Goal: Task Accomplishment & Management: Manage account settings

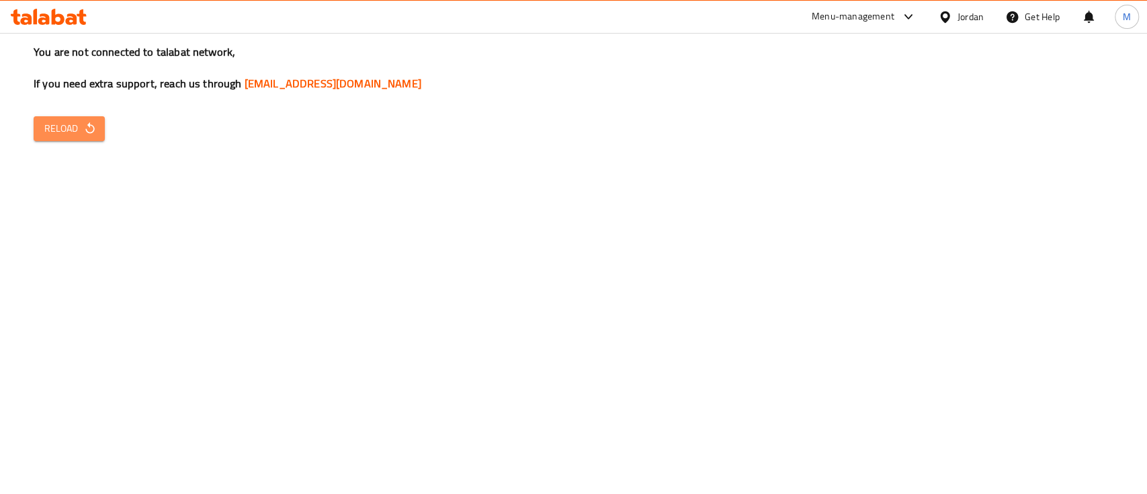
click at [80, 130] on span "Reload" at bounding box center [69, 128] width 50 height 17
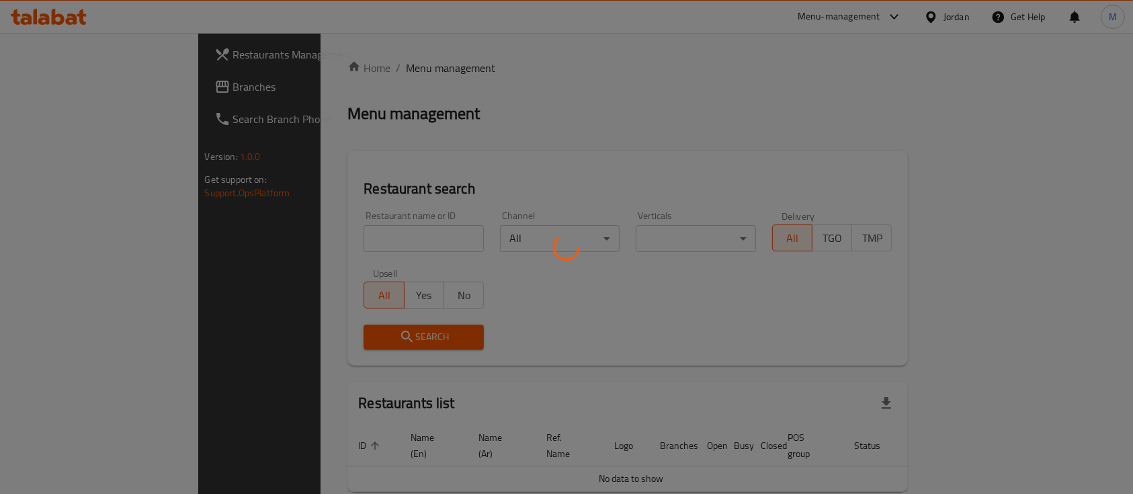
click at [338, 231] on div at bounding box center [566, 247] width 1133 height 494
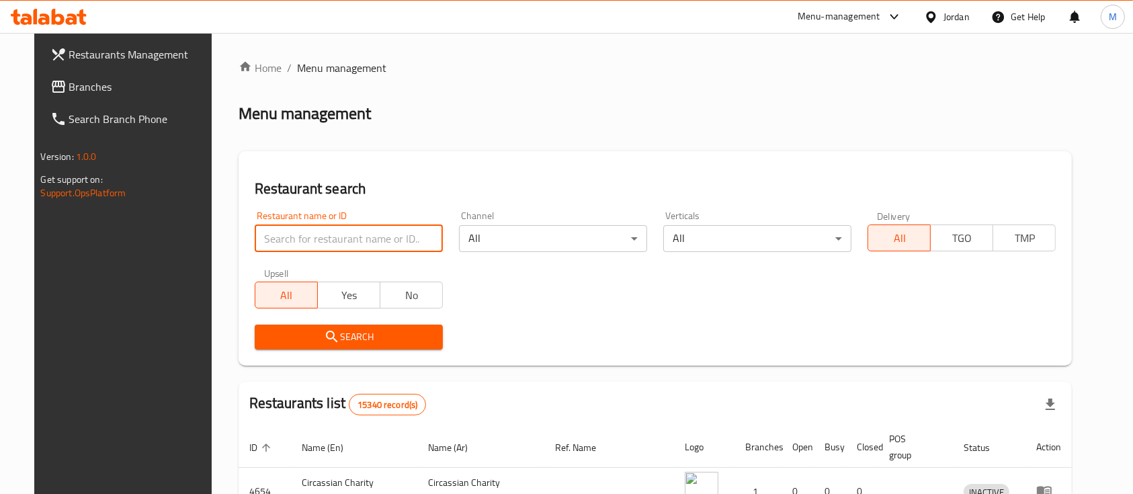
click at [338, 231] on input "search" at bounding box center [349, 238] width 188 height 27
type input "ة"
type input "markazia"
click button "Search" at bounding box center [349, 337] width 188 height 25
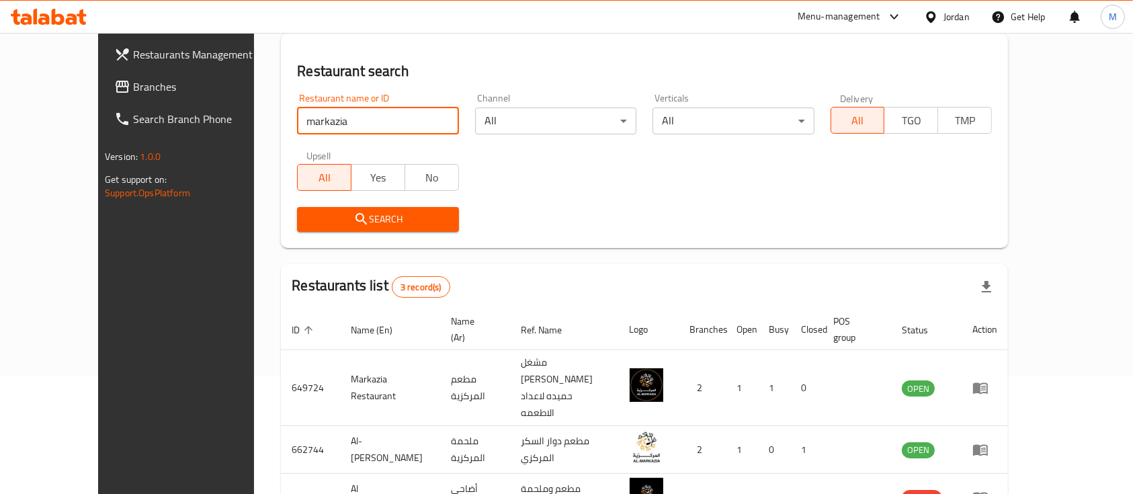
scroll to position [134, 0]
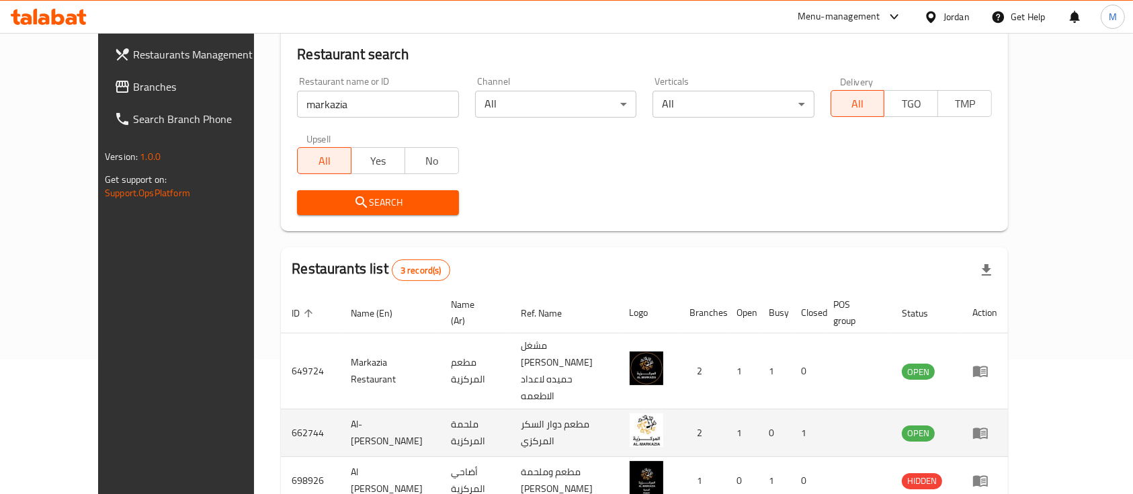
drag, startPoint x: 1079, startPoint y: 401, endPoint x: 1078, endPoint y: 393, distance: 7.4
click at [1008, 409] on td "enhanced table" at bounding box center [985, 433] width 46 height 48
click at [988, 428] on icon "enhanced table" at bounding box center [980, 433] width 15 height 11
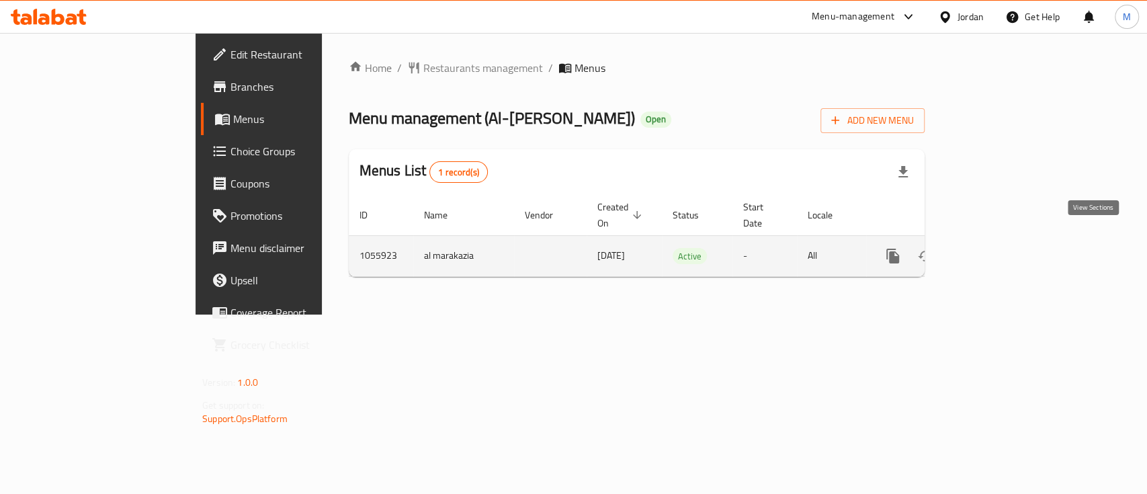
click at [998, 248] on icon "enhanced table" at bounding box center [990, 256] width 16 height 16
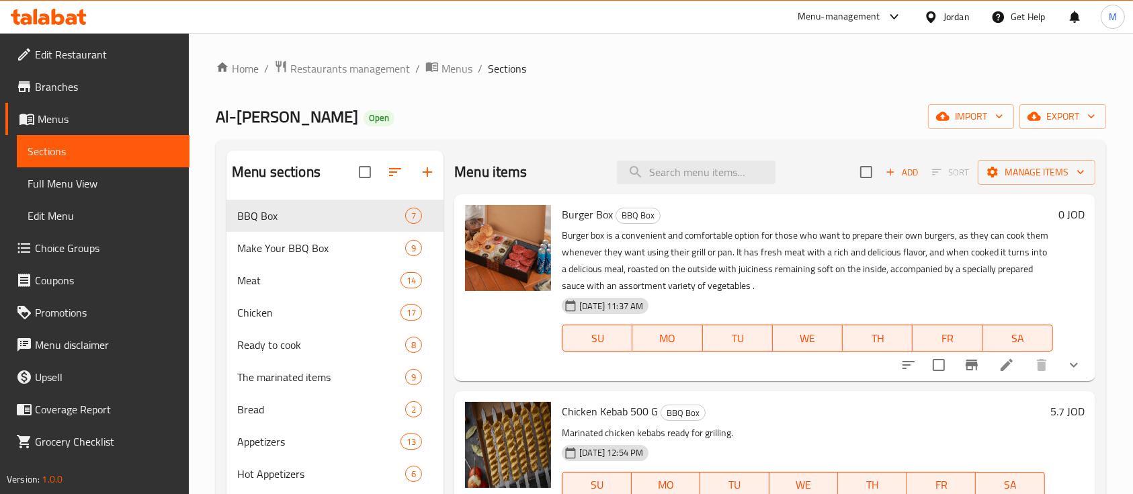
click at [54, 94] on span "Branches" at bounding box center [107, 87] width 144 height 16
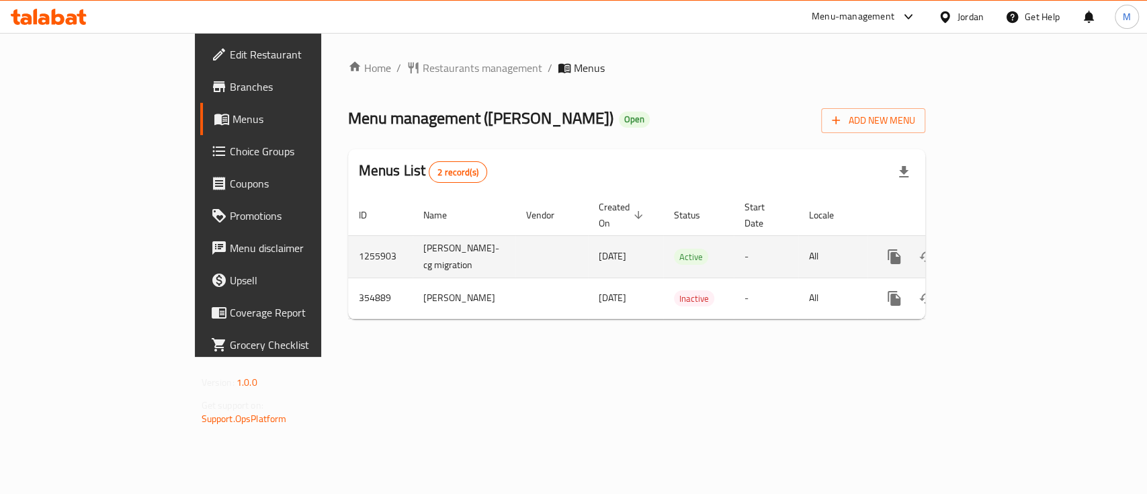
click at [998, 251] on icon "enhanced table" at bounding box center [991, 257] width 12 height 12
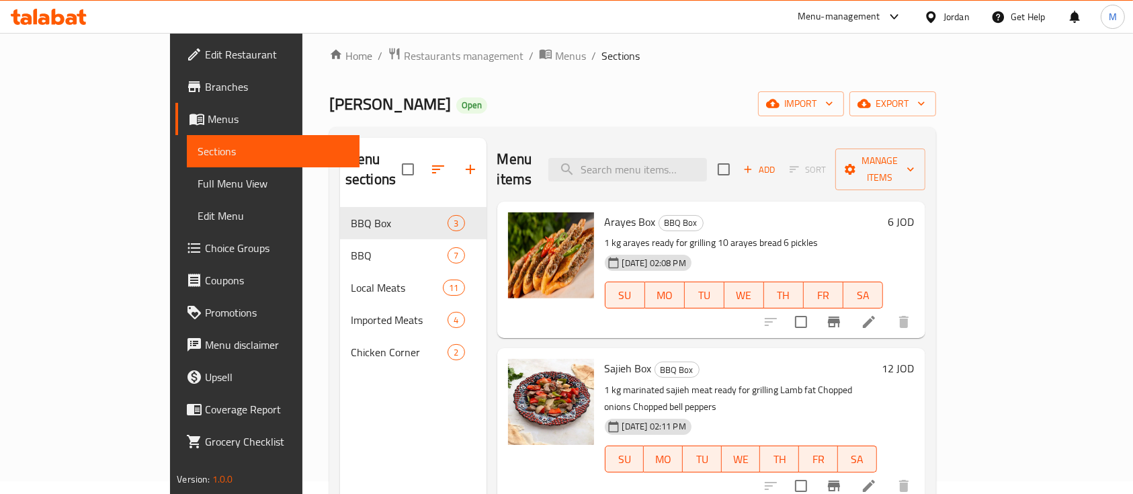
scroll to position [9, 0]
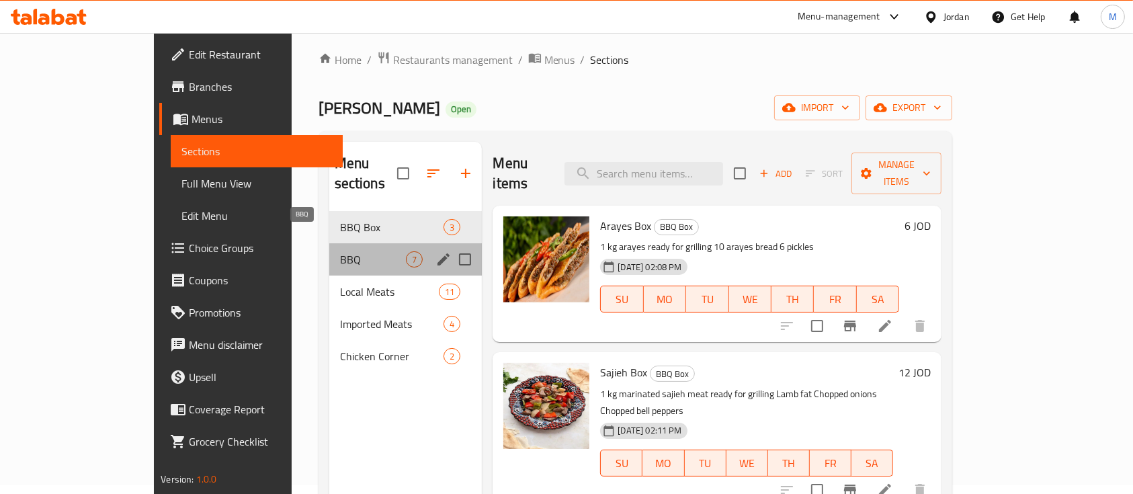
click at [340, 251] on span "BBQ" at bounding box center [373, 259] width 67 height 16
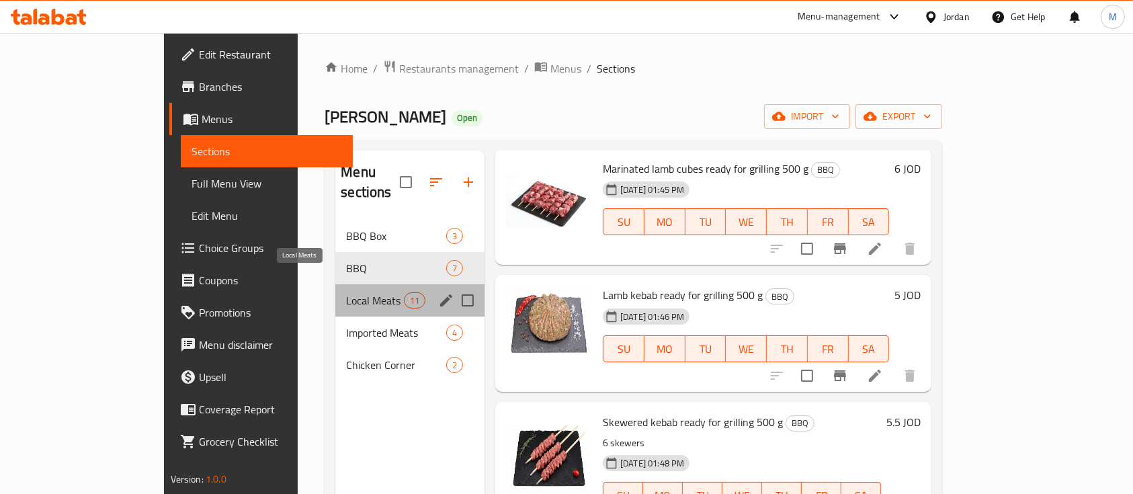
click at [346, 292] on span "Local Meats" at bounding box center [374, 300] width 57 height 16
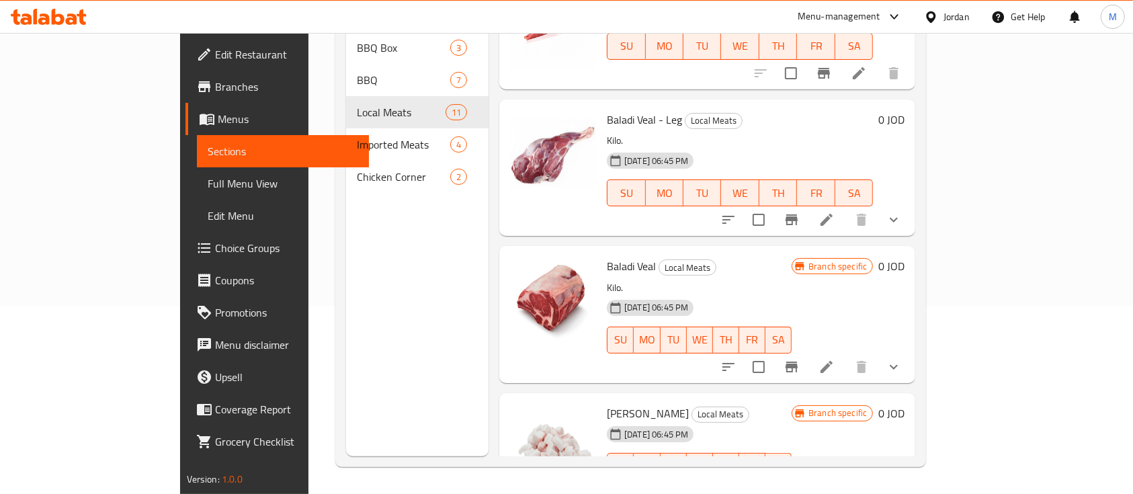
scroll to position [973, 0]
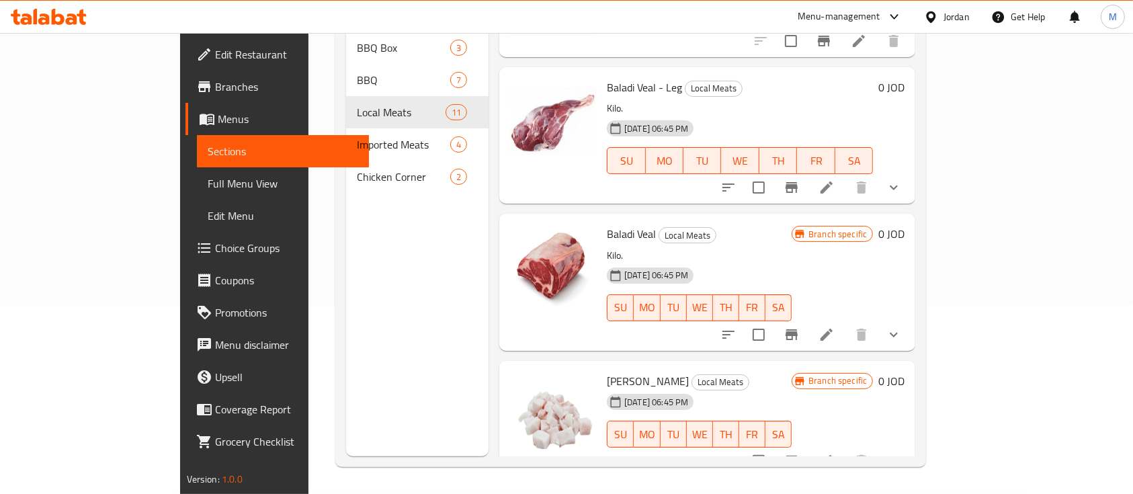
click at [910, 326] on div at bounding box center [812, 335] width 198 height 32
click at [835, 327] on icon at bounding box center [827, 335] width 16 height 16
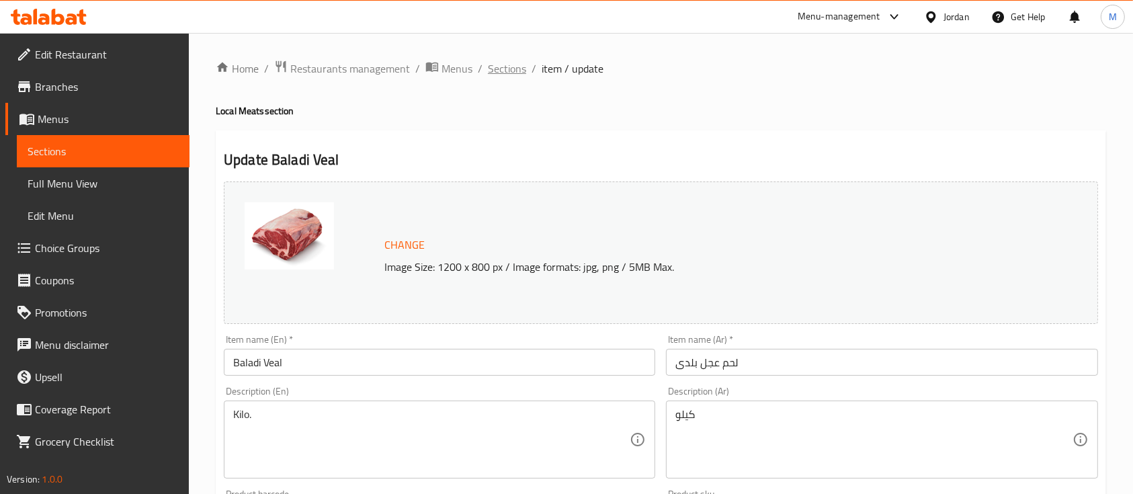
click at [511, 72] on span "Sections" at bounding box center [507, 69] width 38 height 16
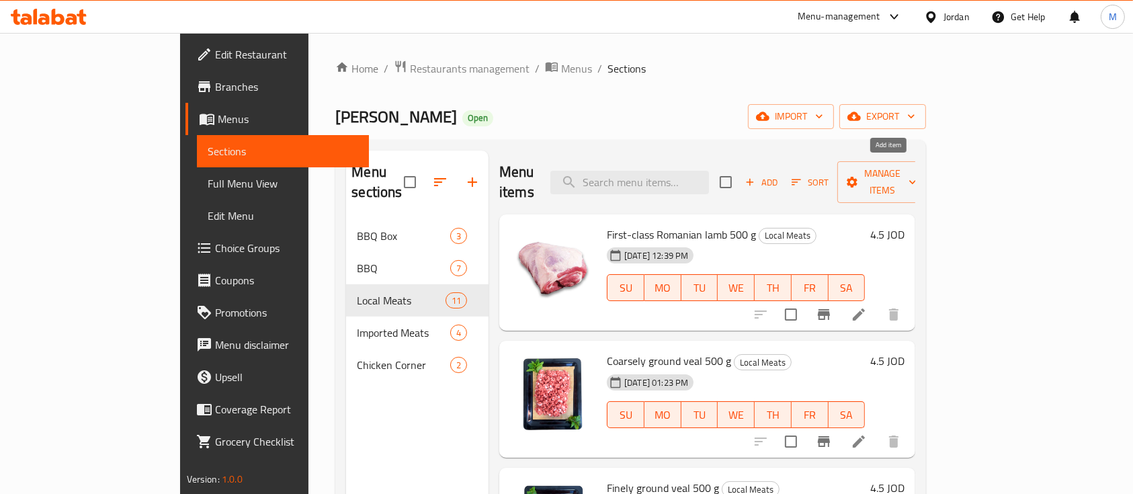
click at [780, 176] on span "Add" at bounding box center [761, 182] width 36 height 15
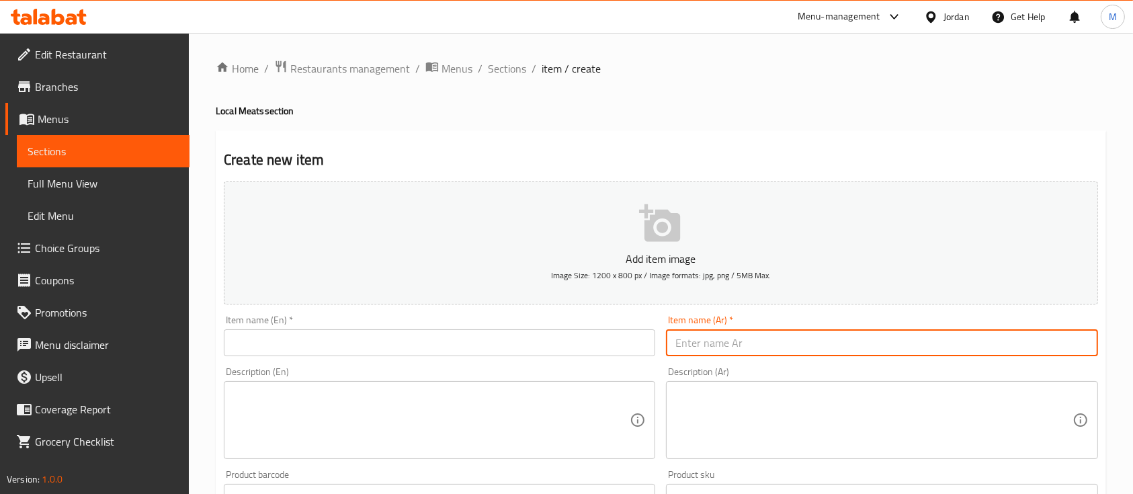
click at [787, 343] on input "text" at bounding box center [882, 342] width 432 height 27
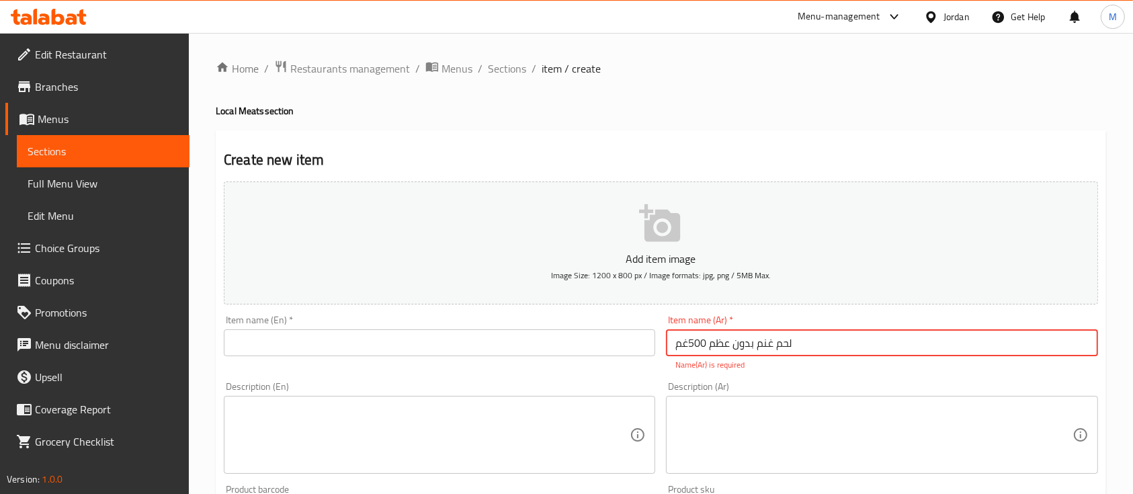
type input "لحم غنم بدون عظم 500غم"
click at [541, 376] on div "Description (En) Description (En)" at bounding box center [439, 427] width 442 height 103
click at [792, 350] on input "لحم غنم بدون عظم 500غم" at bounding box center [882, 342] width 432 height 27
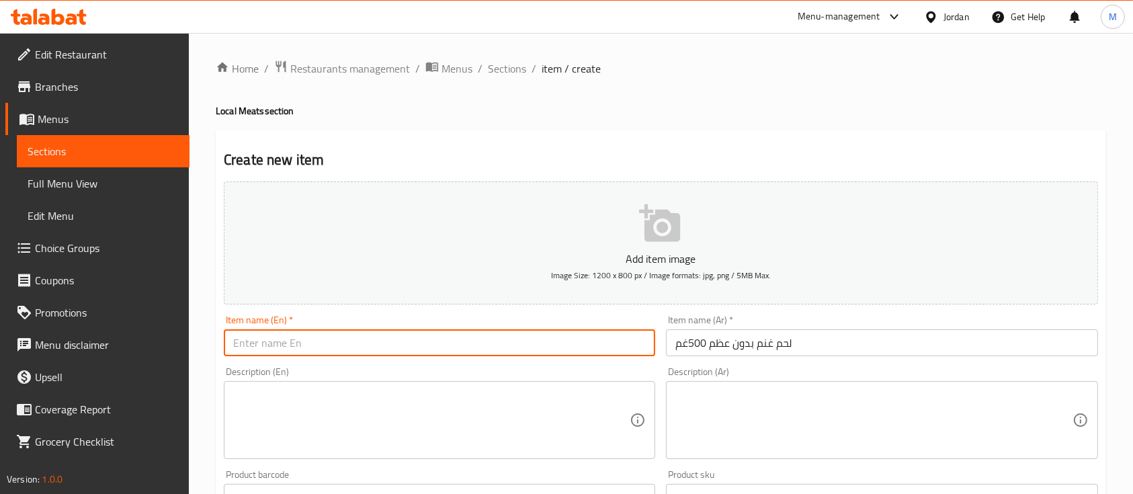
click at [433, 336] on input "text" at bounding box center [440, 342] width 432 height 27
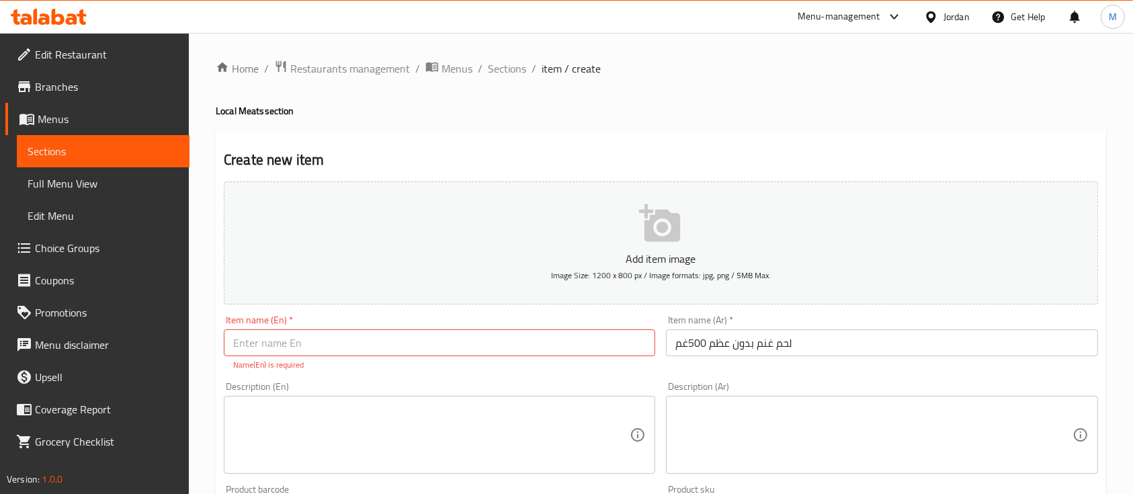
click at [466, 375] on div "Add item image Image Size: 1200 x 800 px / Image formats: jpg, png / 5MB Max. I…" at bounding box center [660, 473] width 885 height 594
click at [441, 343] on input "text" at bounding box center [440, 342] width 432 height 27
paste input "Boneless lamb meat 500 g"
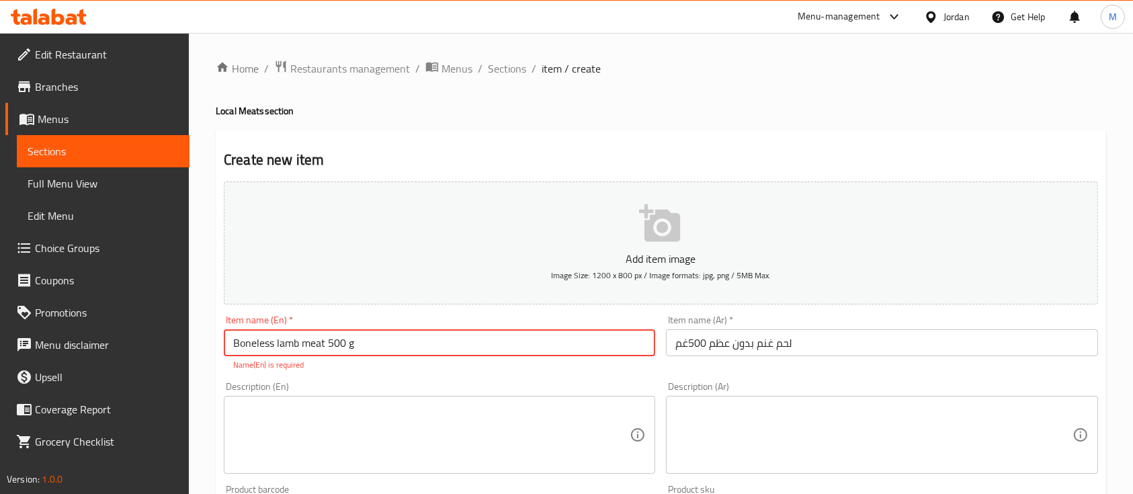
type input "Boneless lamb meat 500 g"
click at [436, 376] on div "Description (En) Description (En)" at bounding box center [439, 427] width 442 height 103
click at [453, 343] on input "Boneless lamb meat 500 g" at bounding box center [440, 342] width 432 height 27
click at [475, 364] on div "Description (En) Description (En)" at bounding box center [439, 413] width 442 height 103
drag, startPoint x: 231, startPoint y: 346, endPoint x: 323, endPoint y: 347, distance: 92.1
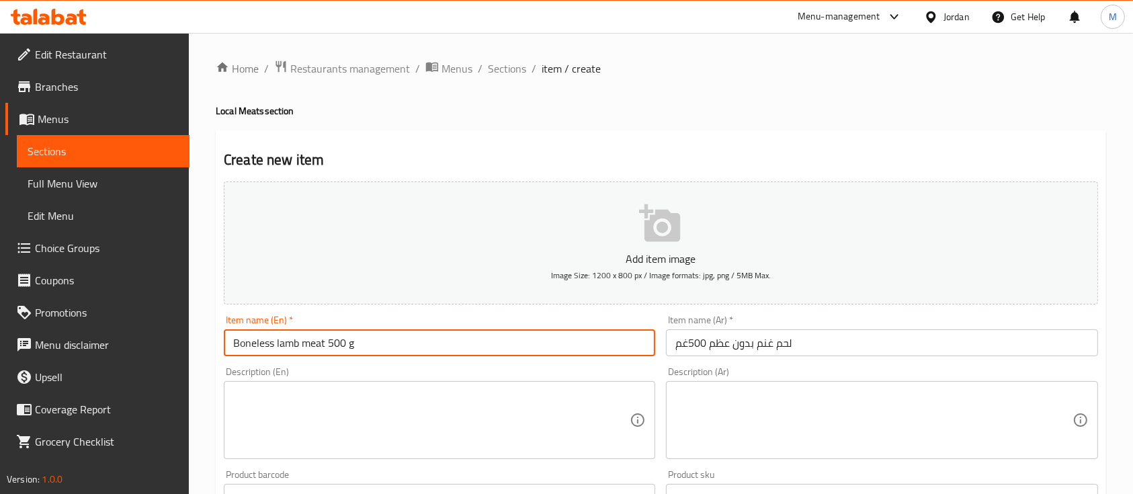
click at [323, 347] on input "Boneless lamb meat 500 g" at bounding box center [440, 342] width 432 height 27
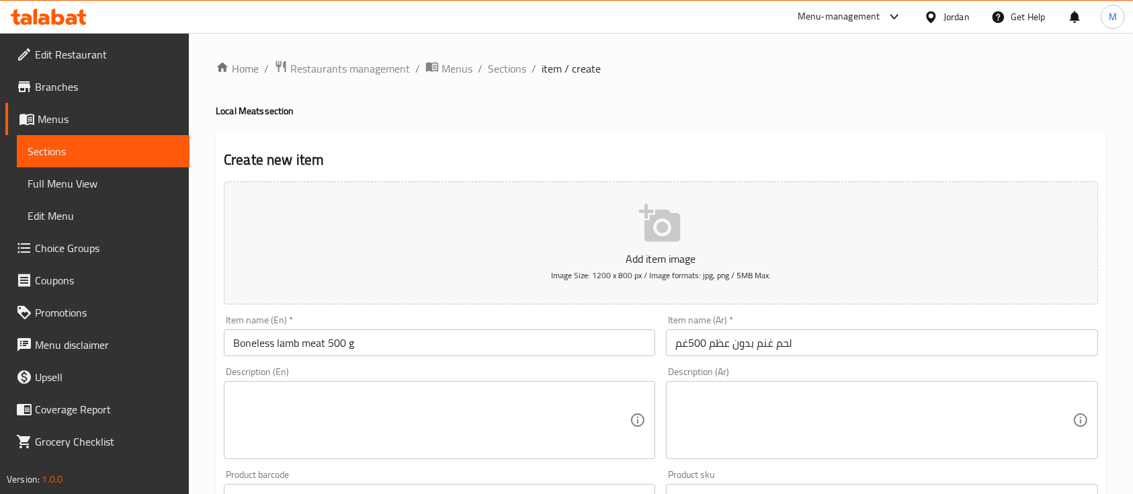
click at [860, 307] on div "Add item image Image Size: 1200 x 800 px / Image formats: jpg, png / 5MB Max." at bounding box center [660, 243] width 885 height 134
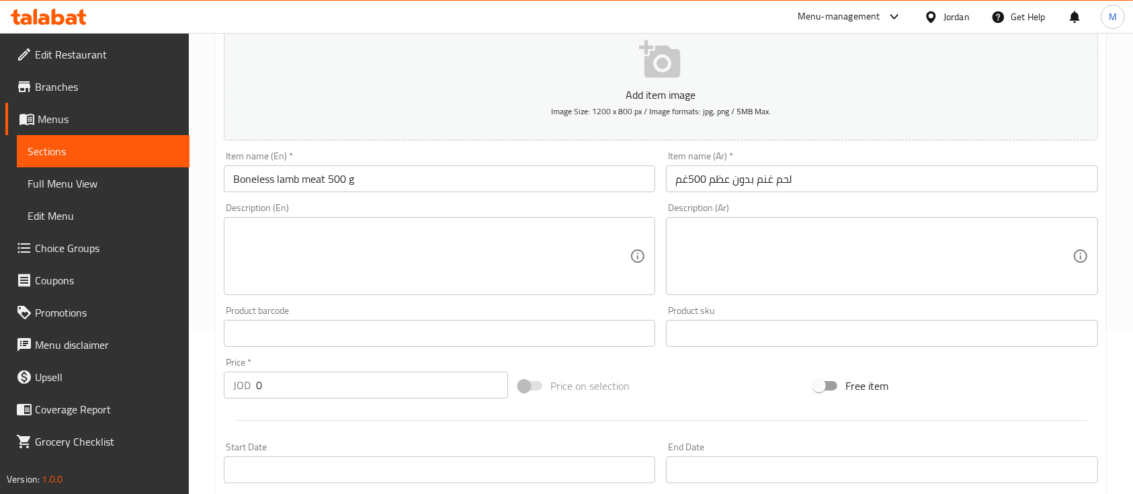
scroll to position [179, 0]
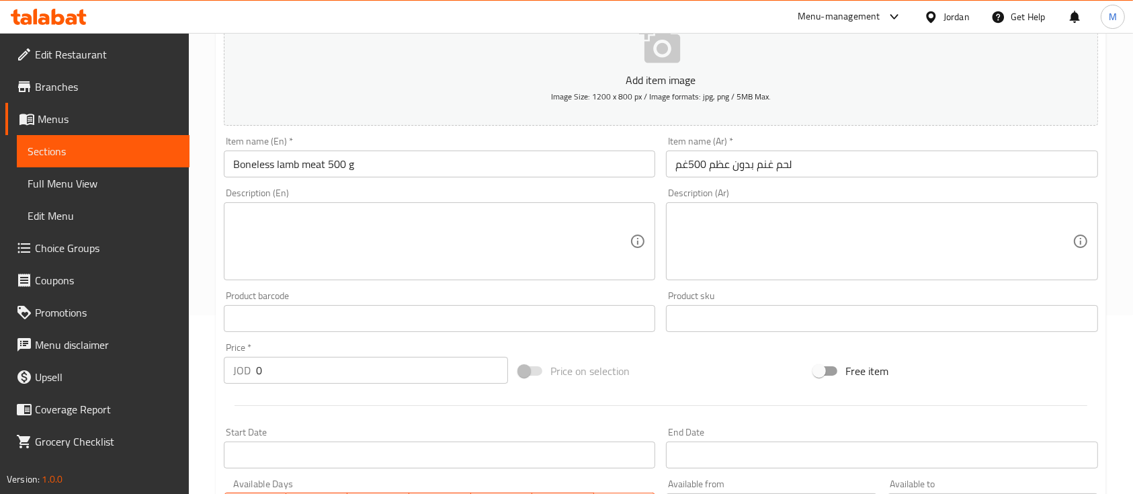
drag, startPoint x: 252, startPoint y: 382, endPoint x: 236, endPoint y: 382, distance: 16.1
click at [238, 382] on div "JOD 0 Price *" at bounding box center [366, 370] width 284 height 27
type input "7"
click at [359, 347] on div "Price   * JOD 7 Price *" at bounding box center [366, 363] width 284 height 41
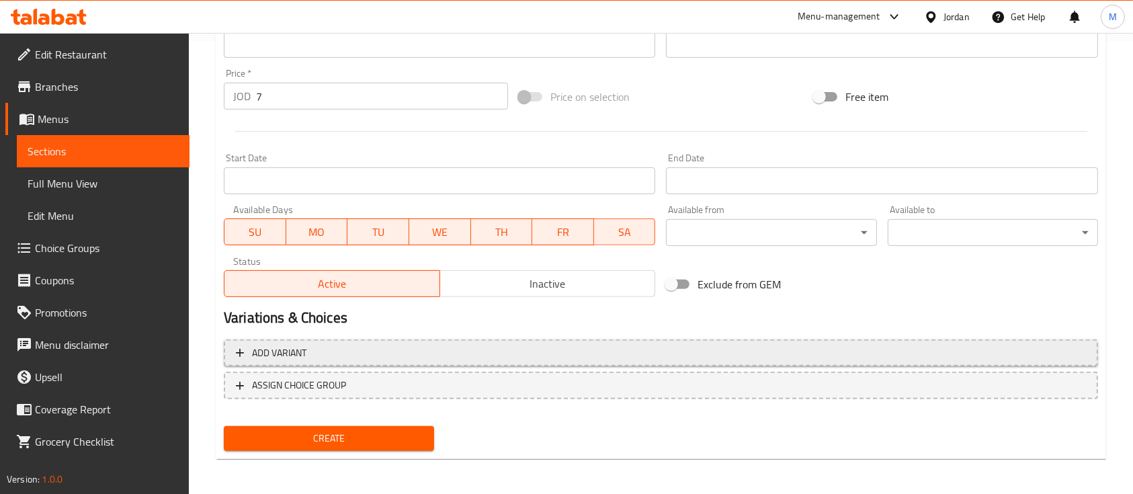
scroll to position [456, 0]
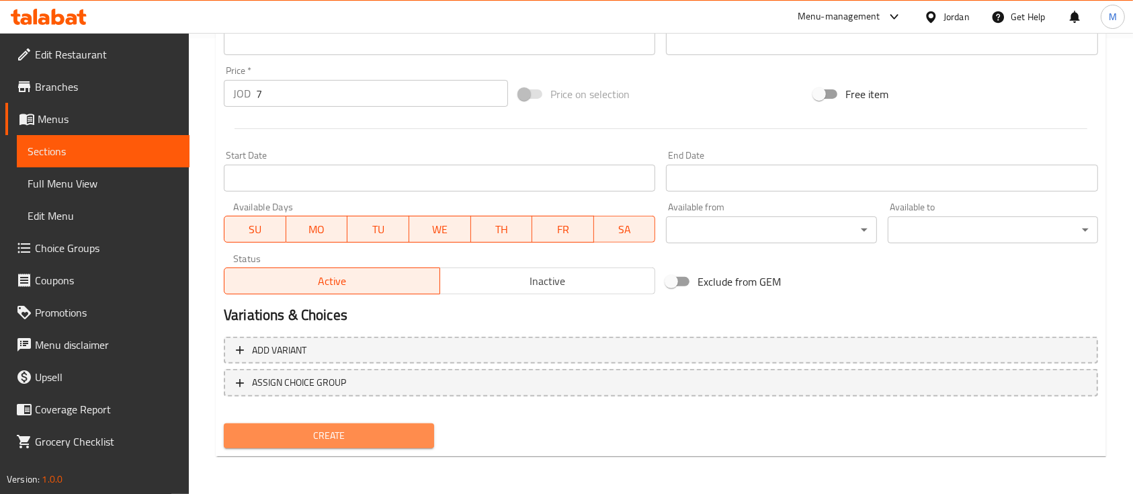
click at [399, 435] on span "Create" at bounding box center [329, 436] width 189 height 17
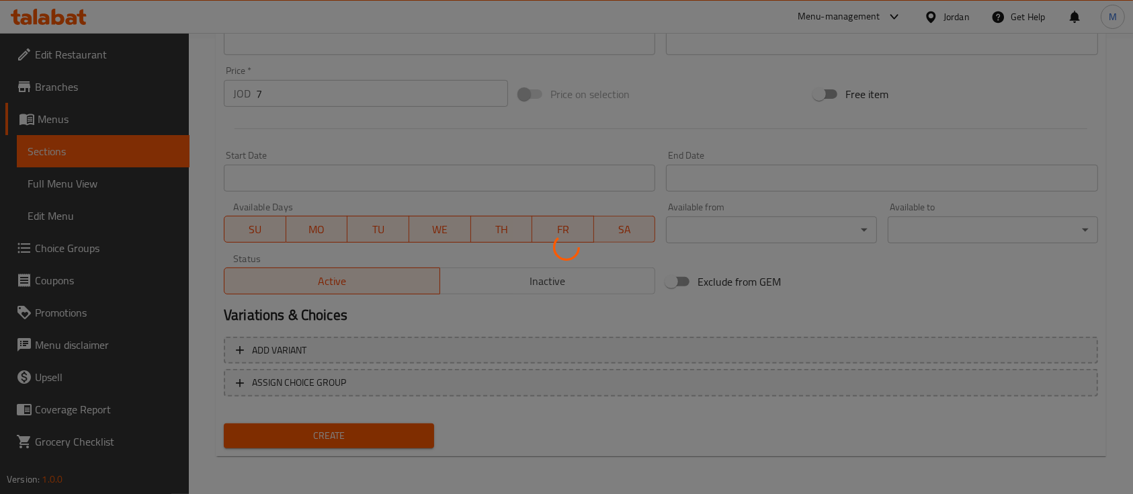
type input "0"
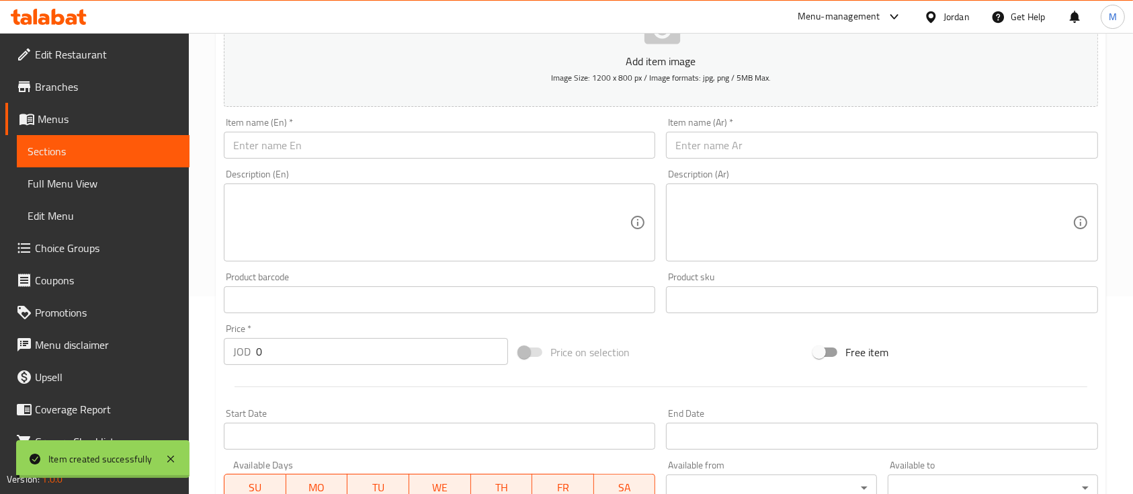
scroll to position [187, 0]
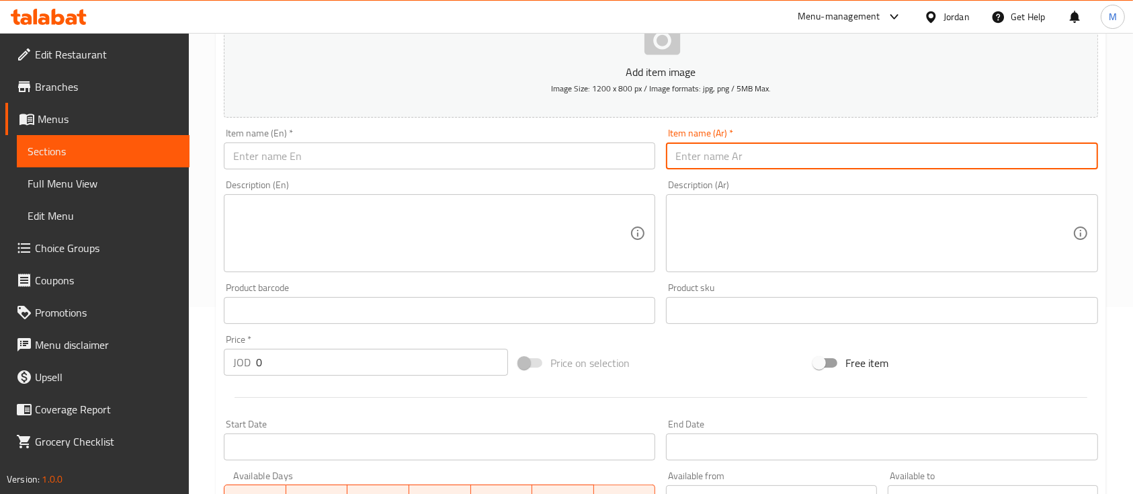
click at [774, 155] on input "text" at bounding box center [882, 156] width 432 height 27
type input "كفتة لحم غنم روماني 500غم"
click at [555, 166] on input "text" at bounding box center [440, 156] width 432 height 27
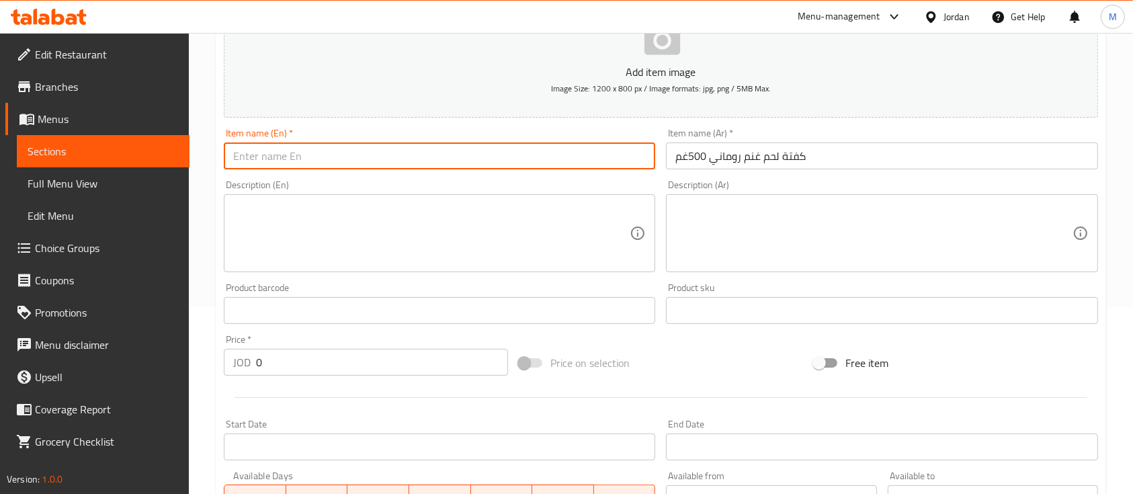
paste input "Romanian lamb kofta 500 g"
type input "Romanian lamb kofta 500 g"
drag, startPoint x: 280, startPoint y: 368, endPoint x: 236, endPoint y: 371, distance: 43.8
click at [242, 371] on div "JOD 0 Price *" at bounding box center [366, 362] width 284 height 27
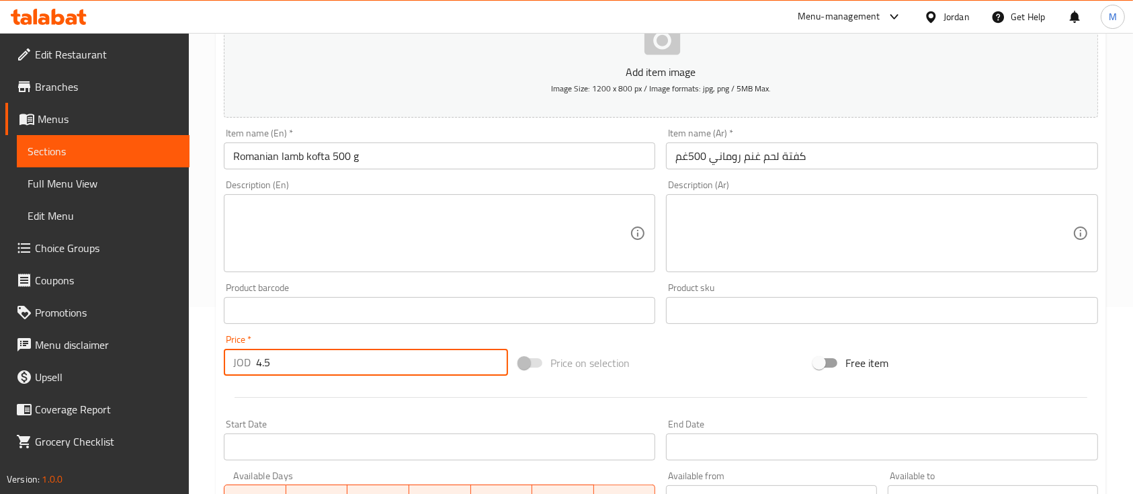
type input "4.5"
click at [319, 331] on div "Price   * JOD 4.5 Price *" at bounding box center [365, 355] width 295 height 52
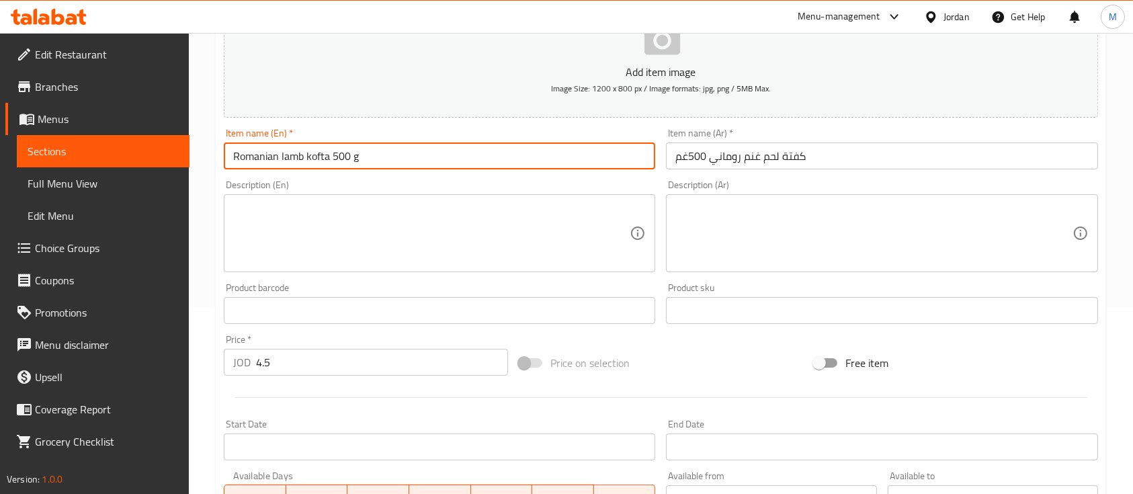
click at [413, 153] on input "Romanian lamb kofta 500 g" at bounding box center [440, 156] width 432 height 27
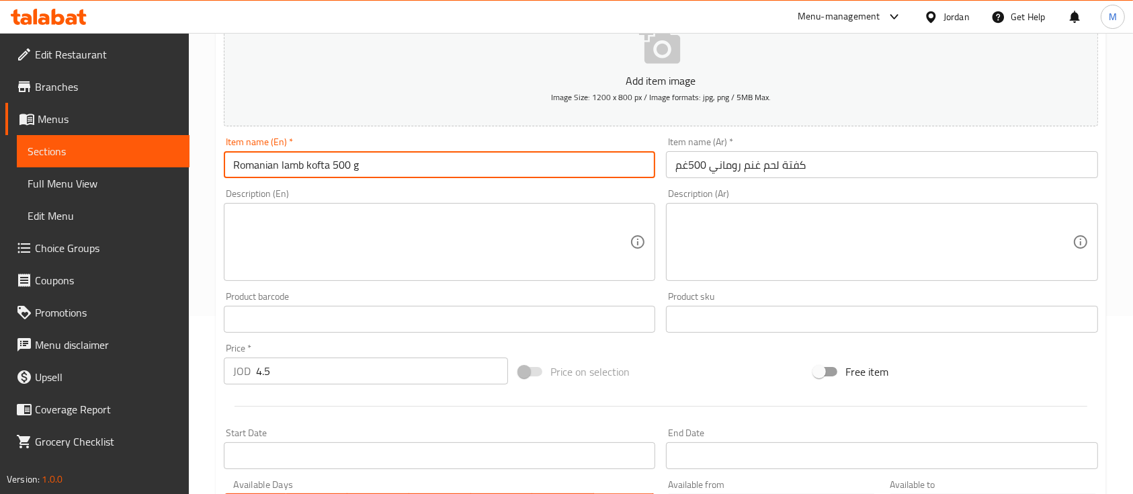
scroll to position [179, 0]
drag, startPoint x: 231, startPoint y: 163, endPoint x: 331, endPoint y: 169, distance: 99.6
click at [331, 169] on input "Romanian lamb kofta 500 g" at bounding box center [440, 164] width 432 height 27
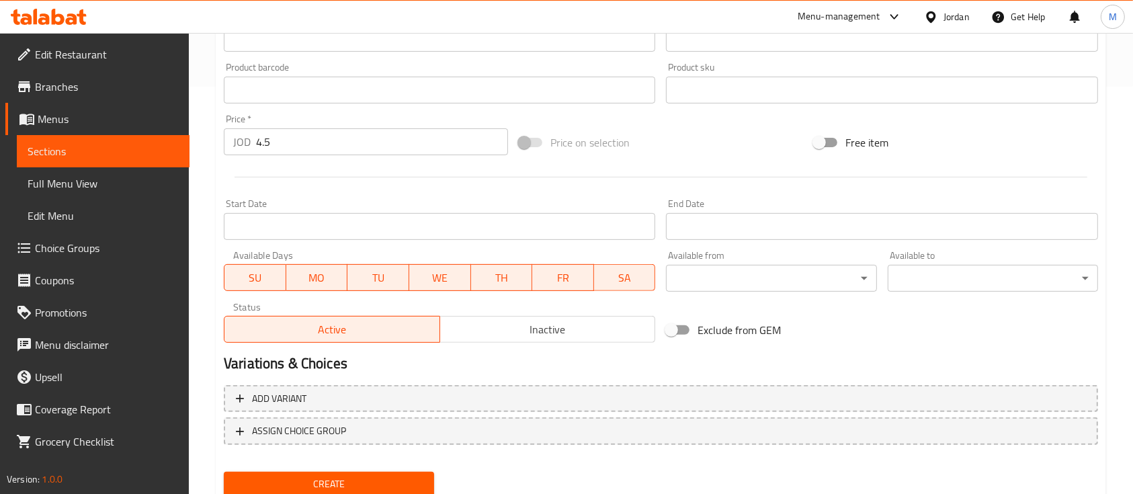
scroll to position [456, 0]
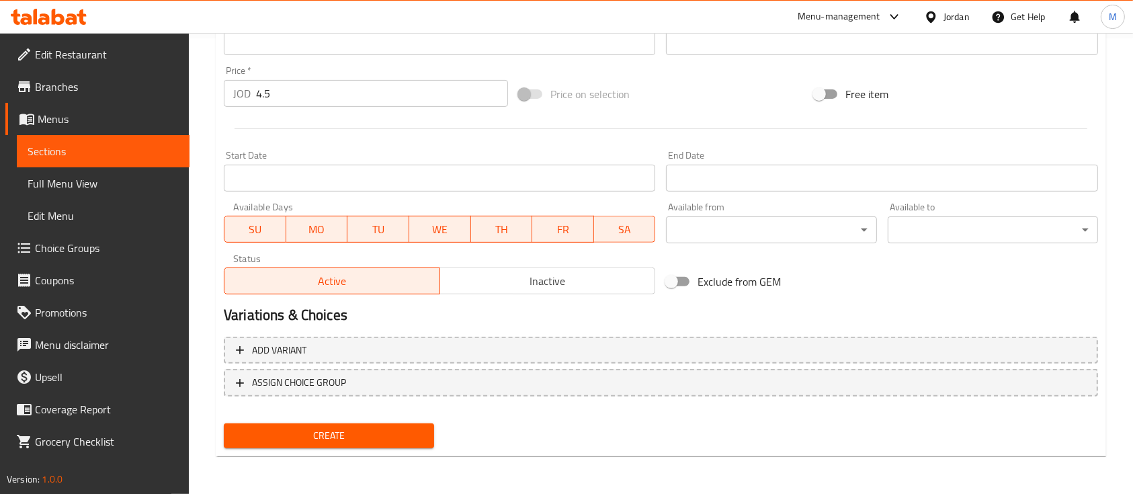
click at [409, 439] on span "Create" at bounding box center [329, 436] width 189 height 17
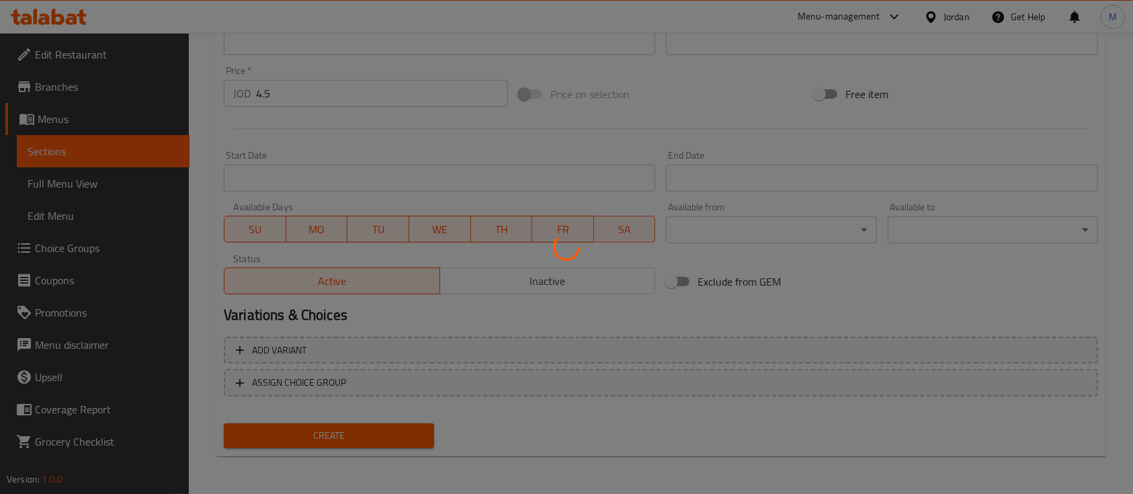
type input "0"
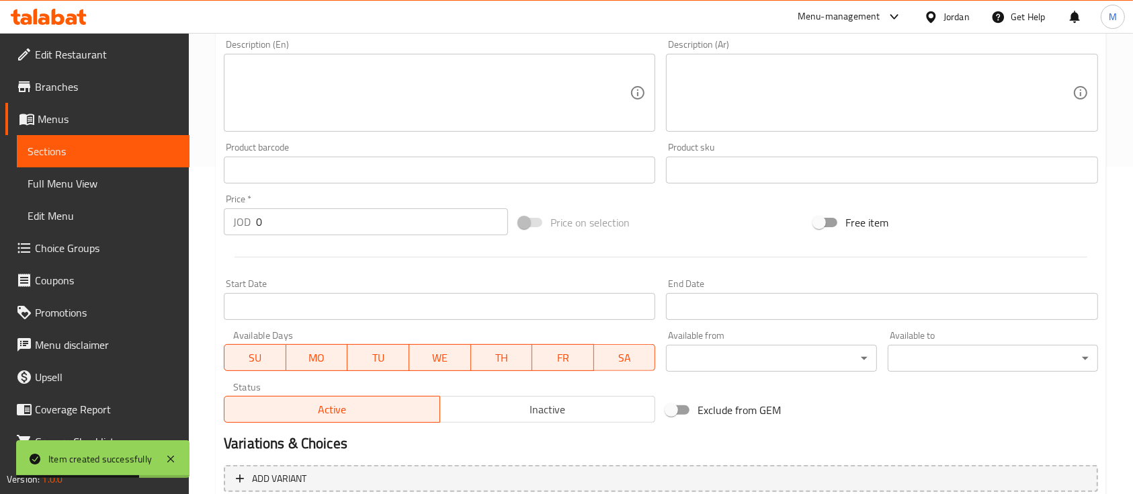
scroll to position [7, 0]
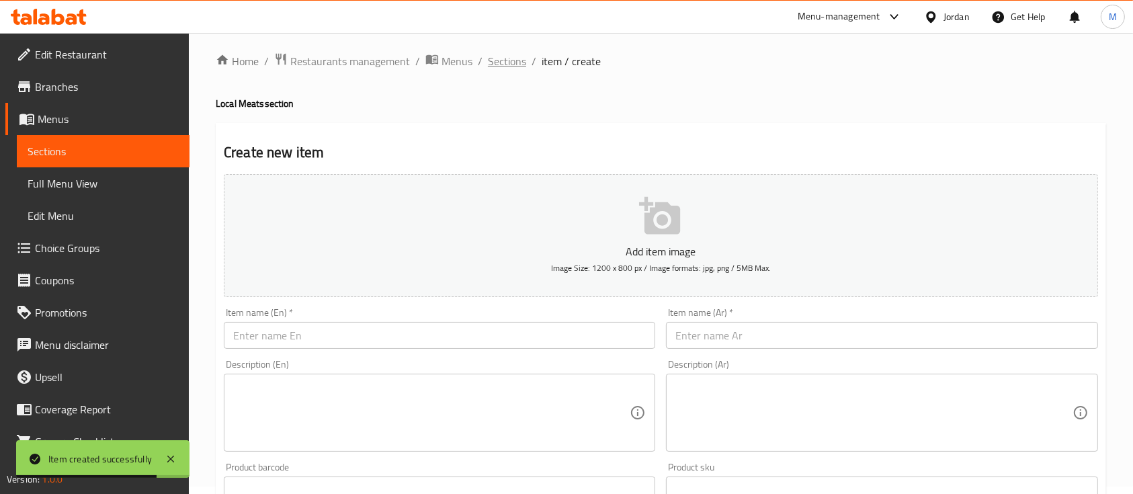
click at [508, 59] on span "Sections" at bounding box center [507, 61] width 38 height 16
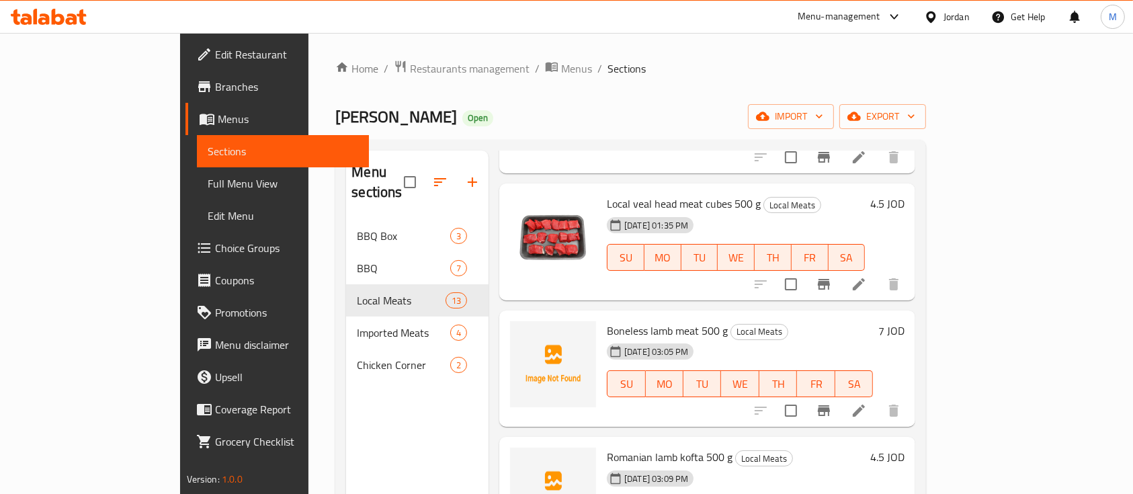
scroll to position [627, 0]
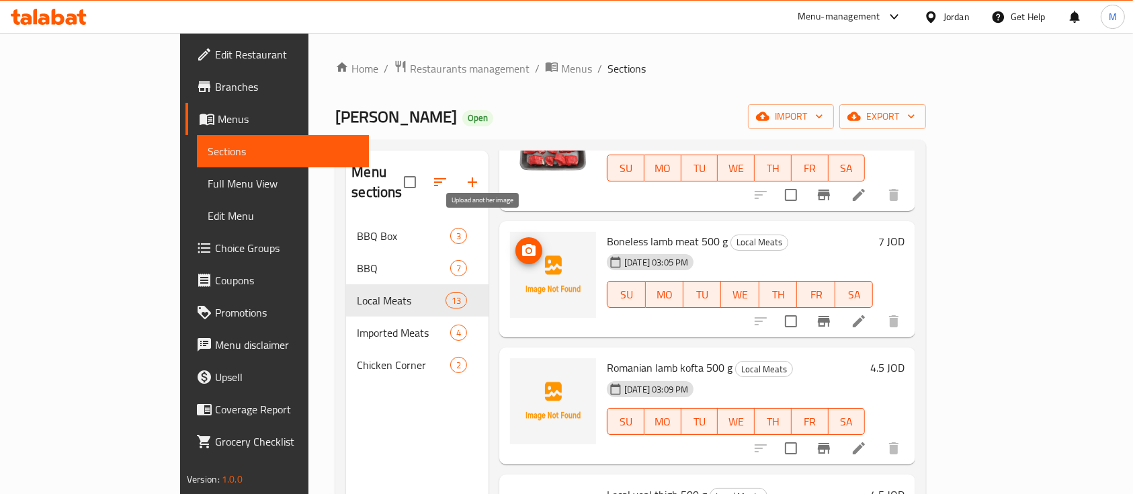
click at [516, 243] on span "upload picture" at bounding box center [529, 251] width 27 height 16
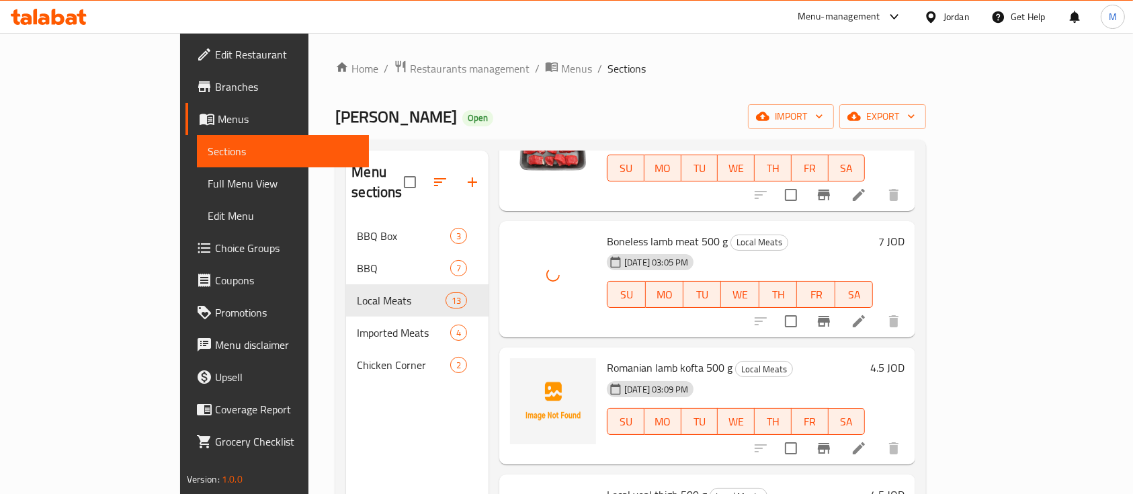
scroll to position [664, 0]
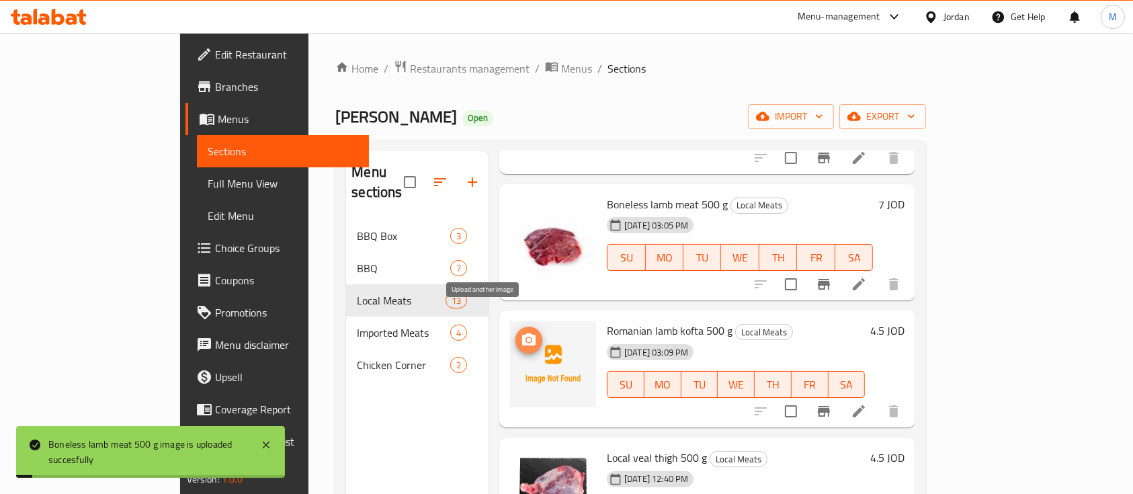
click at [527, 338] on circle "upload picture" at bounding box center [529, 340] width 4 height 4
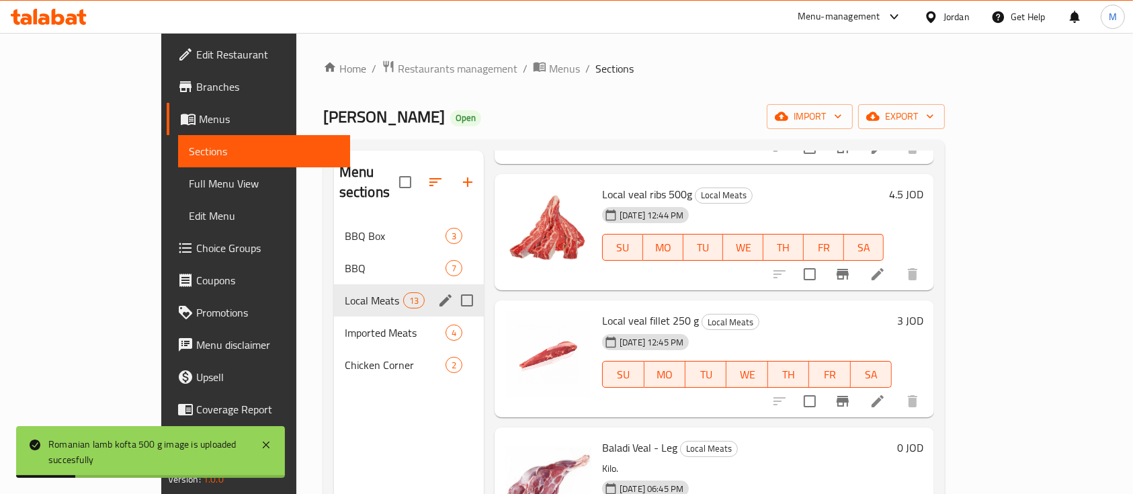
scroll to position [19, 0]
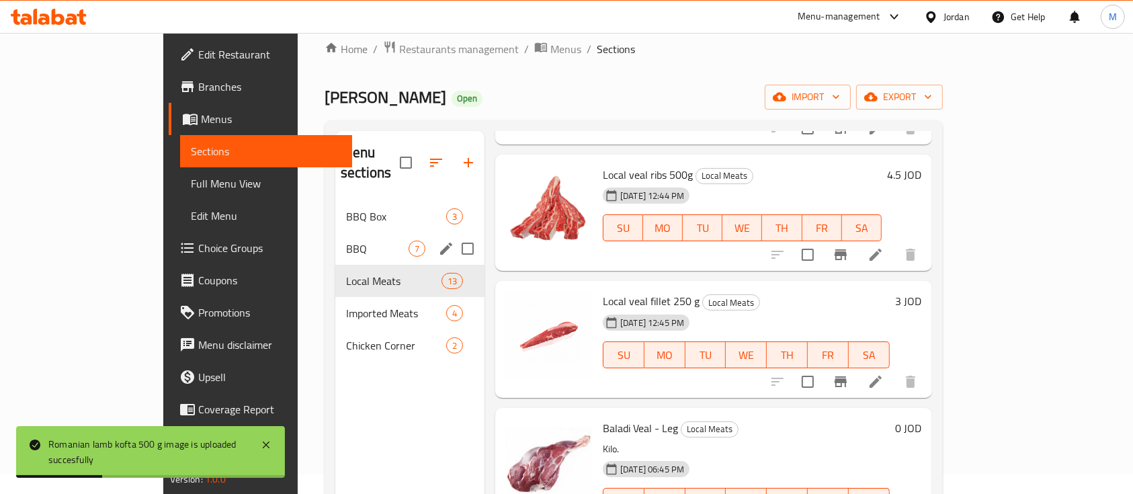
click at [335, 239] on div "BBQ 7" at bounding box center [409, 249] width 149 height 32
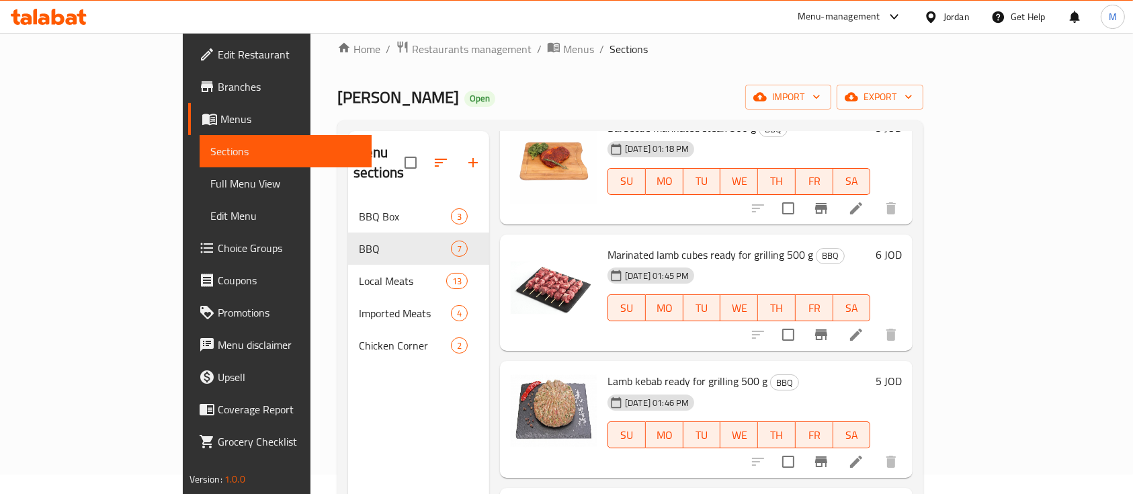
scroll to position [344, 0]
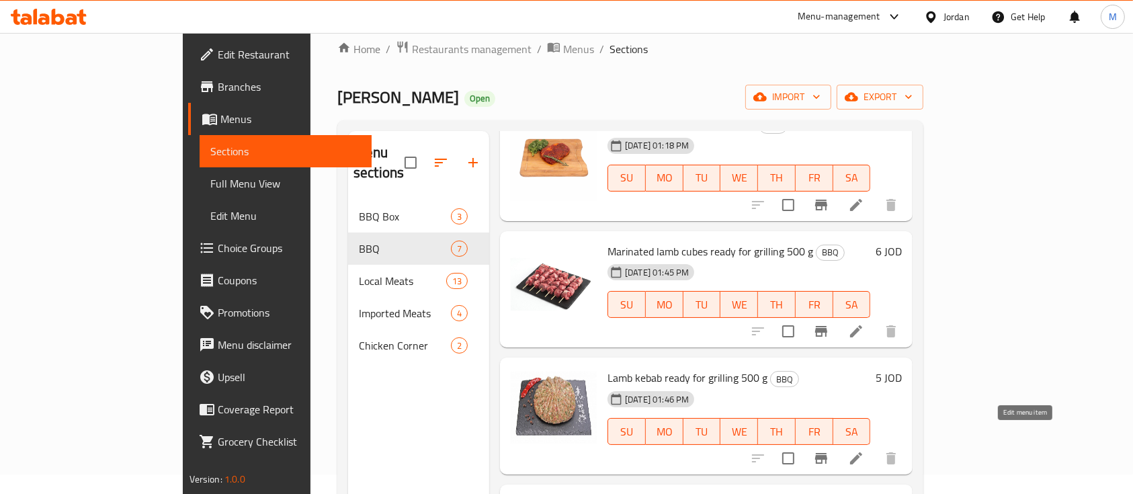
click at [864, 450] on icon at bounding box center [856, 458] width 16 height 16
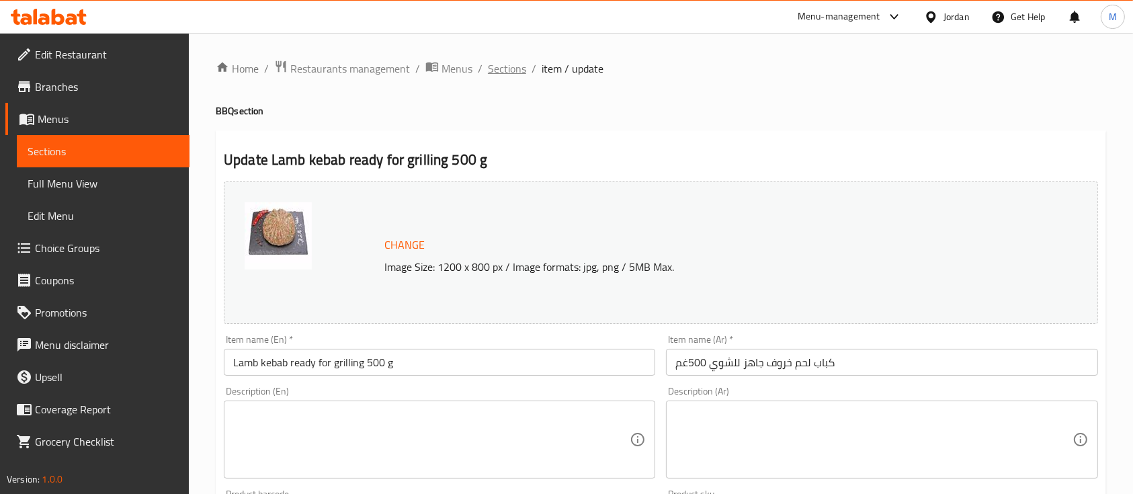
click at [507, 75] on span "Sections" at bounding box center [507, 69] width 38 height 16
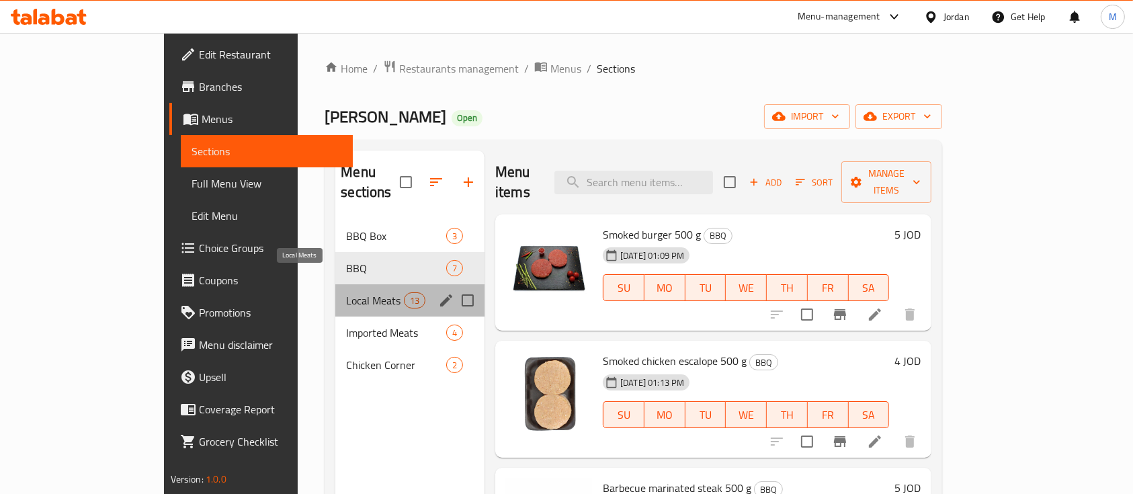
click at [346, 292] on span "Local Meats" at bounding box center [374, 300] width 57 height 16
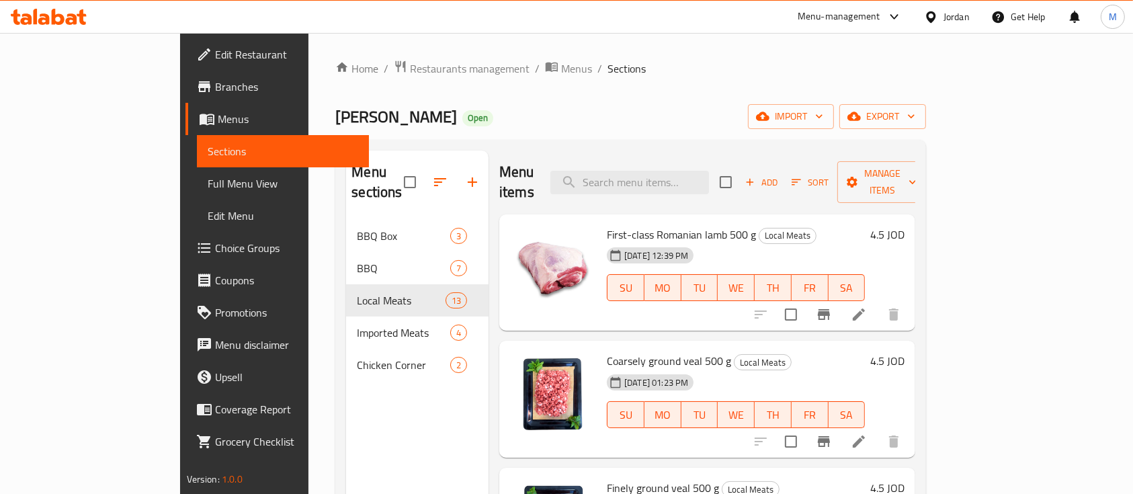
click at [780, 175] on span "Add" at bounding box center [761, 182] width 36 height 15
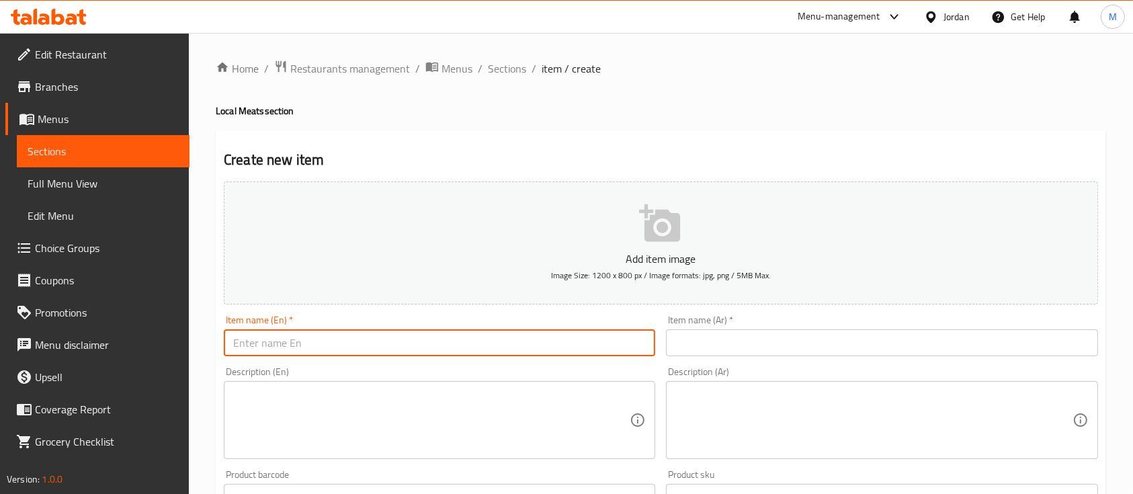
click at [549, 346] on input "text" at bounding box center [440, 342] width 432 height 27
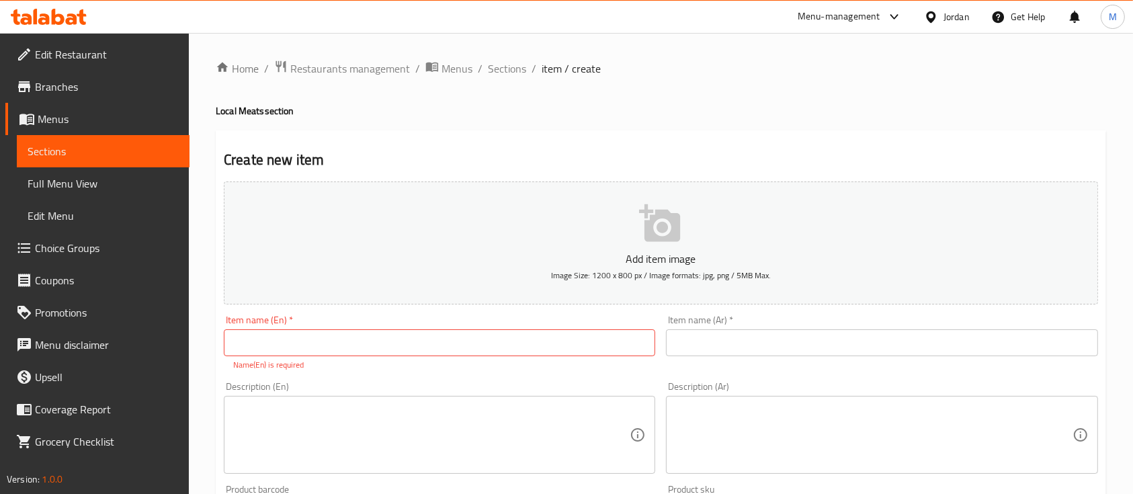
click at [734, 327] on div "Item name (Ar)   * Item name (Ar) *" at bounding box center [882, 335] width 432 height 41
click at [734, 343] on input "text" at bounding box center [882, 342] width 432 height 27
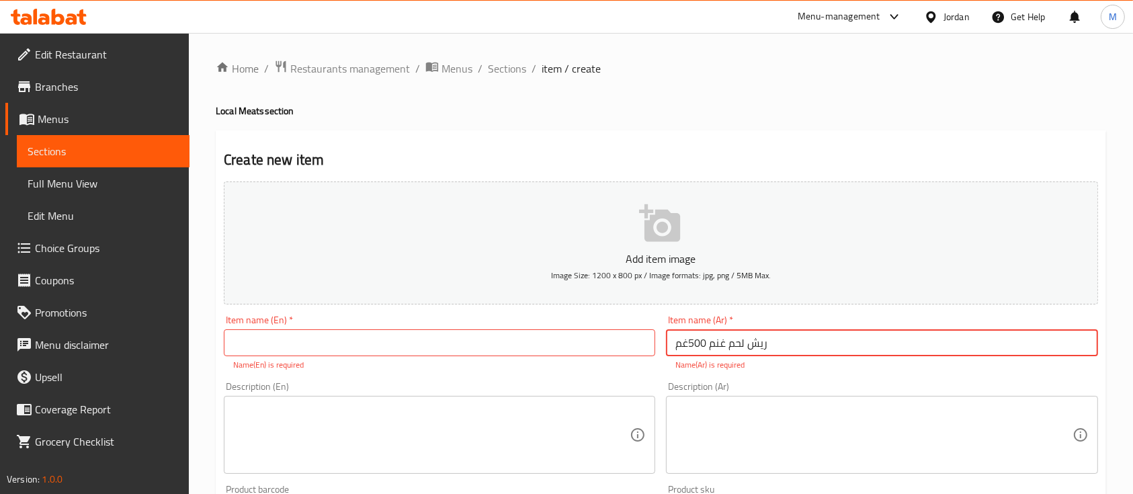
type input "ريش لحم غنم 500غم"
click at [540, 331] on input "text" at bounding box center [440, 342] width 432 height 27
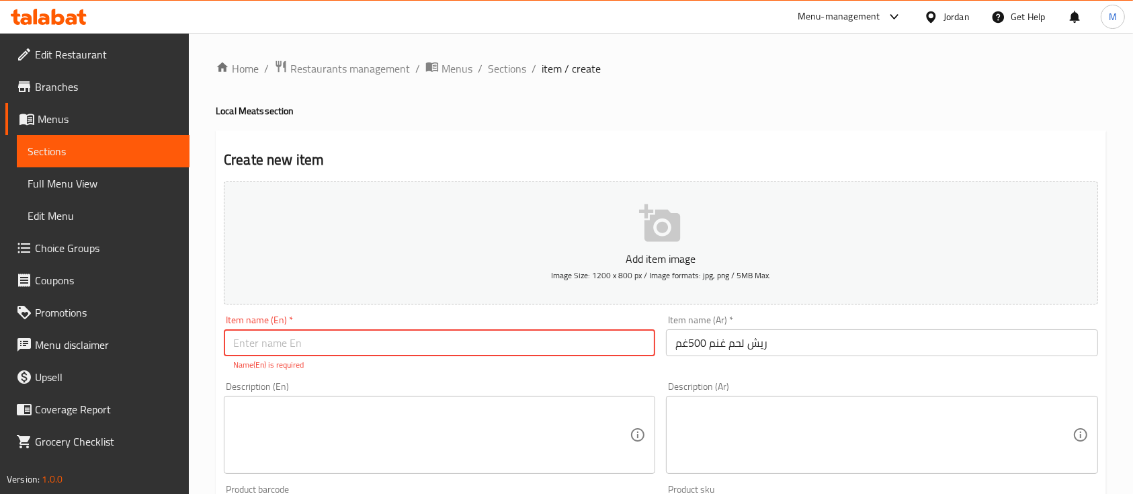
paste input "Lamb chops 500 g"
type input "Lamb chops 500 g"
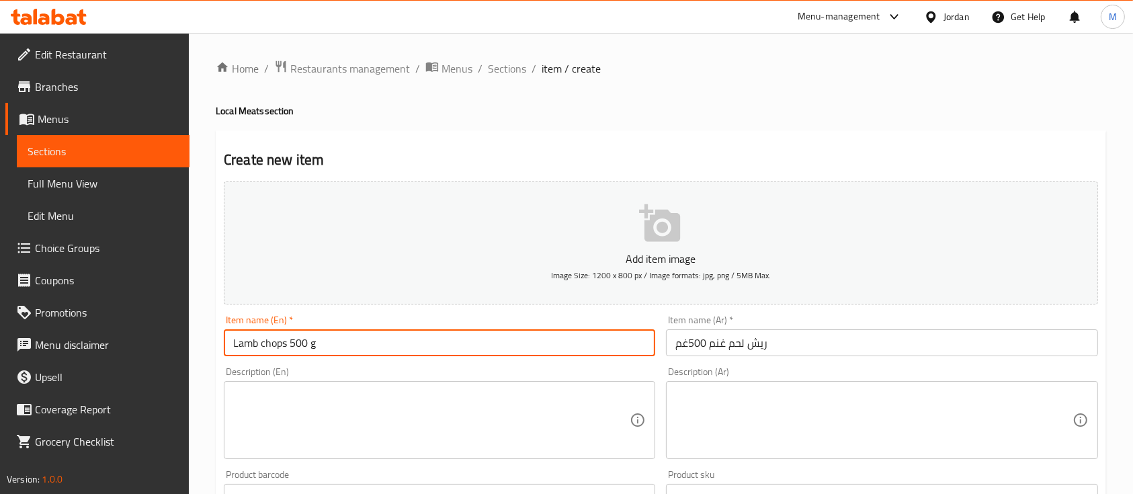
drag, startPoint x: 229, startPoint y: 344, endPoint x: 287, endPoint y: 344, distance: 58.5
click at [287, 344] on input "Lamb chops 500 g" at bounding box center [440, 342] width 432 height 27
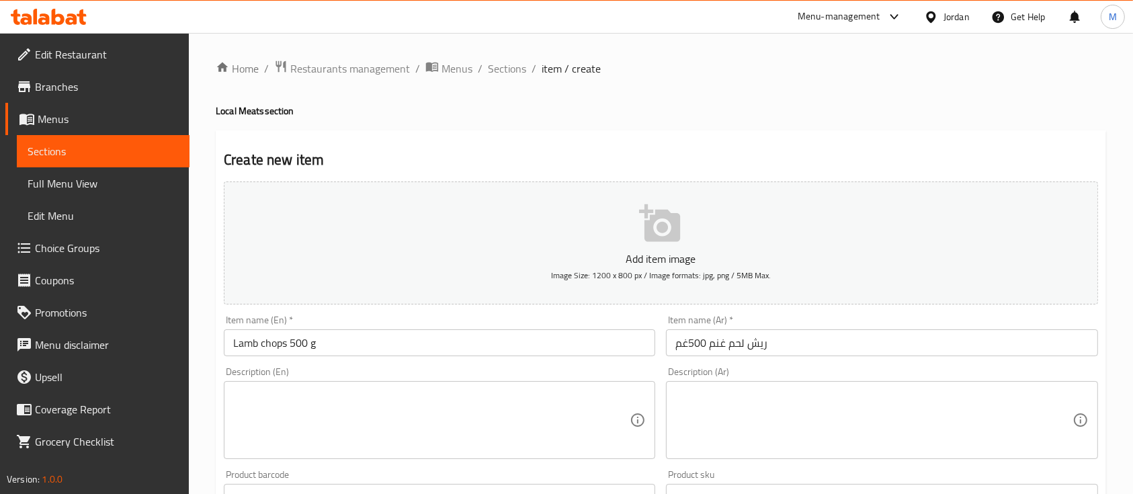
click at [538, 118] on div "Home / Restaurants management / Menus / Sections / item / create Local Meats se…" at bounding box center [661, 491] width 891 height 863
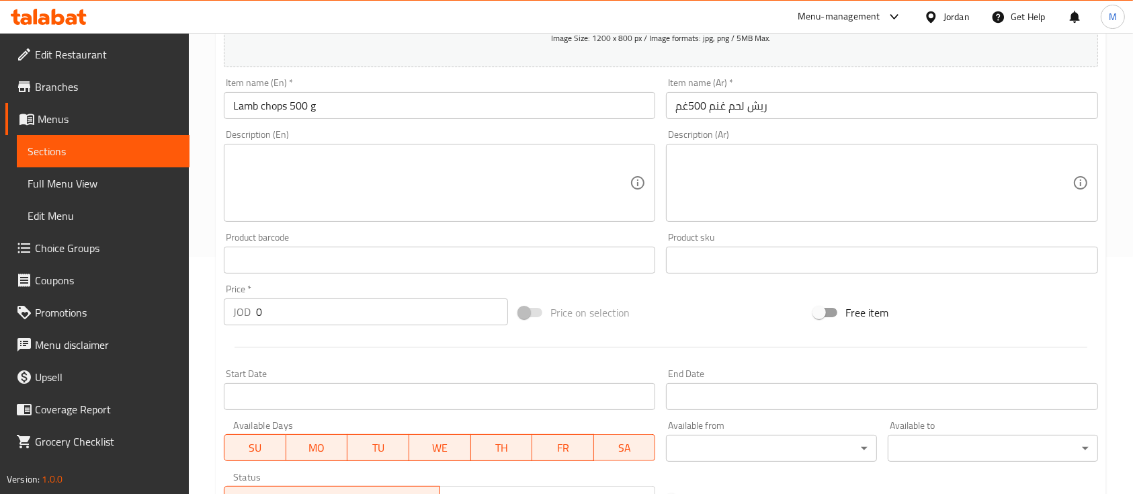
scroll to position [269, 0]
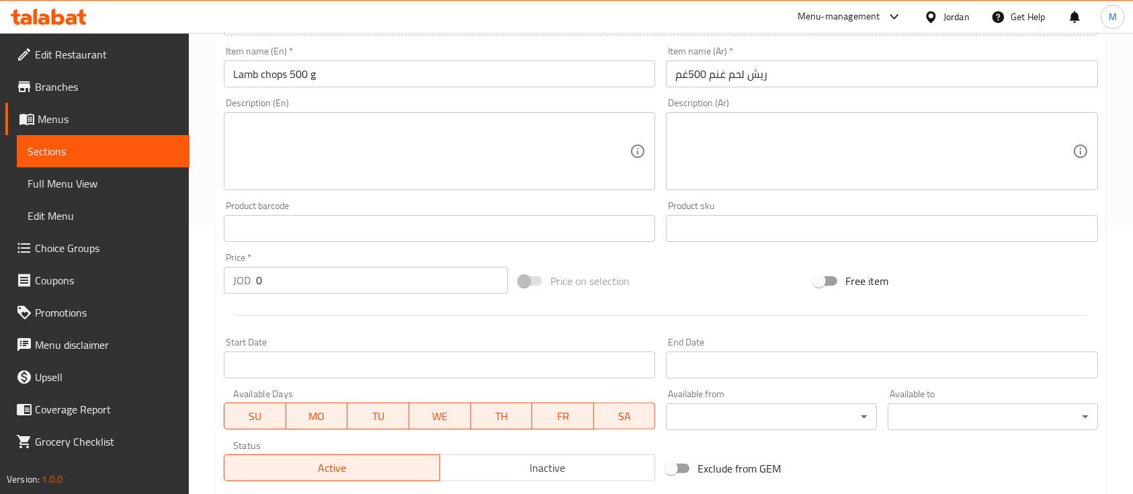
drag, startPoint x: 264, startPoint y: 292, endPoint x: 249, endPoint y: 292, distance: 14.8
click at [249, 292] on div "JOD 0 Price *" at bounding box center [366, 280] width 284 height 27
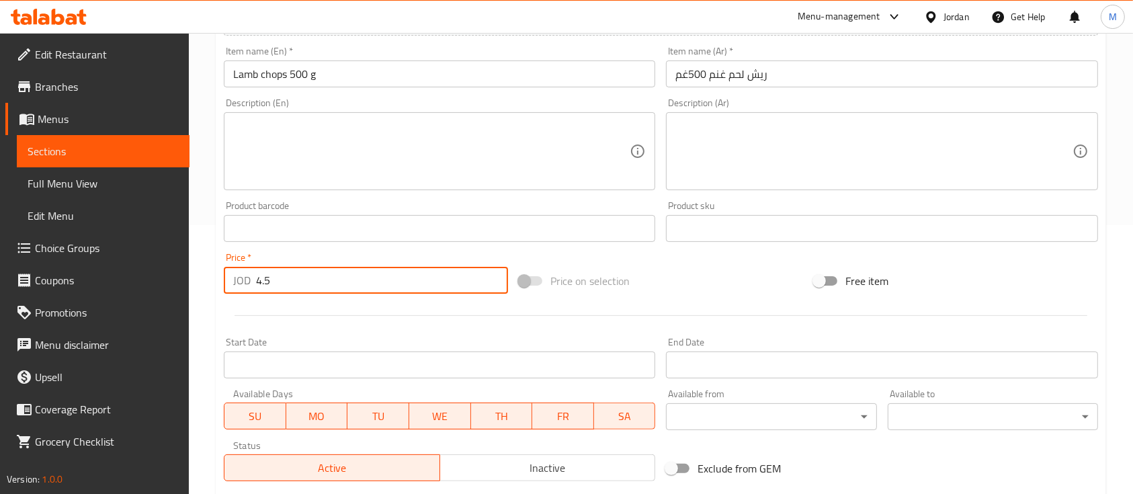
type input "4.5"
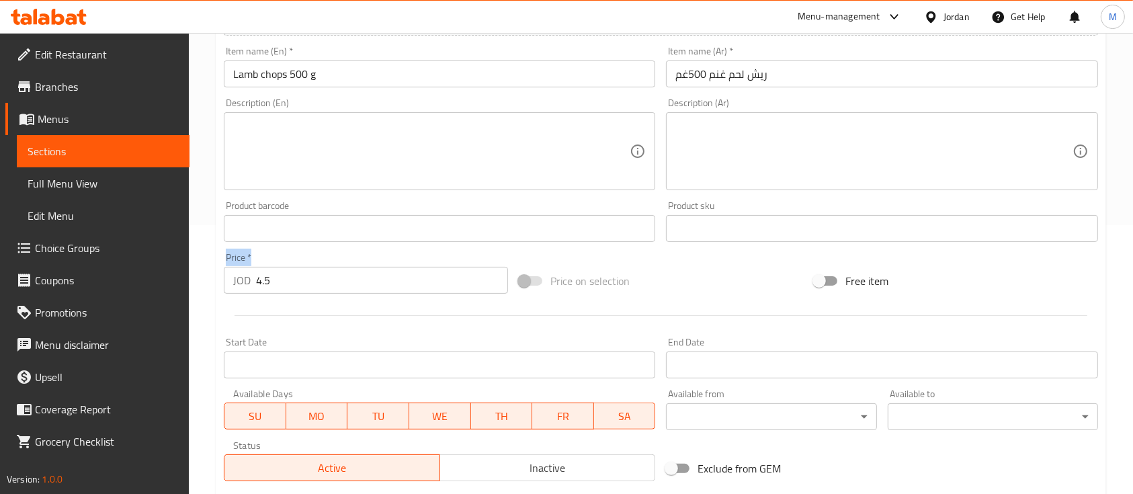
click at [304, 255] on div "Price   * JOD 4.5 Price *" at bounding box center [366, 273] width 284 height 41
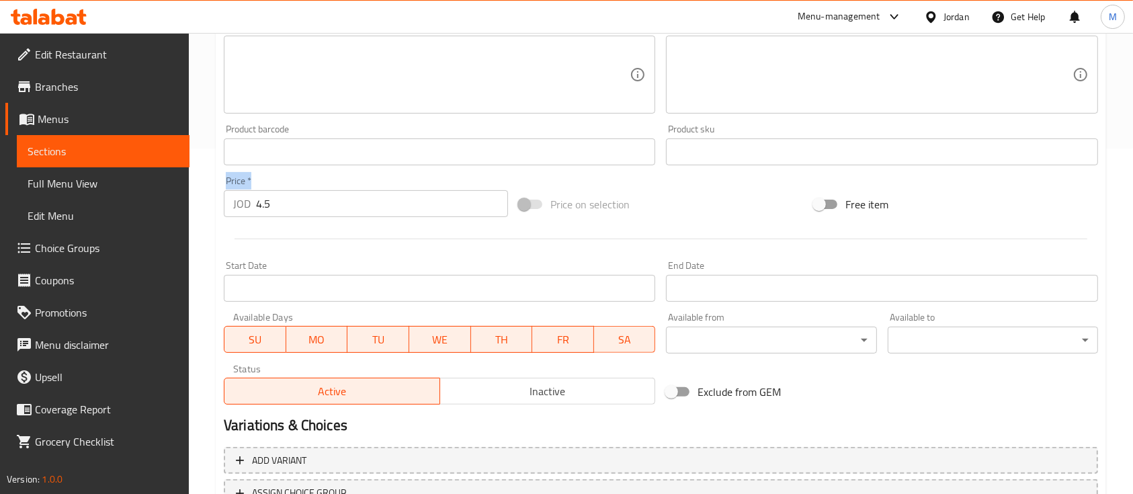
scroll to position [448, 0]
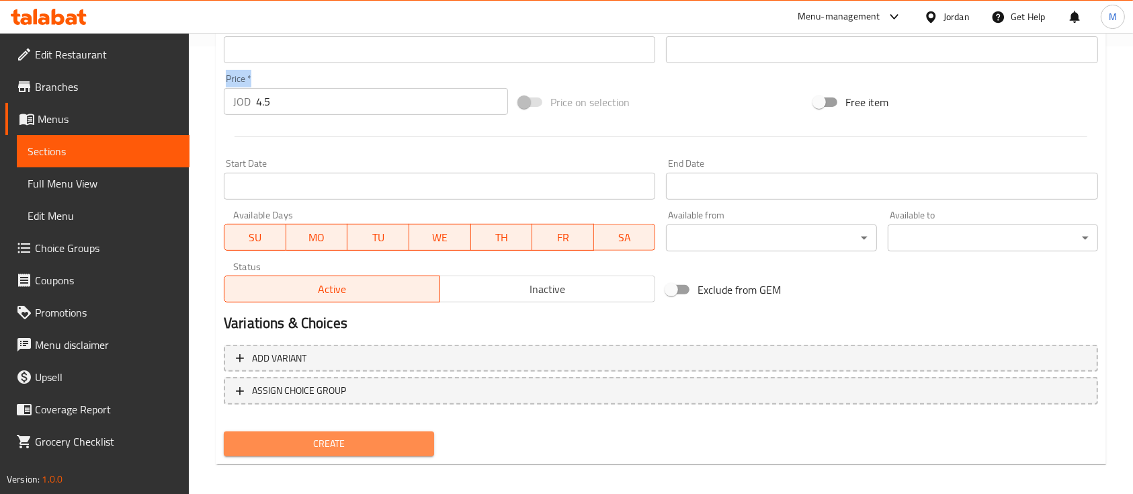
click at [378, 443] on span "Create" at bounding box center [329, 444] width 189 height 17
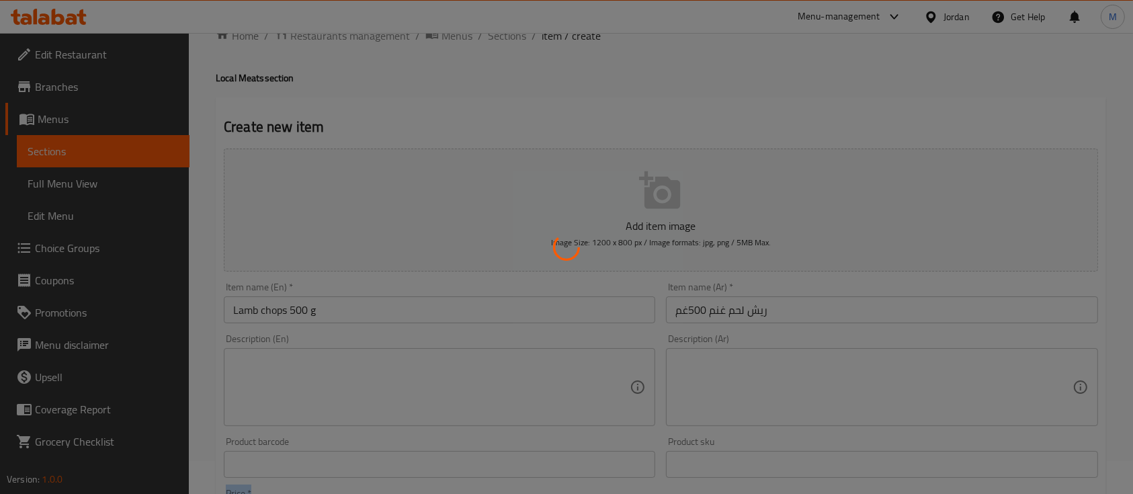
scroll to position [0, 0]
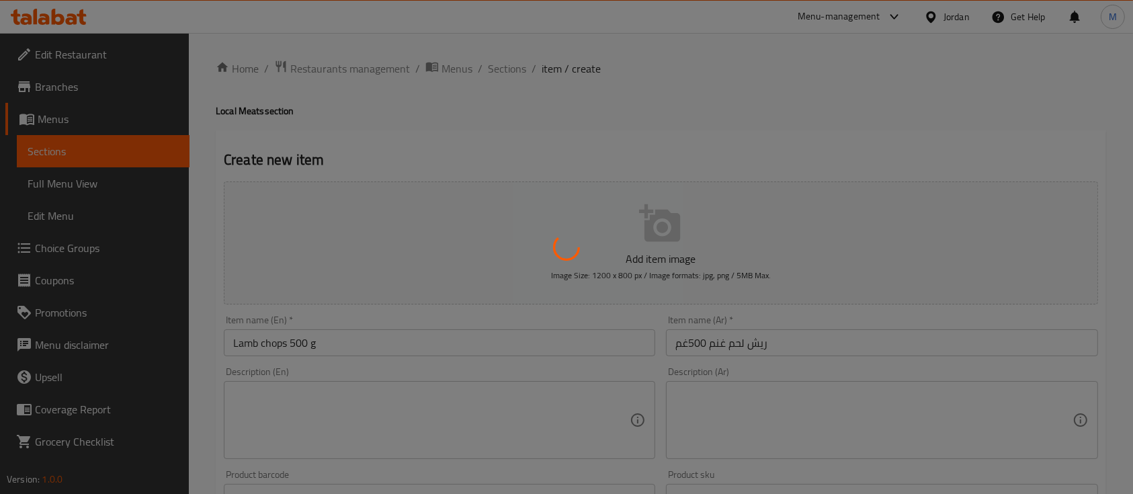
type input "0"
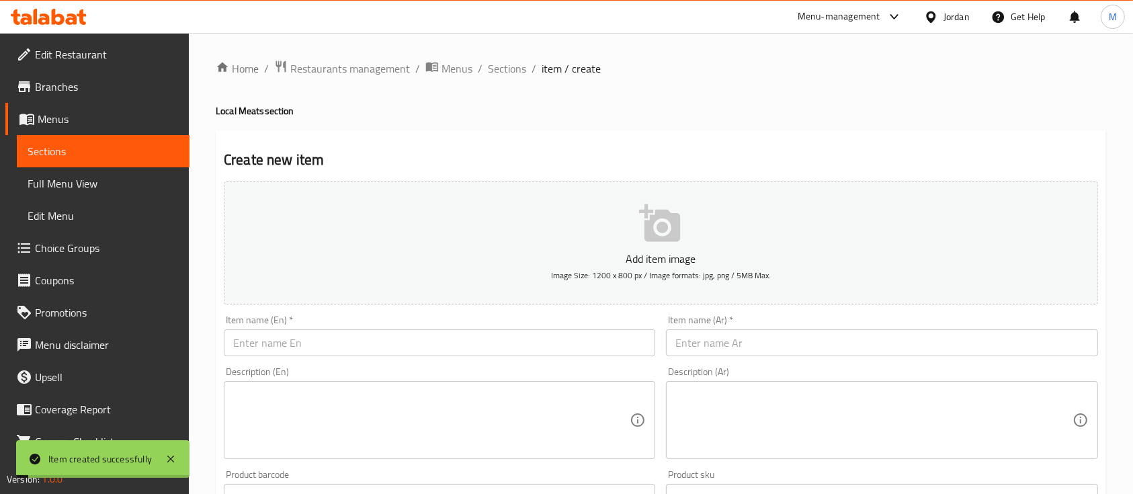
click at [514, 79] on div "Home / Restaurants management / Menus / Sections / item / create Local Meats se…" at bounding box center [661, 491] width 891 height 863
click at [514, 76] on span "Sections" at bounding box center [507, 69] width 38 height 16
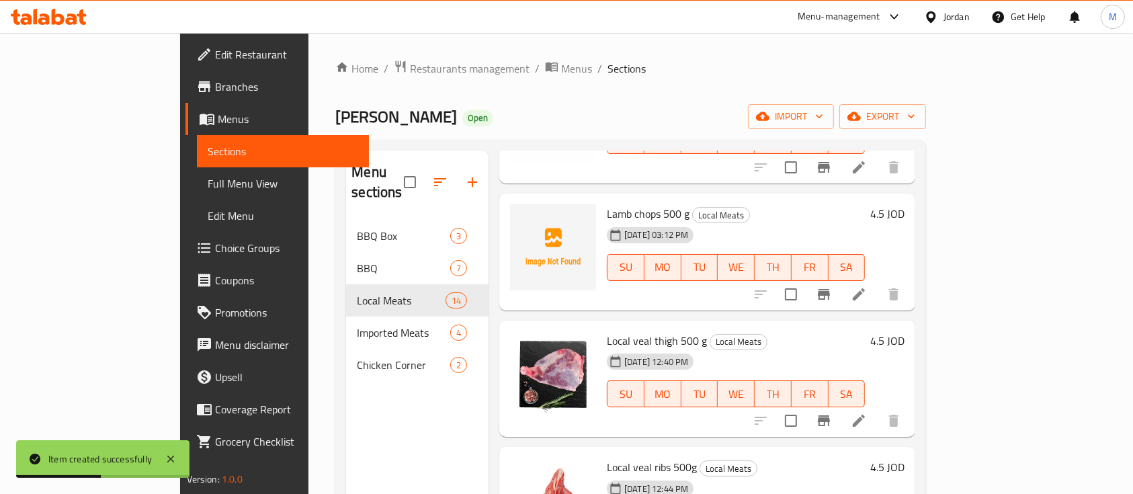
scroll to position [896, 0]
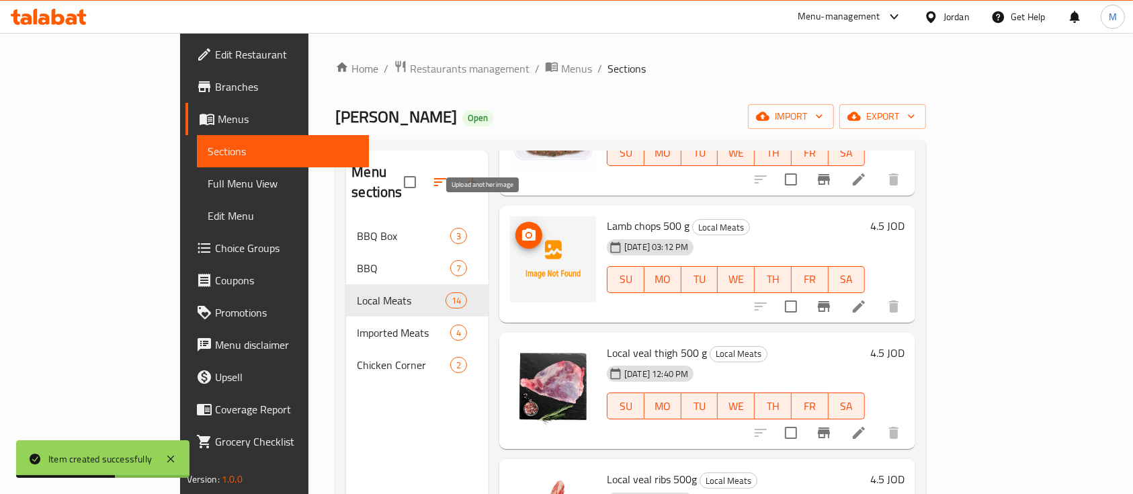
click at [521, 227] on icon "upload picture" at bounding box center [529, 235] width 16 height 16
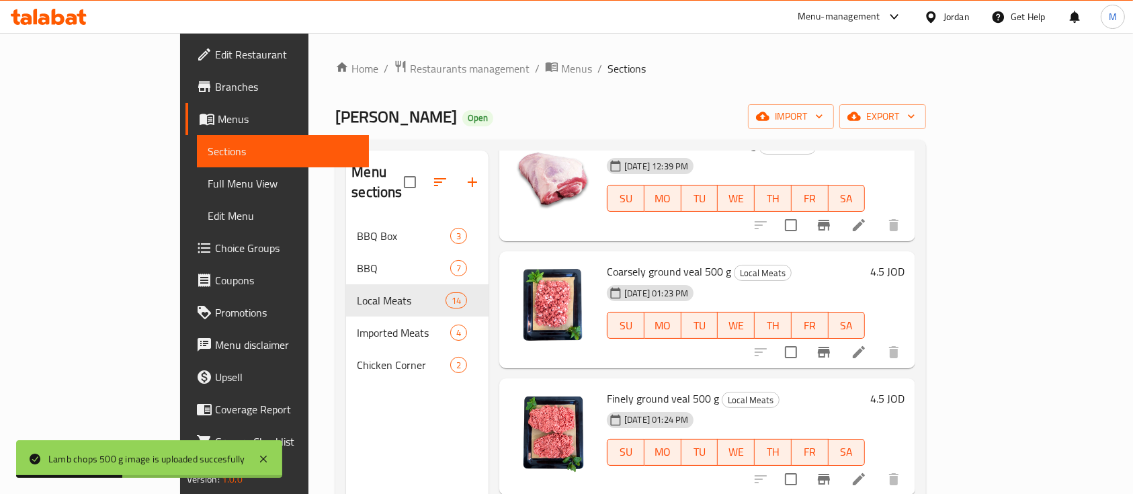
scroll to position [0, 0]
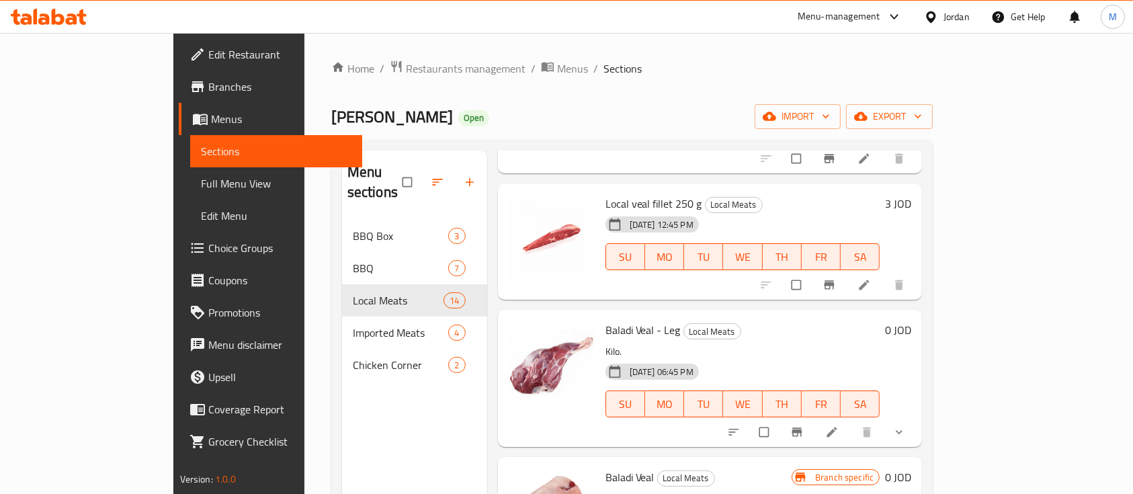
scroll to position [1264, 0]
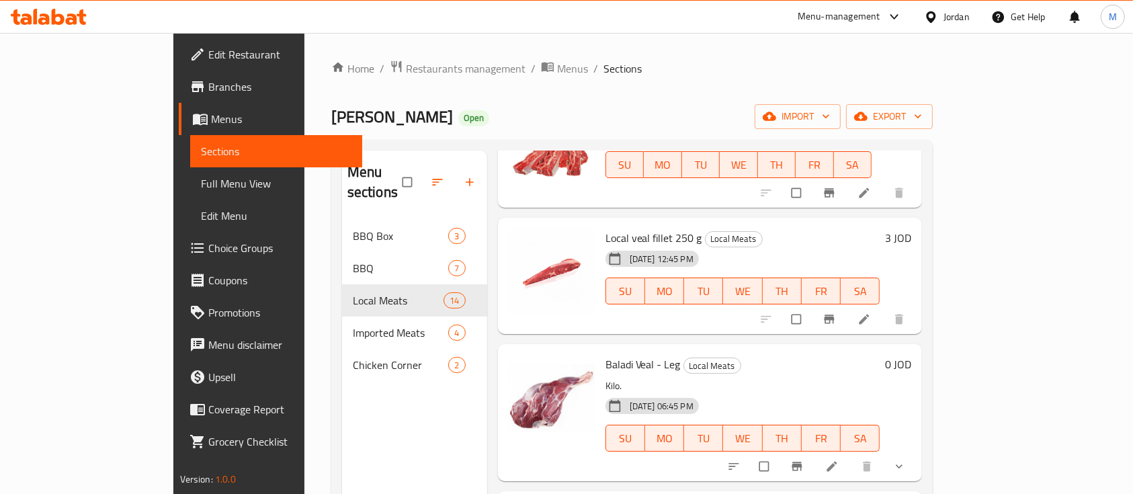
click at [885, 309] on li at bounding box center [866, 320] width 38 height 22
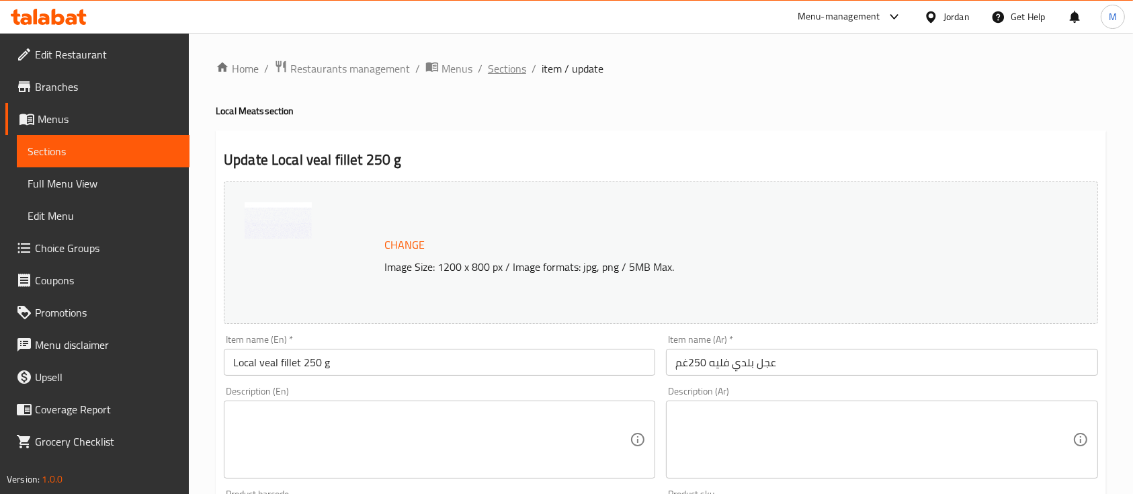
click at [490, 63] on span "Sections" at bounding box center [507, 69] width 38 height 16
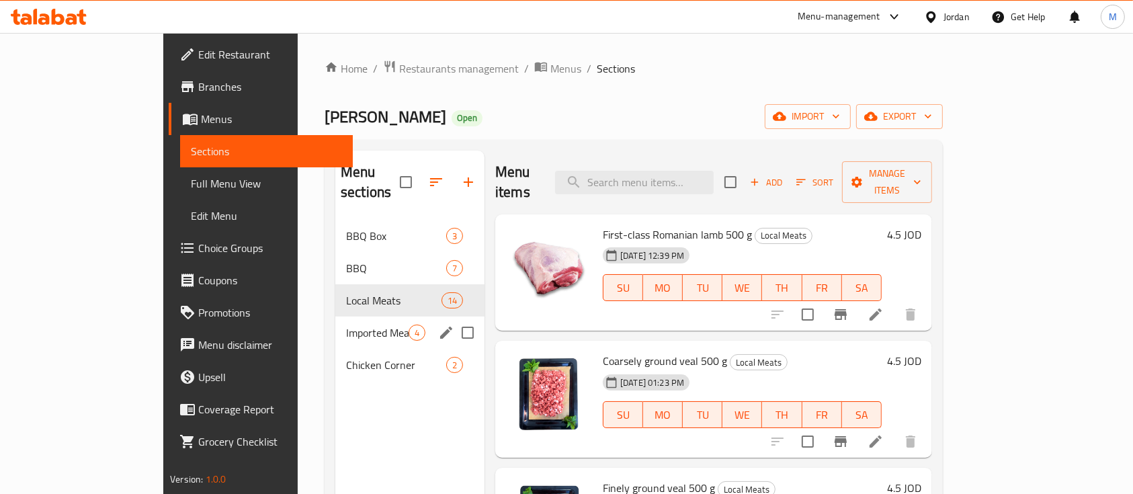
click at [335, 317] on div "Imported Meats 4" at bounding box center [409, 333] width 149 height 32
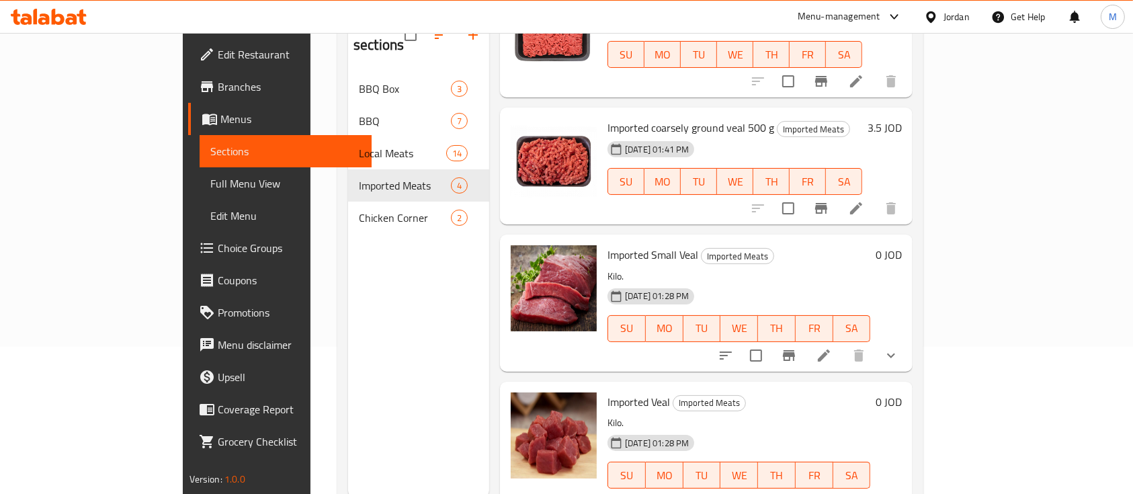
scroll to position [179, 0]
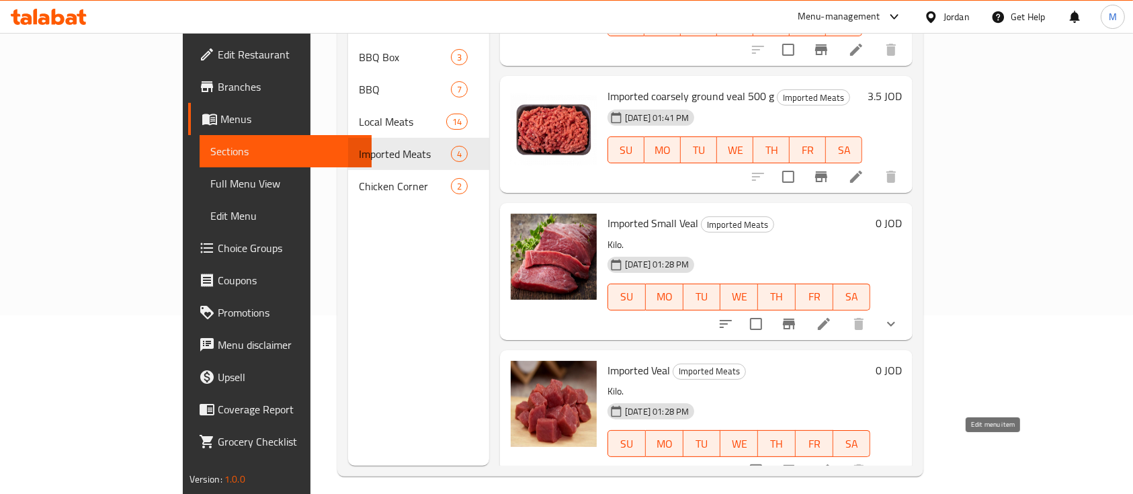
click at [832, 462] on icon at bounding box center [824, 470] width 16 height 16
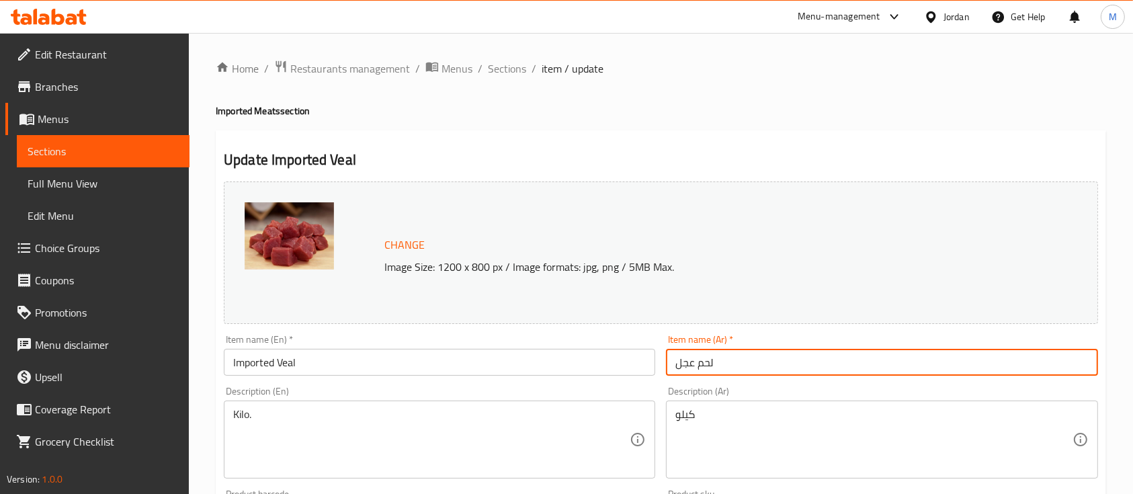
click at [740, 362] on input "لحم عجل" at bounding box center [882, 362] width 432 height 27
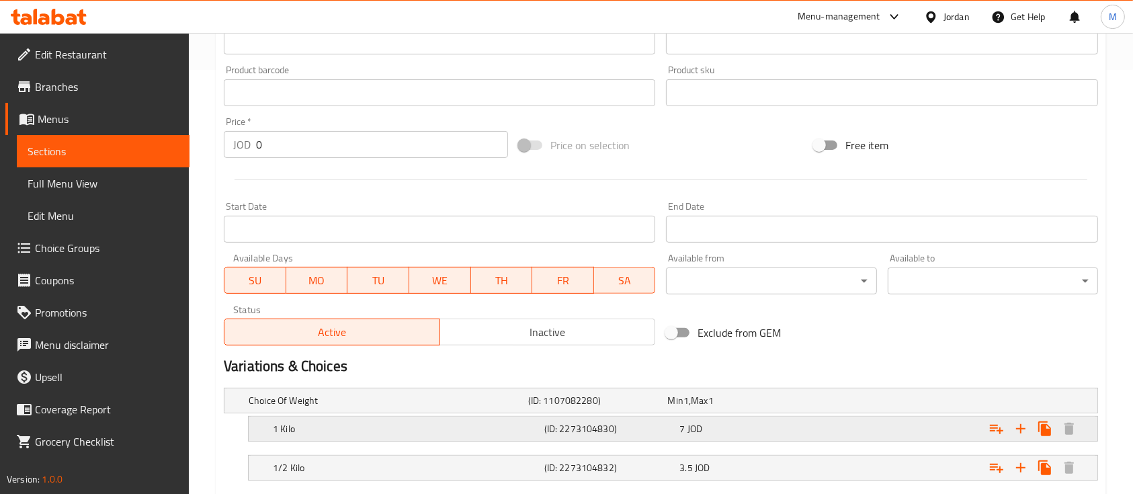
scroll to position [505, 0]
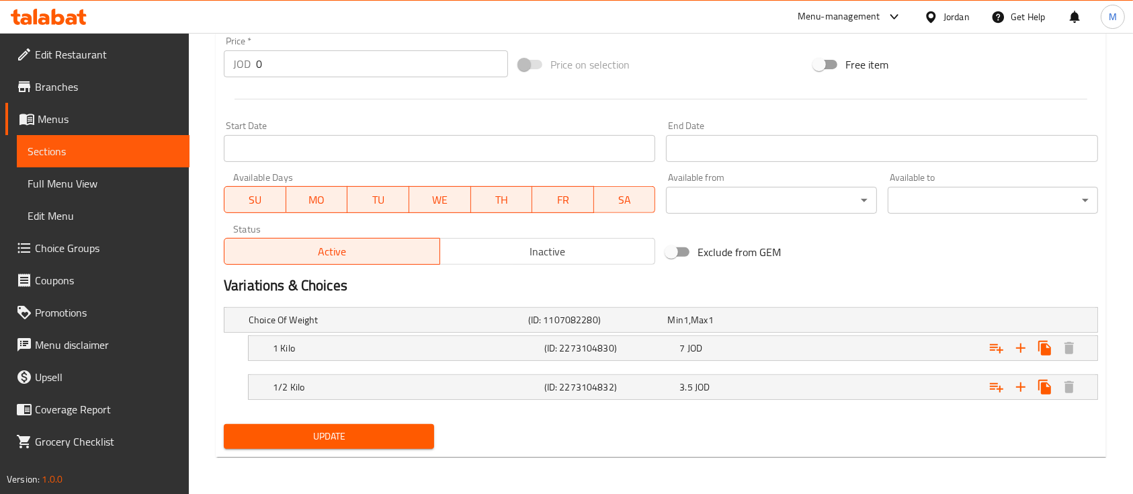
type input "لحم عجل مستورد"
click at [430, 426] on button "Update" at bounding box center [329, 436] width 210 height 25
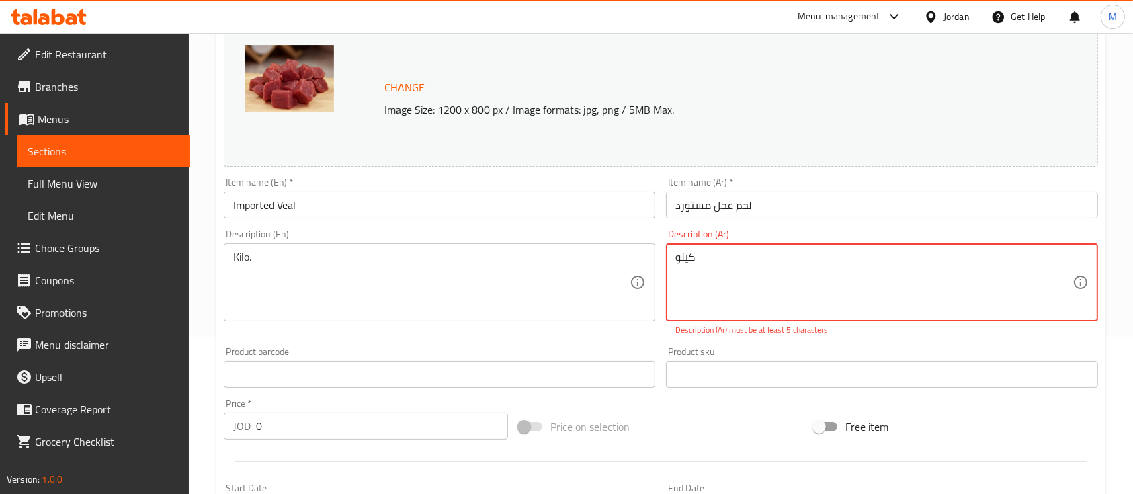
scroll to position [79, 0]
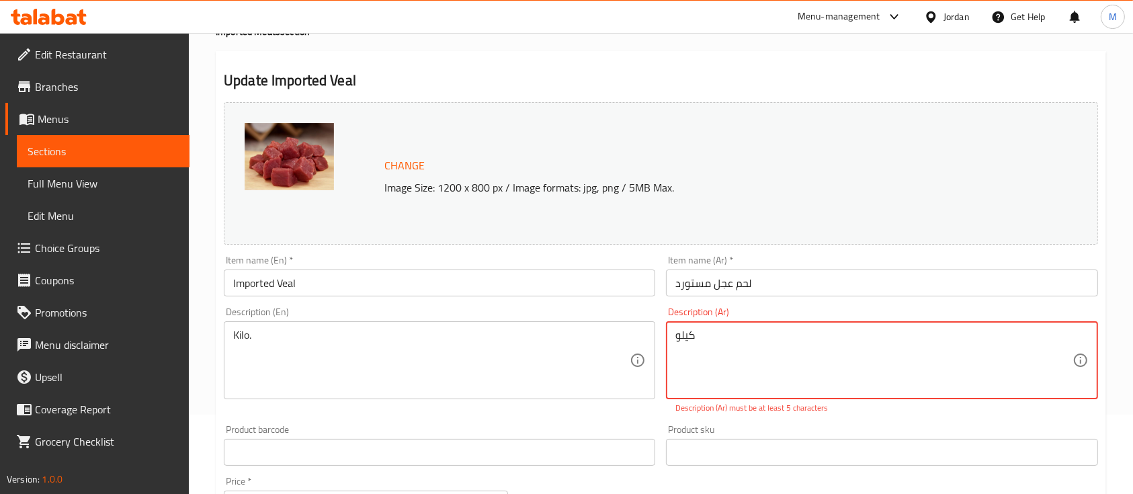
click at [690, 336] on textarea "كيلو" at bounding box center [874, 361] width 397 height 64
click at [690, 337] on textarea "كيلو" at bounding box center [874, 361] width 397 height 64
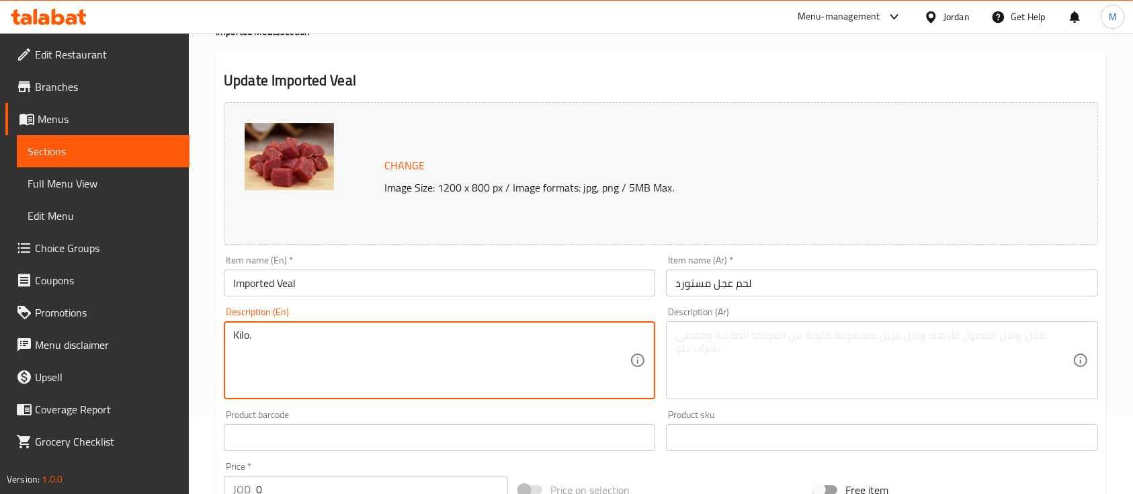
drag, startPoint x: 381, startPoint y: 352, endPoint x: 182, endPoint y: 337, distance: 200.2
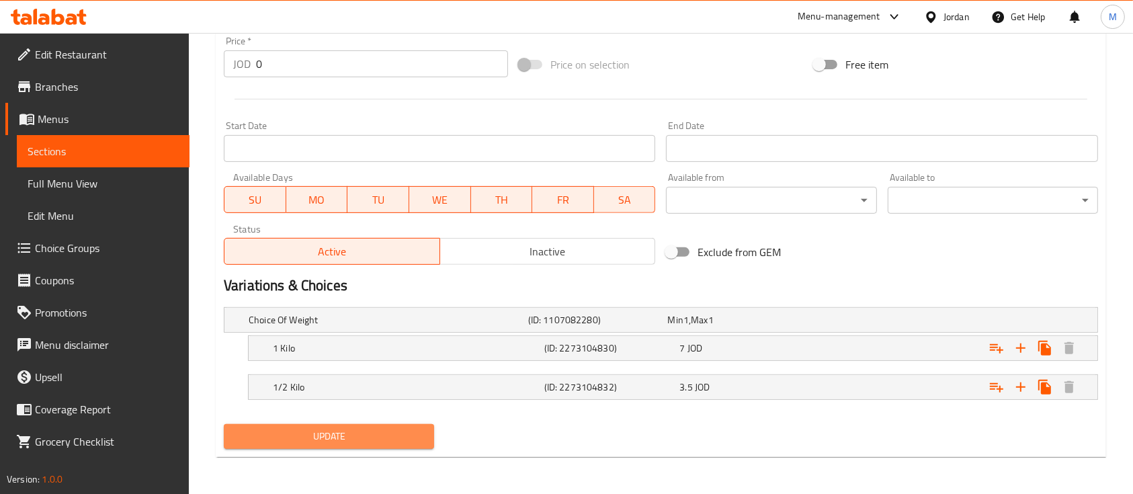
click at [401, 434] on span "Update" at bounding box center [329, 436] width 189 height 17
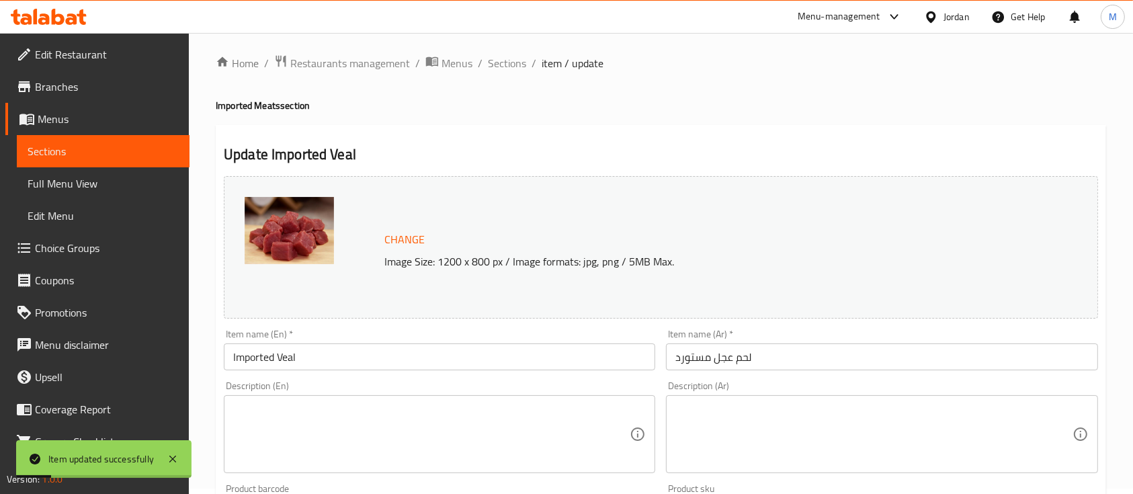
scroll to position [0, 0]
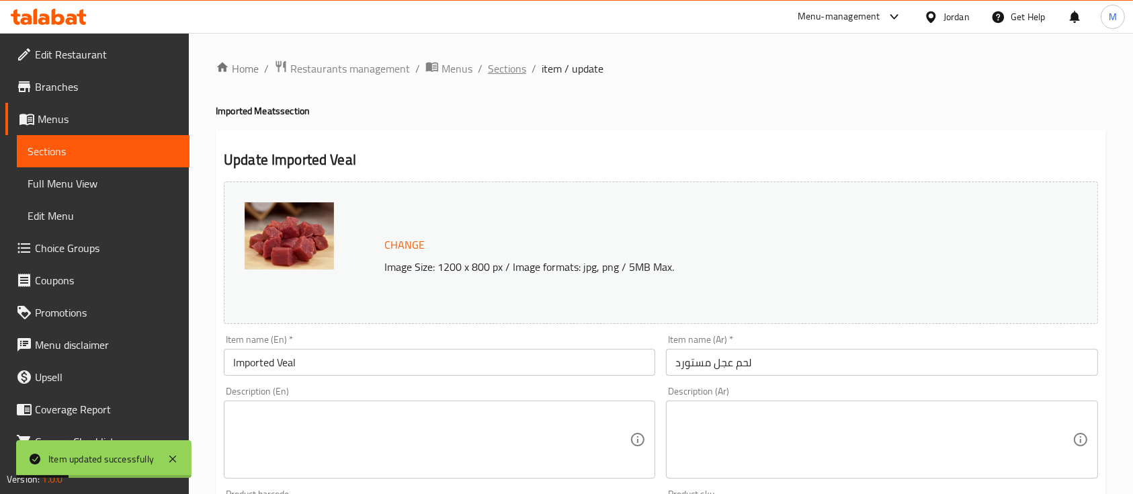
click at [502, 68] on span "Sections" at bounding box center [507, 69] width 38 height 16
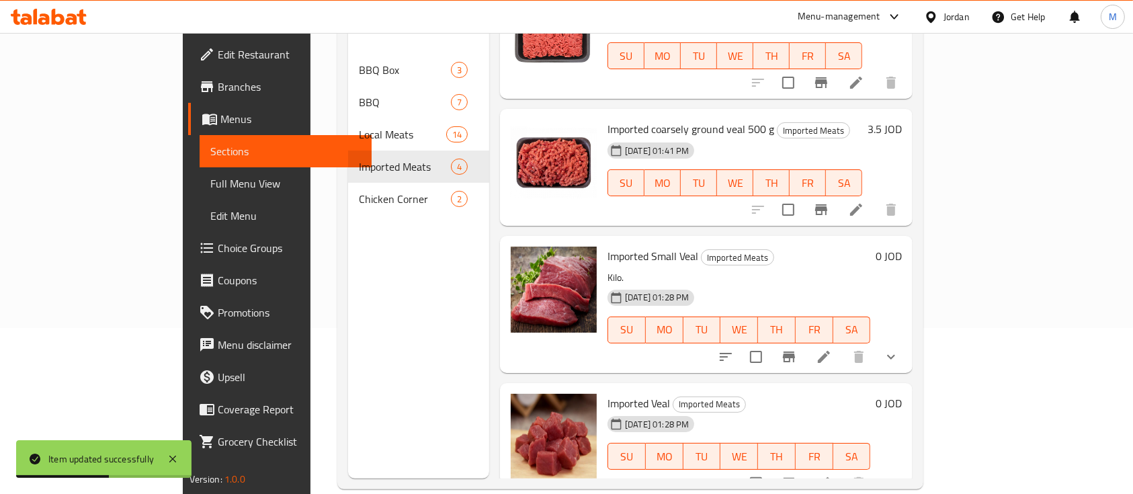
scroll to position [179, 0]
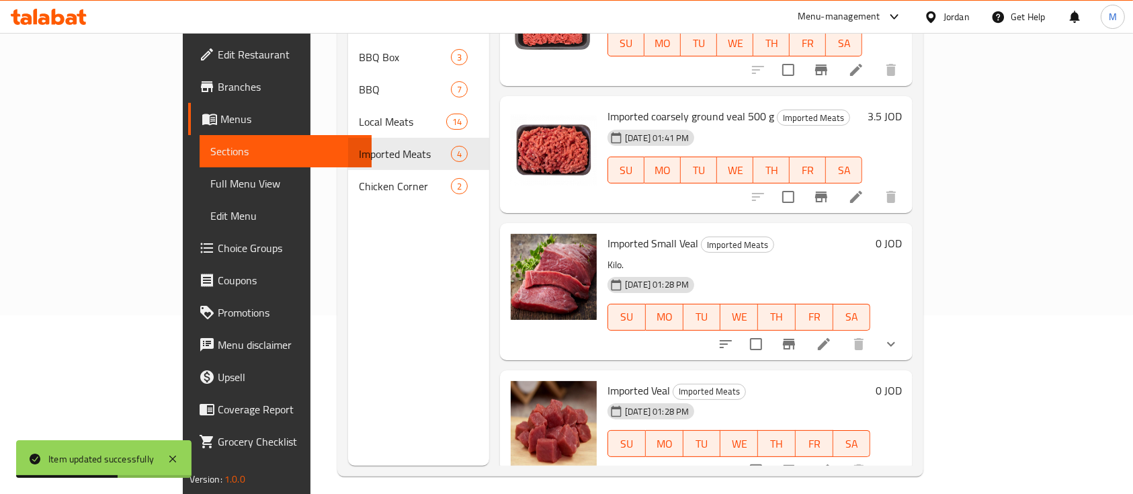
click at [832, 336] on icon at bounding box center [824, 344] width 16 height 16
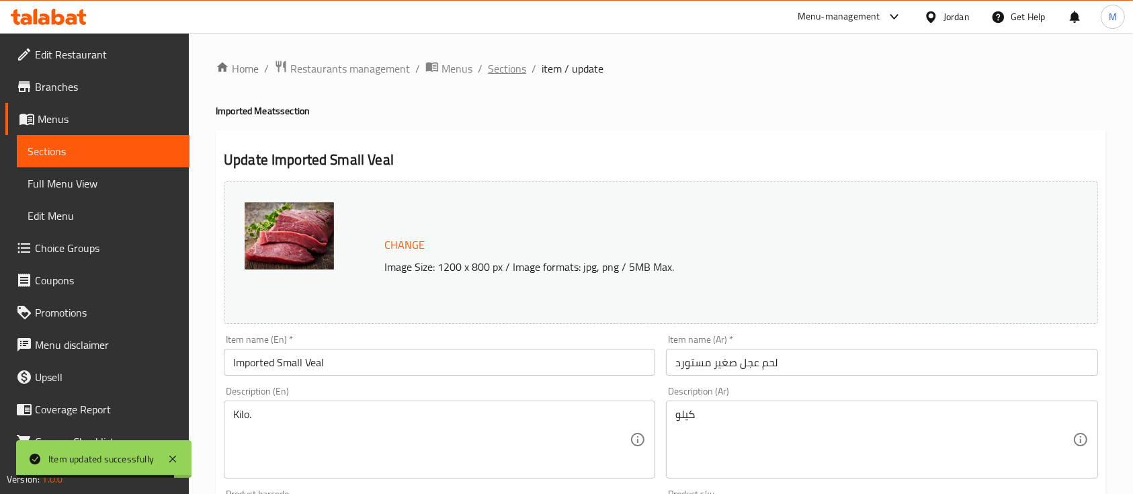
click at [512, 65] on span "Sections" at bounding box center [507, 69] width 38 height 16
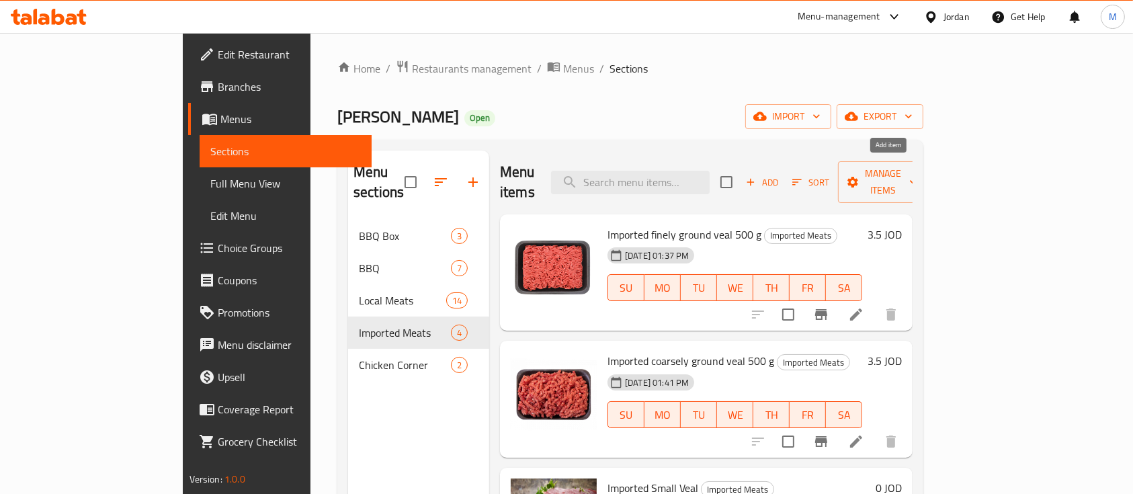
click at [780, 175] on span "Add" at bounding box center [762, 182] width 36 height 15
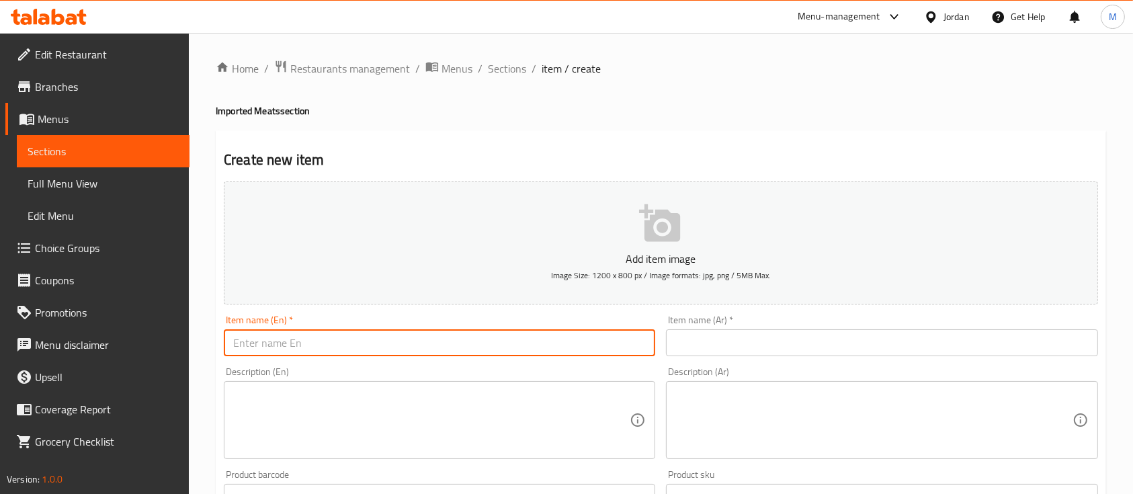
click at [609, 352] on input "text" at bounding box center [440, 342] width 432 height 27
paste input "Imported veal fillet 500 g"
type input "Imported veal fillet 500 g"
click at [754, 349] on input "text" at bounding box center [882, 342] width 432 height 27
paste input "لحم عجل فيليه مستورد 500 غم"
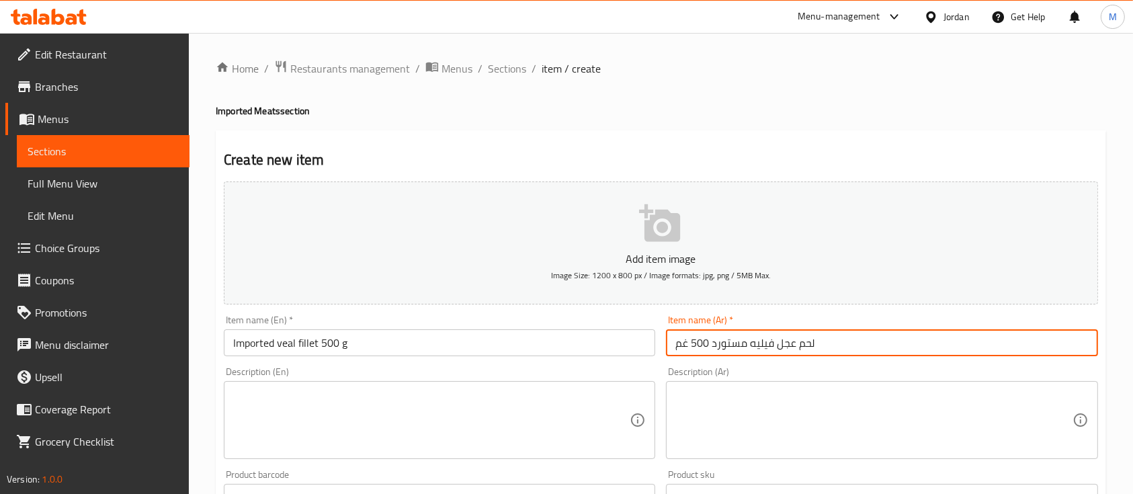
type input "لحم عجل فيليه مستورد 500 غم"
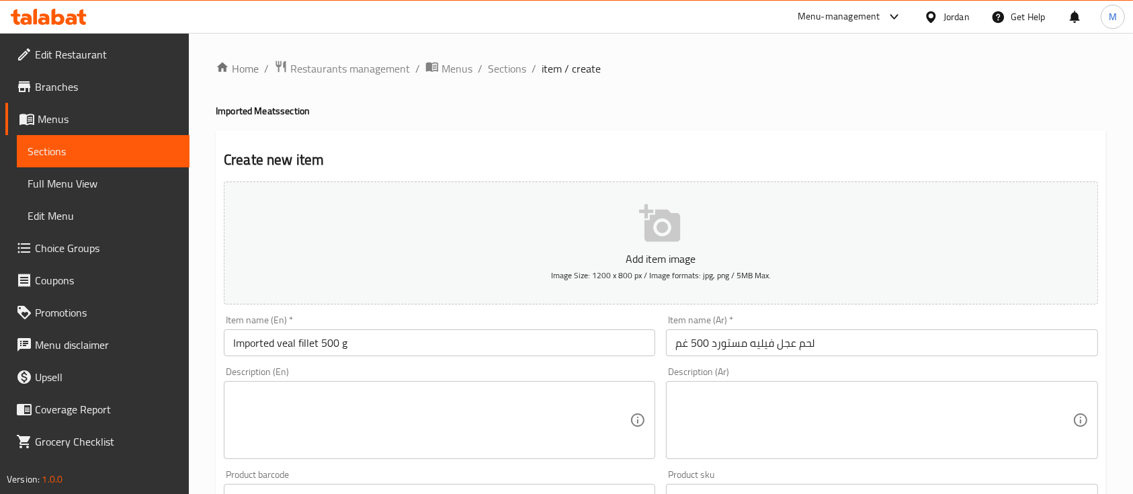
click at [754, 361] on div "Item name (Ar)   * لحم عجل فيليه مستورد 500 غم Item name (Ar) *" at bounding box center [882, 336] width 442 height 52
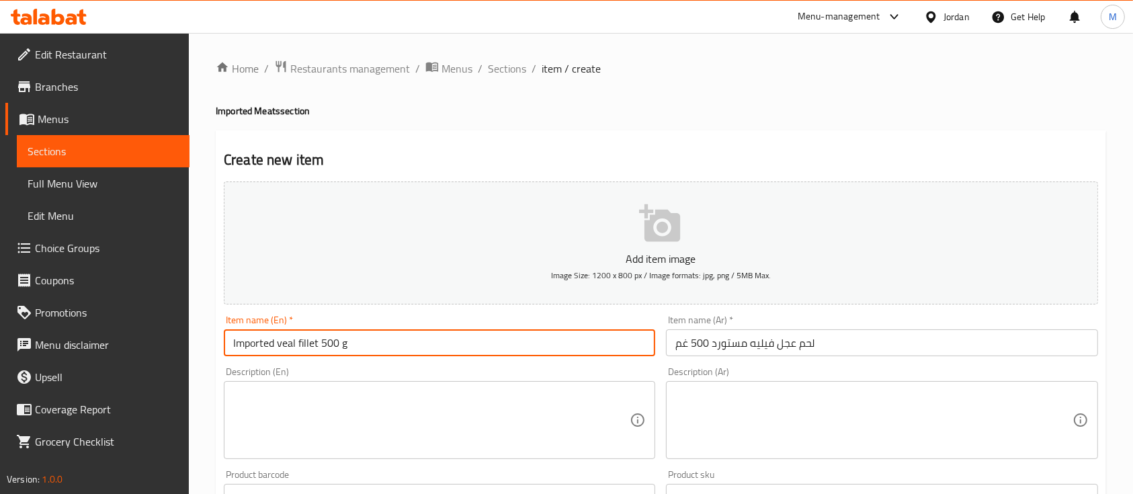
drag, startPoint x: 227, startPoint y: 343, endPoint x: 318, endPoint y: 343, distance: 90.8
click at [318, 343] on input "Imported veal fillet 500 g" at bounding box center [440, 342] width 432 height 27
click at [487, 315] on div "Item name (En)   * Imported veal fillet 500 g Item name (En) *" at bounding box center [439, 336] width 442 height 52
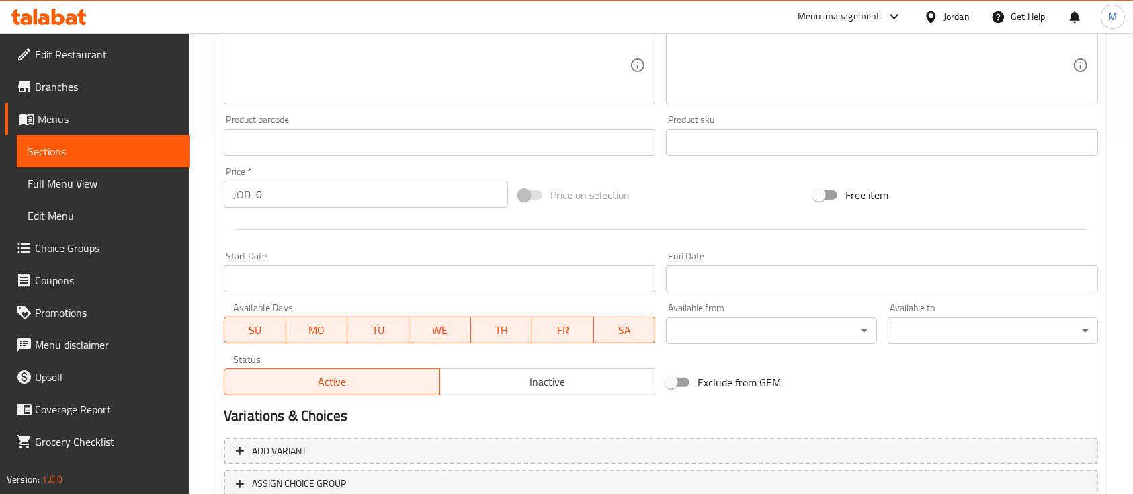
scroll to position [456, 0]
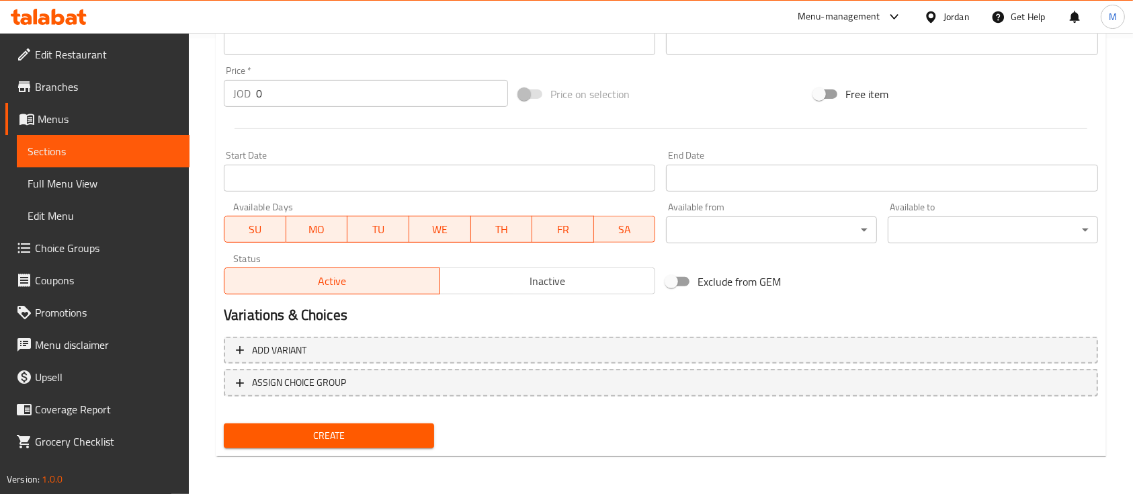
click at [385, 438] on span "Create" at bounding box center [329, 436] width 189 height 17
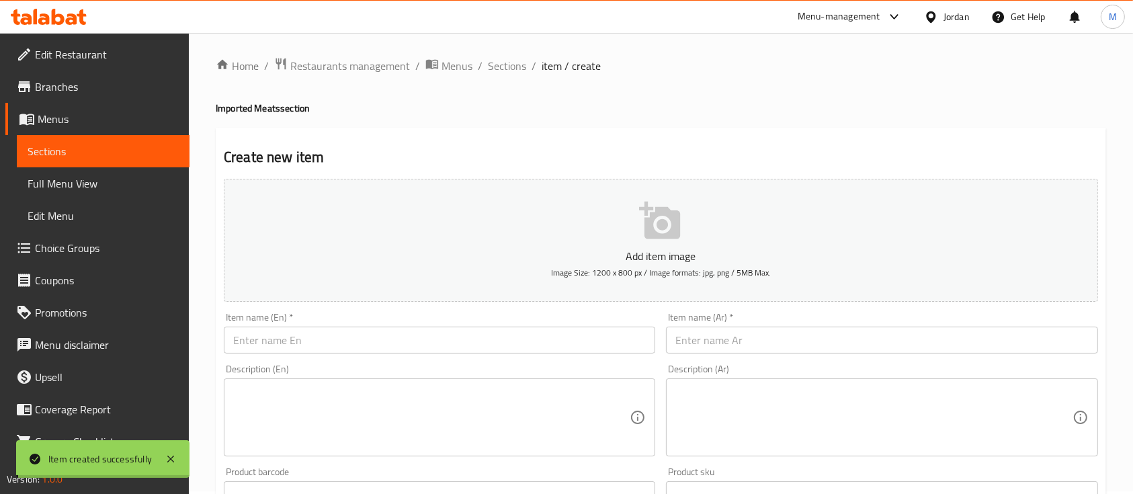
scroll to position [0, 0]
click at [495, 66] on span "Sections" at bounding box center [507, 69] width 38 height 16
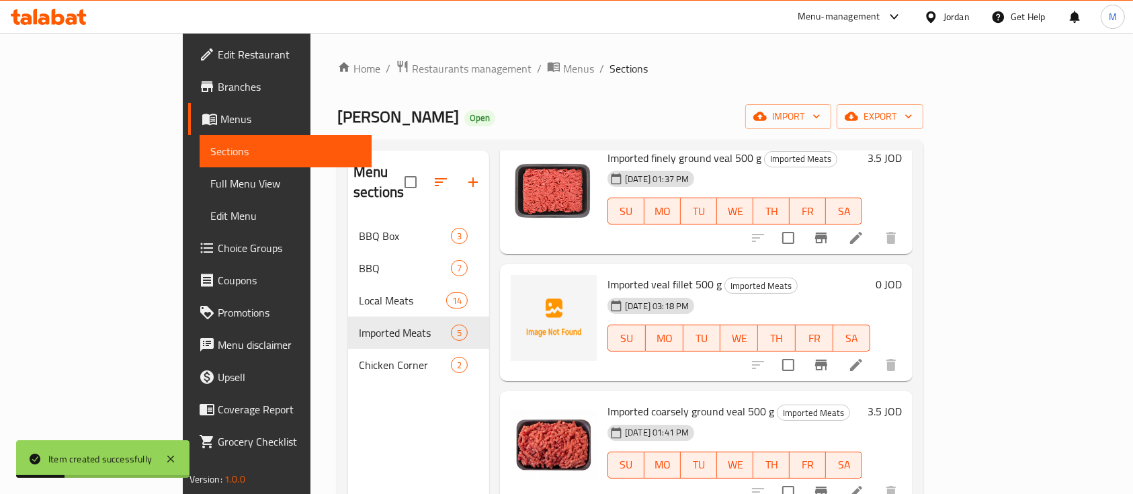
scroll to position [89, 0]
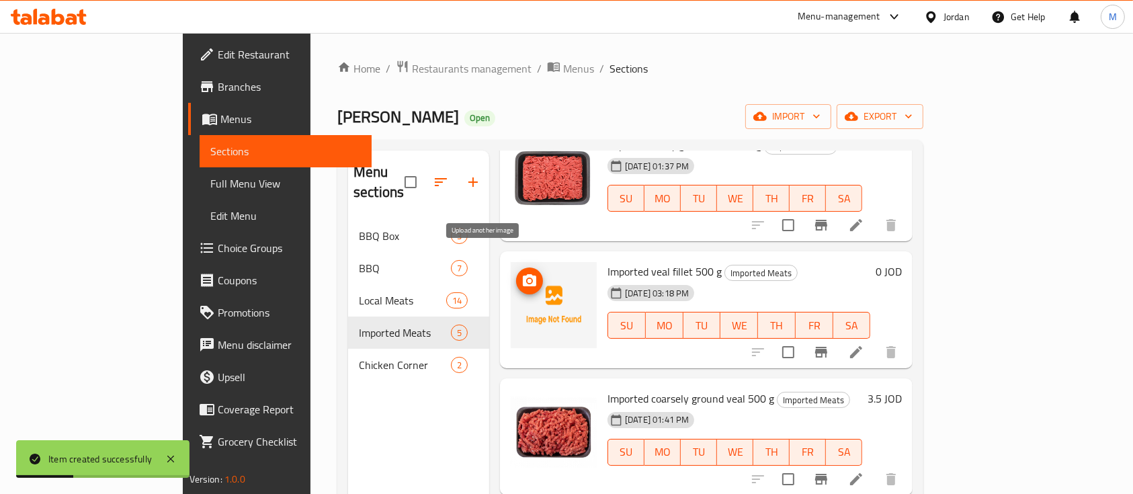
click at [516, 273] on span "upload picture" at bounding box center [529, 281] width 27 height 16
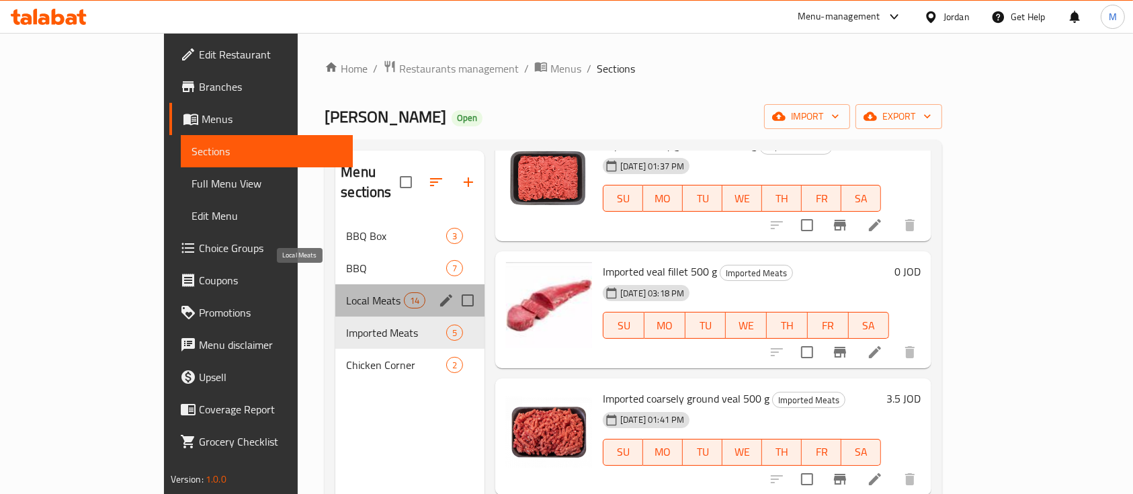
click at [346, 292] on span "Local Meats" at bounding box center [374, 300] width 57 height 16
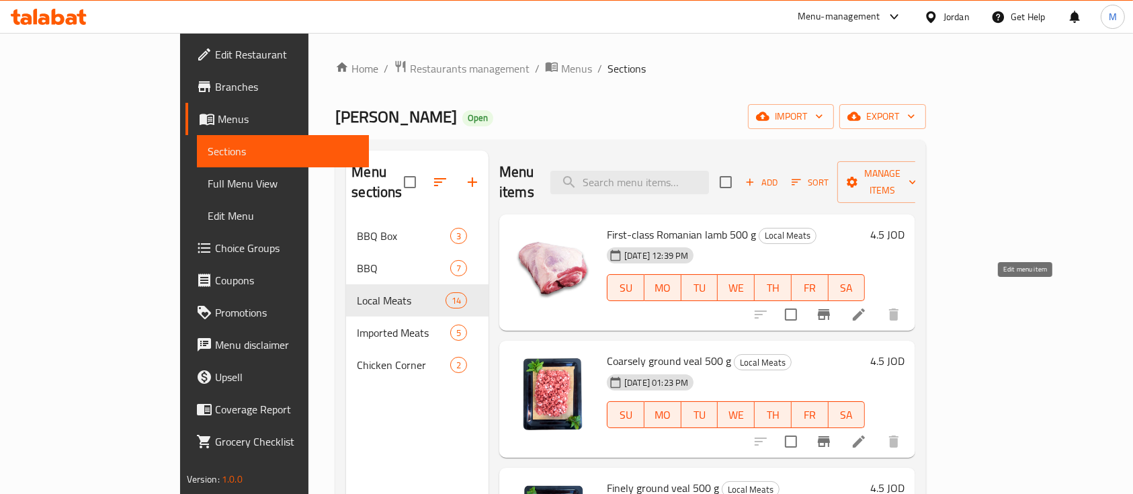
click at [865, 309] on icon at bounding box center [859, 315] width 12 height 12
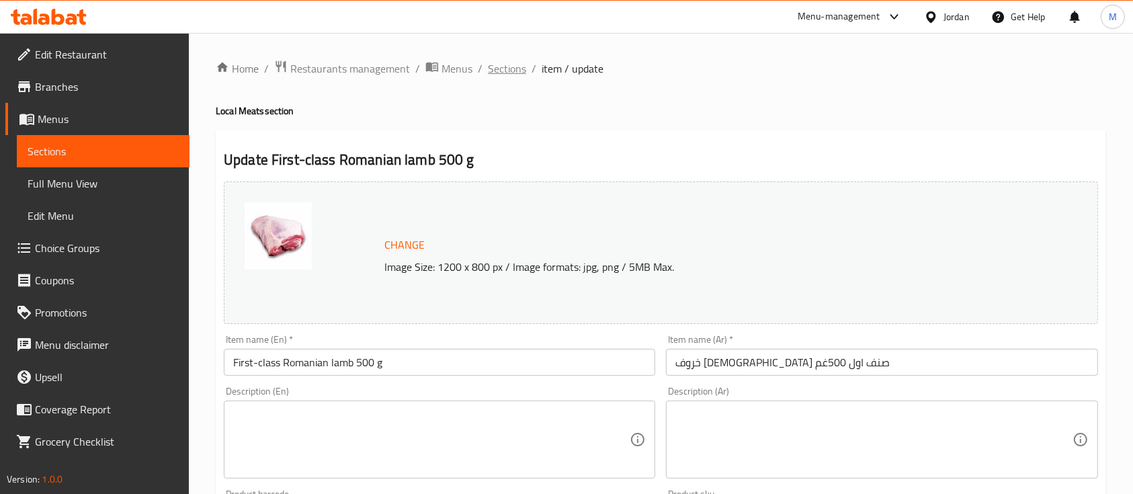
click at [516, 62] on span "Sections" at bounding box center [507, 69] width 38 height 16
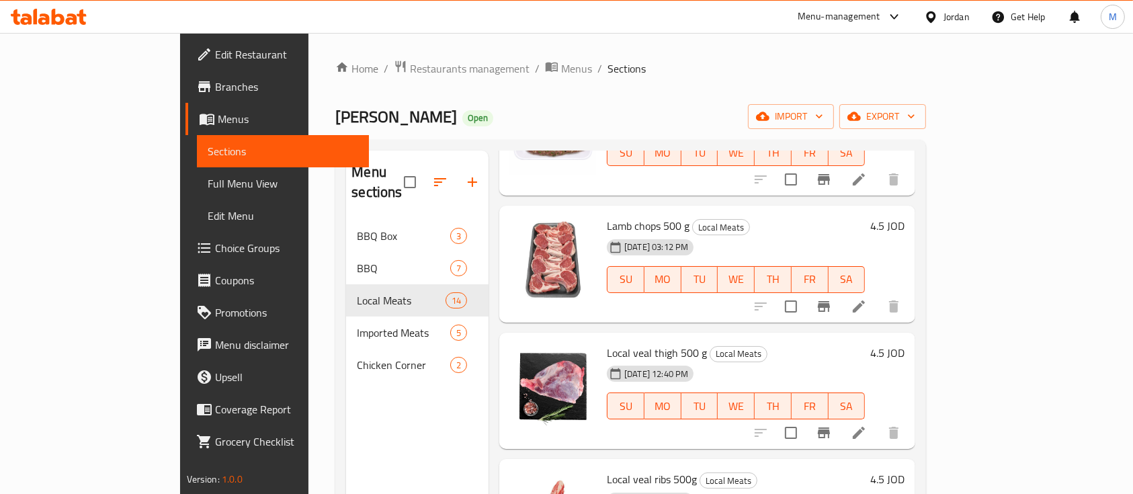
scroll to position [985, 0]
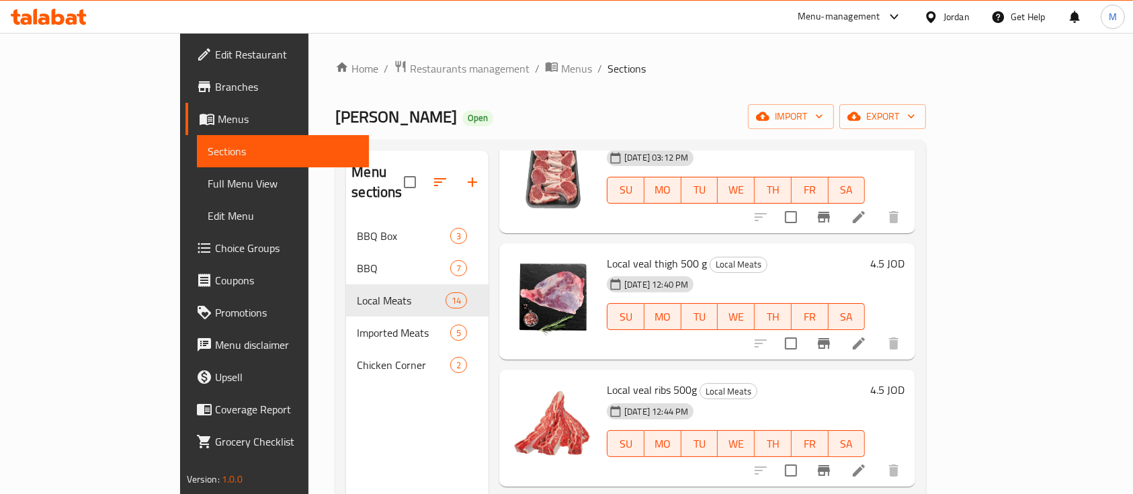
click at [878, 331] on li at bounding box center [859, 343] width 38 height 24
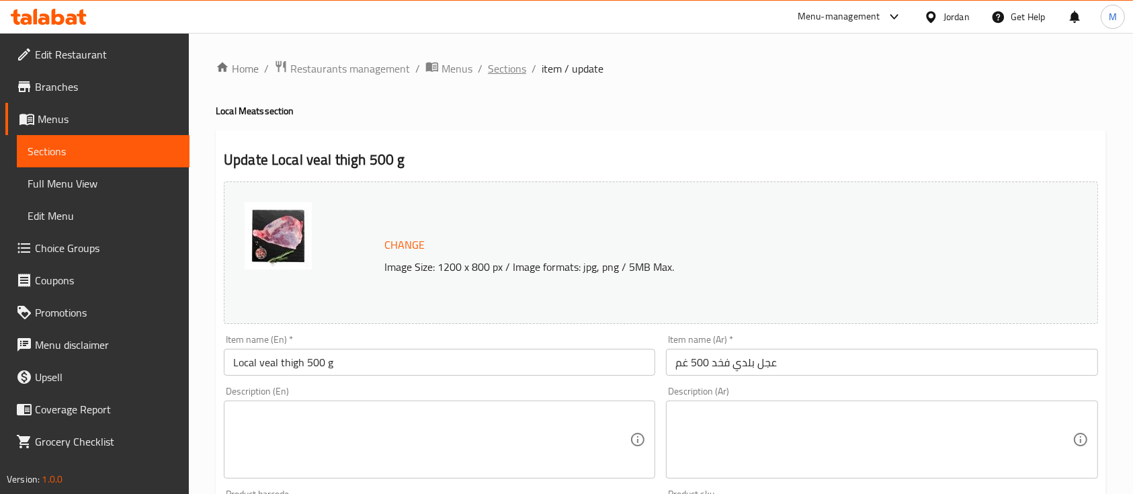
click at [512, 75] on span "Sections" at bounding box center [507, 69] width 38 height 16
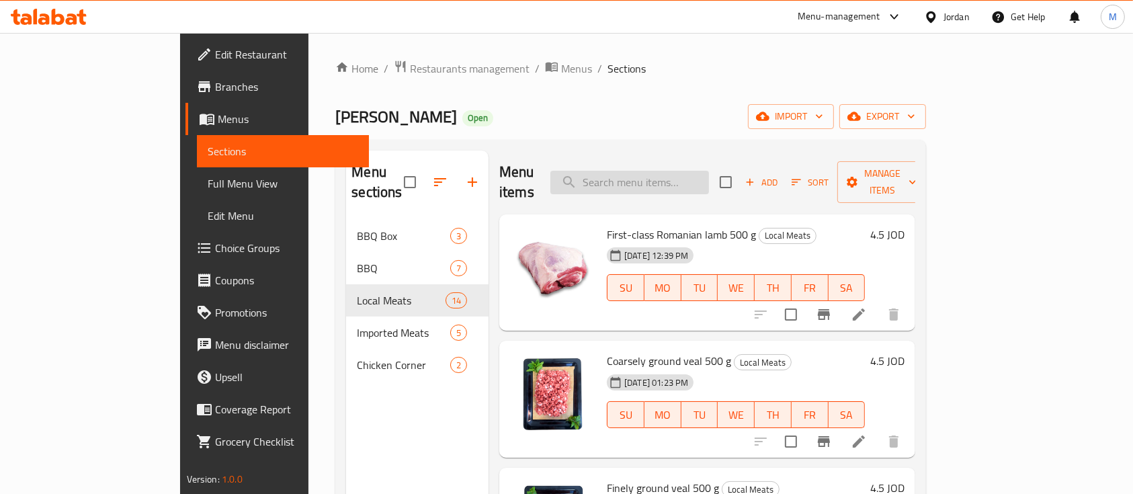
click at [678, 173] on input "search" at bounding box center [630, 183] width 159 height 24
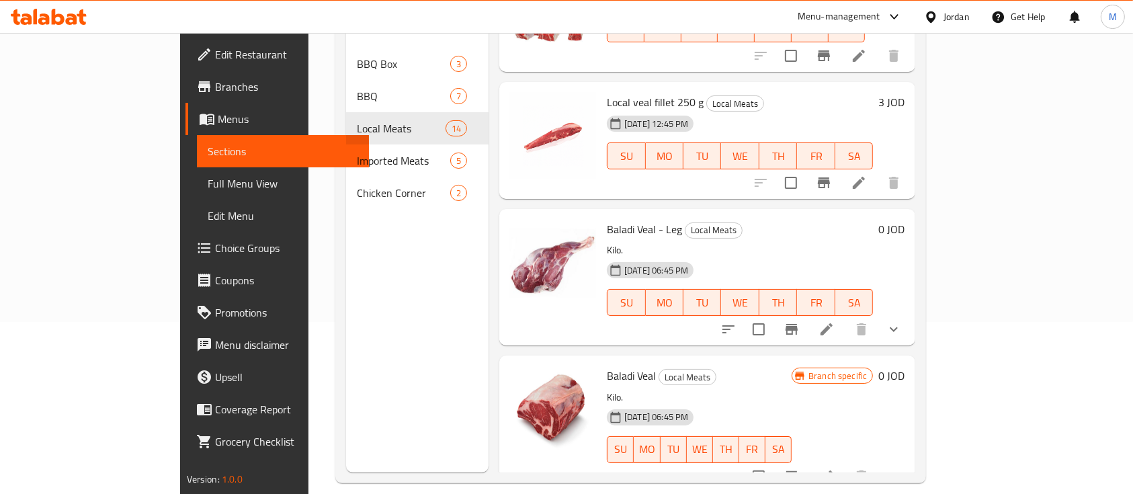
scroll to position [179, 0]
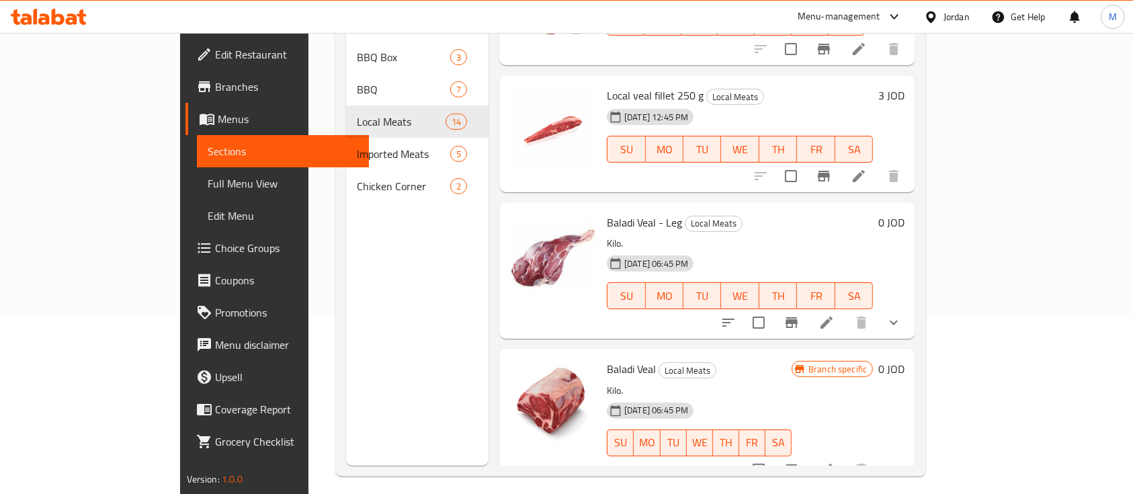
type input "عجل ب"
click at [846, 311] on li at bounding box center [827, 323] width 38 height 24
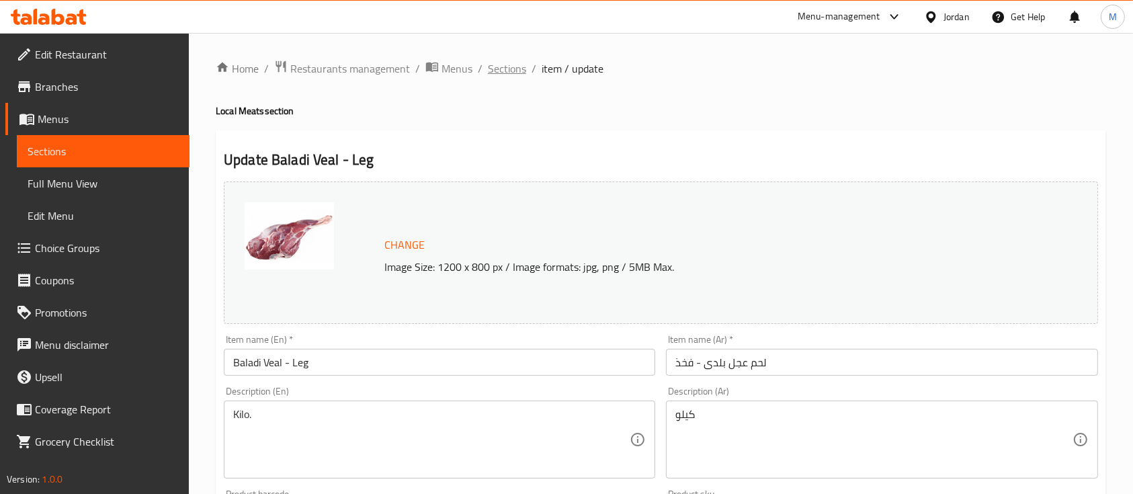
click at [491, 69] on span "Sections" at bounding box center [507, 69] width 38 height 16
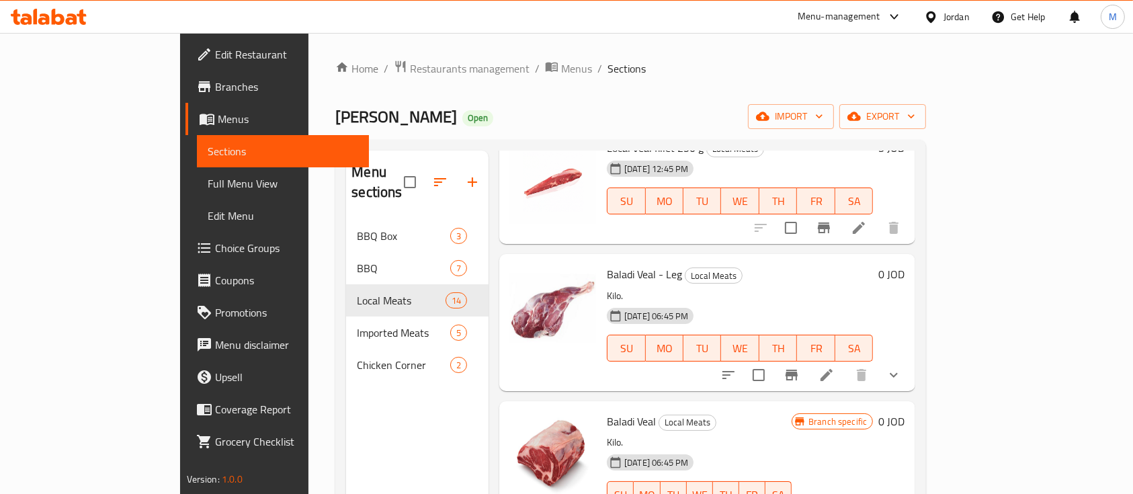
scroll to position [89, 0]
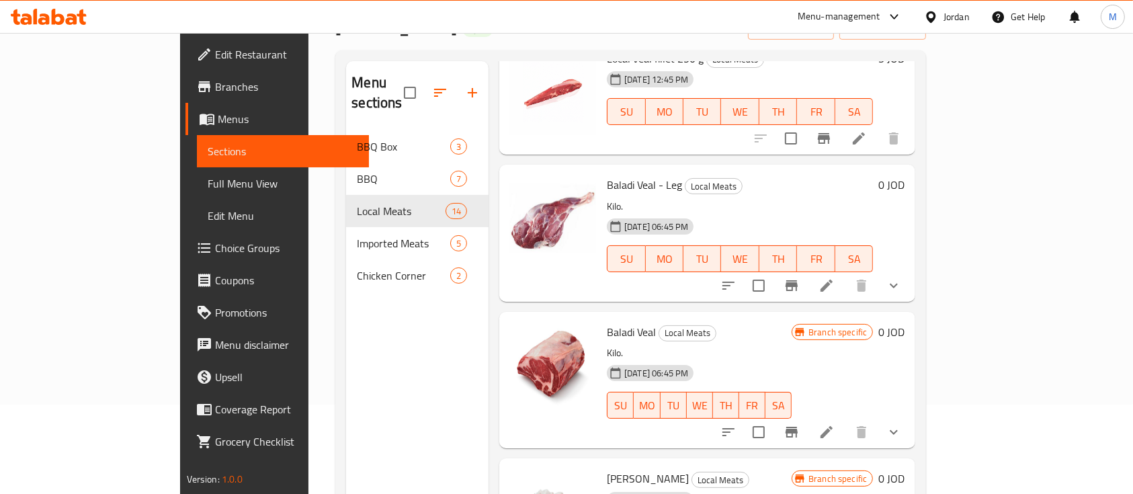
click at [846, 420] on li at bounding box center [827, 432] width 38 height 24
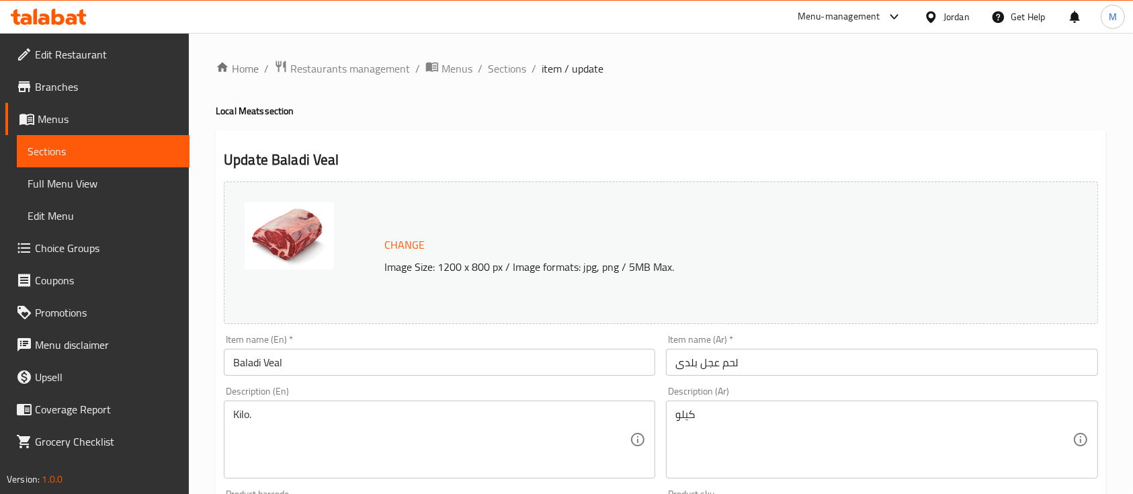
drag, startPoint x: 515, startPoint y: 82, endPoint x: 512, endPoint y: 67, distance: 15.7
drag, startPoint x: 512, startPoint y: 67, endPoint x: 553, endPoint y: 136, distance: 80.7
click at [512, 67] on span "Sections" at bounding box center [507, 69] width 38 height 16
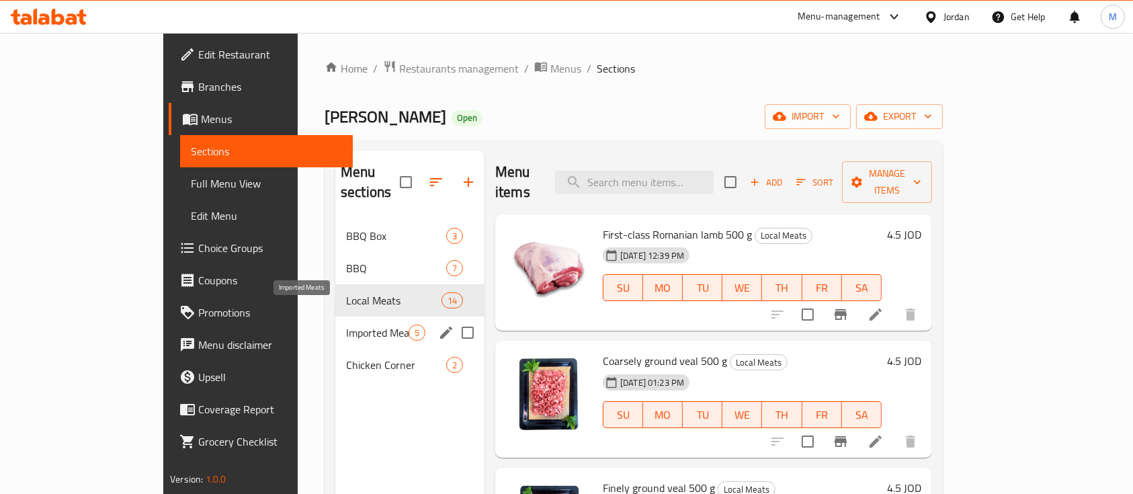
click at [346, 325] on span "Imported Meats" at bounding box center [377, 333] width 63 height 16
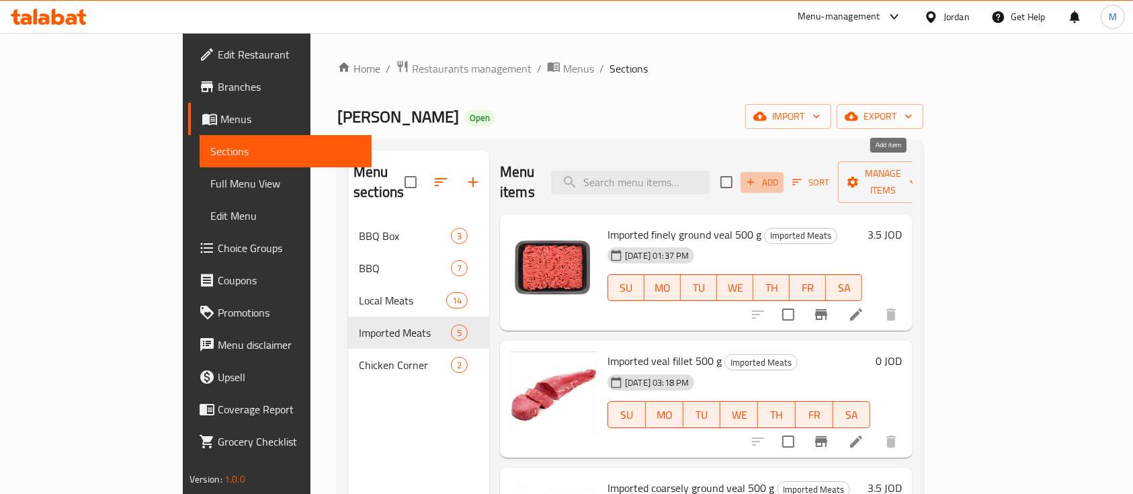
click at [780, 175] on span "Add" at bounding box center [762, 182] width 36 height 15
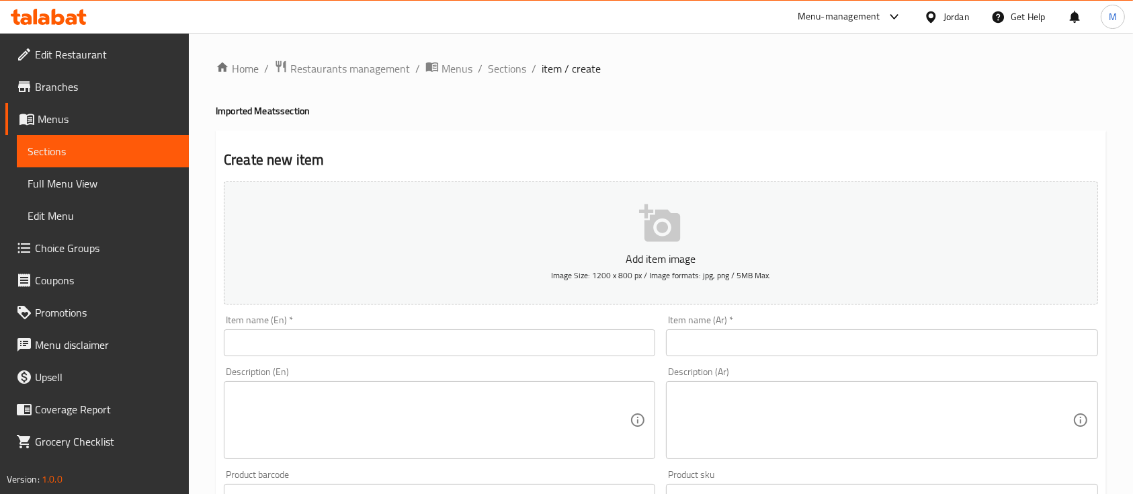
click at [768, 340] on input "text" at bounding box center [882, 342] width 432 height 27
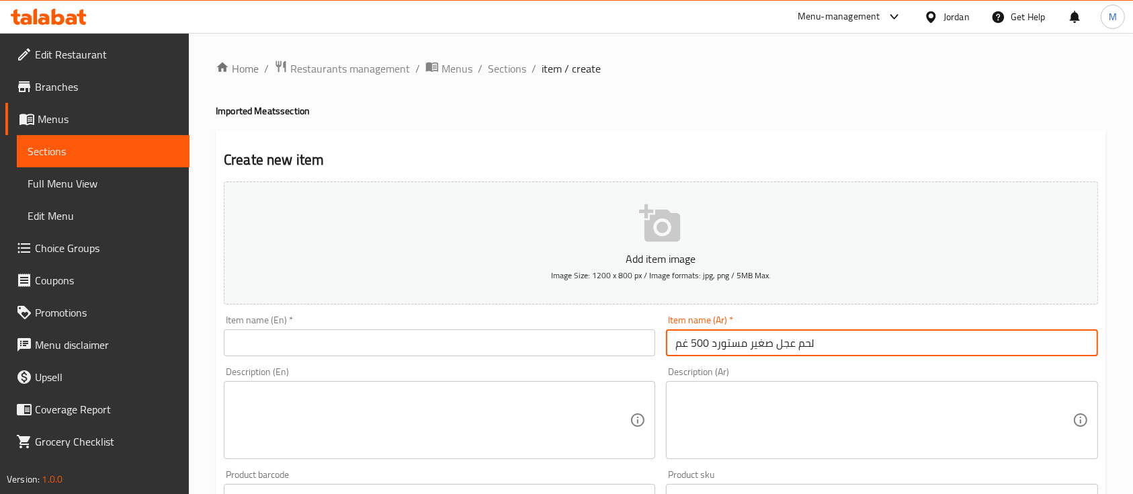
type input "لحم عجل صغير مستورد 500 غم"
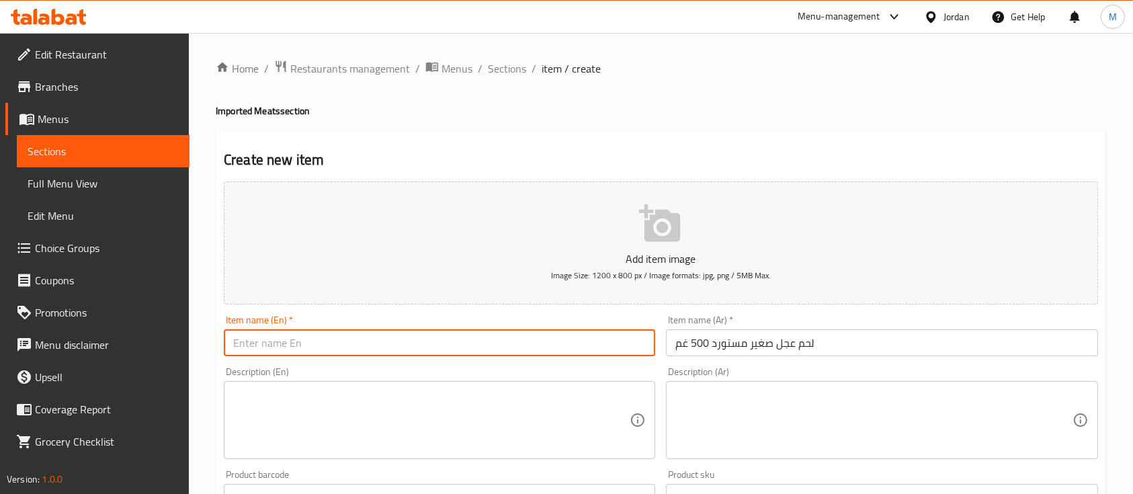
click at [576, 346] on input "text" at bounding box center [440, 342] width 432 height 27
paste input "Imported veal (young) 500 g"
drag, startPoint x: 231, startPoint y: 341, endPoint x: 331, endPoint y: 348, distance: 100.4
click at [331, 348] on input "Imported veal (young) 500 g" at bounding box center [440, 342] width 432 height 27
type input "Imported veal (young) 500 g"
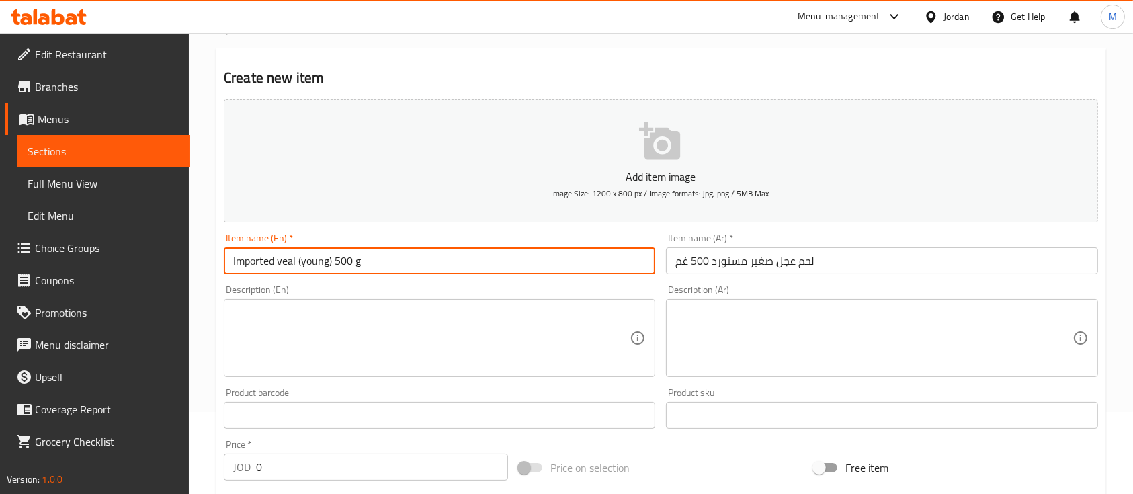
scroll to position [358, 0]
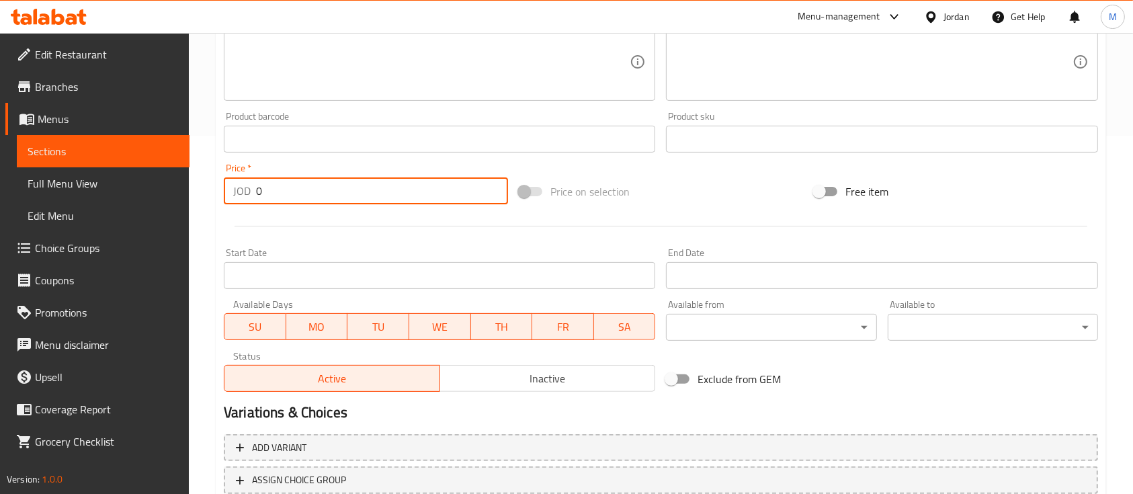
drag, startPoint x: 272, startPoint y: 194, endPoint x: 254, endPoint y: 197, distance: 18.3
click at [254, 197] on div "JOD 0 Price *" at bounding box center [366, 190] width 284 height 27
type input "4"
click at [299, 216] on div at bounding box center [660, 226] width 885 height 33
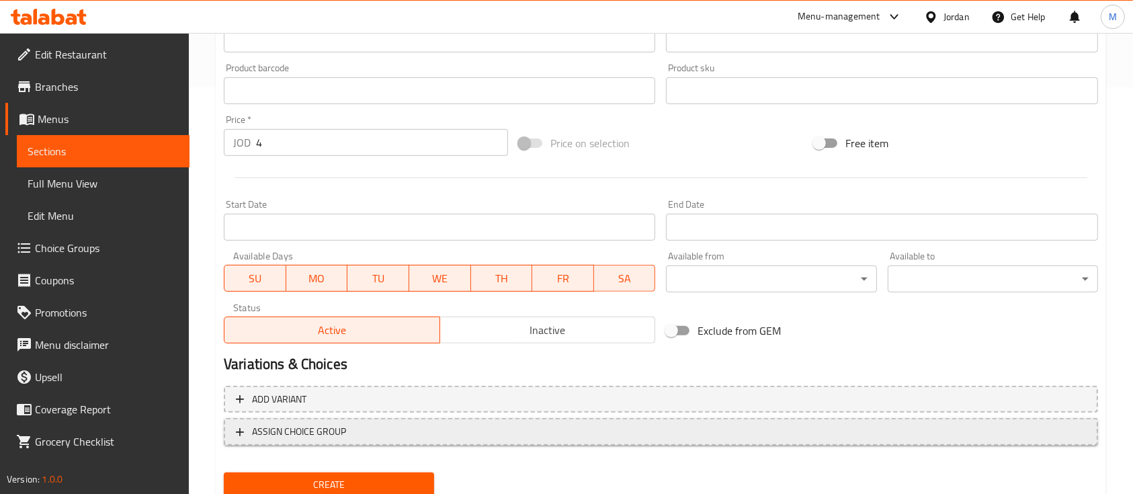
scroll to position [456, 0]
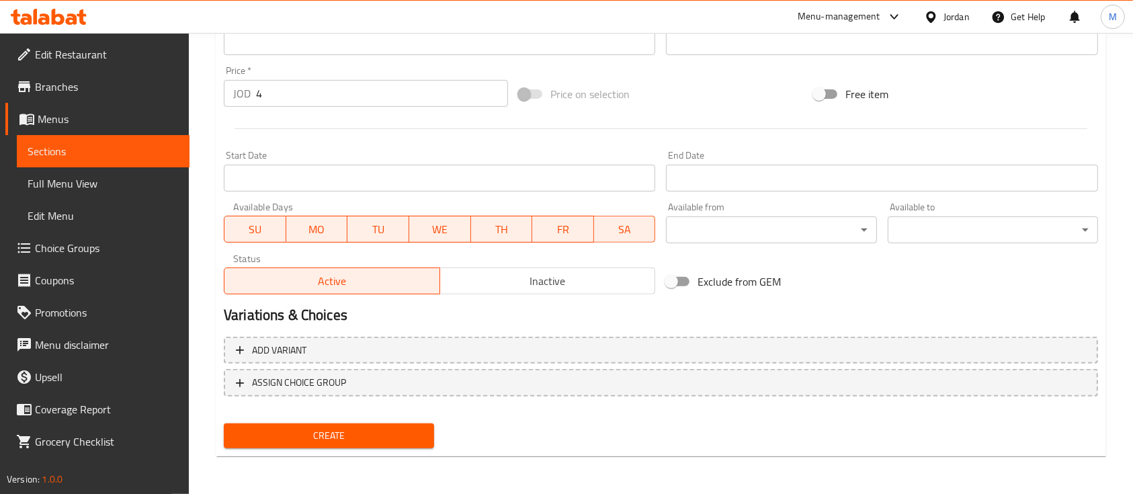
click at [376, 428] on span "Create" at bounding box center [329, 436] width 189 height 17
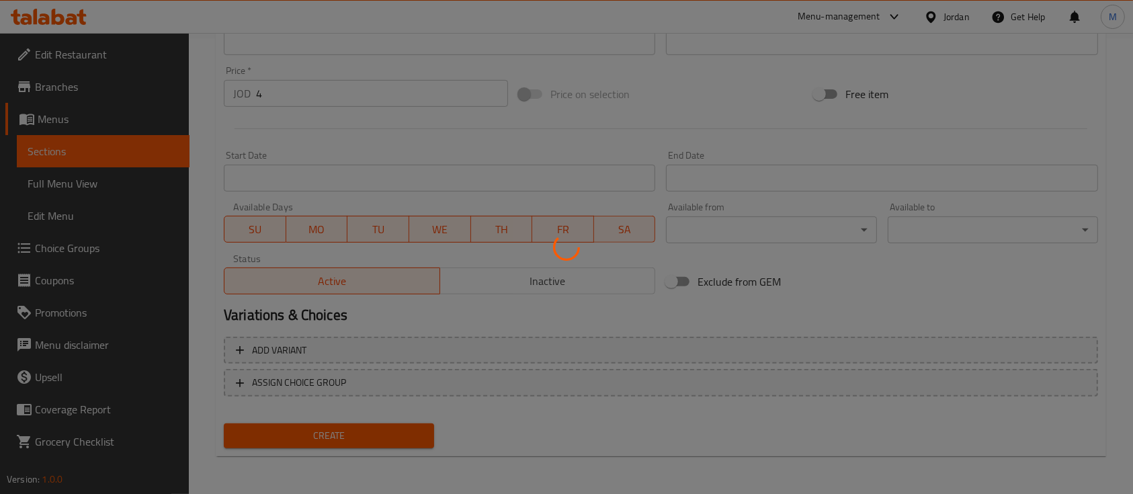
type input "0"
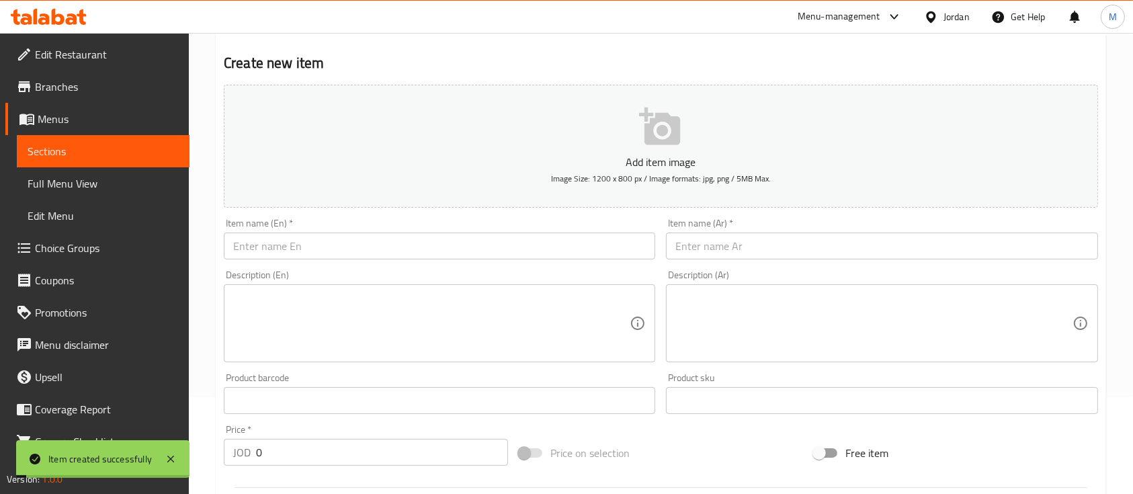
scroll to position [0, 0]
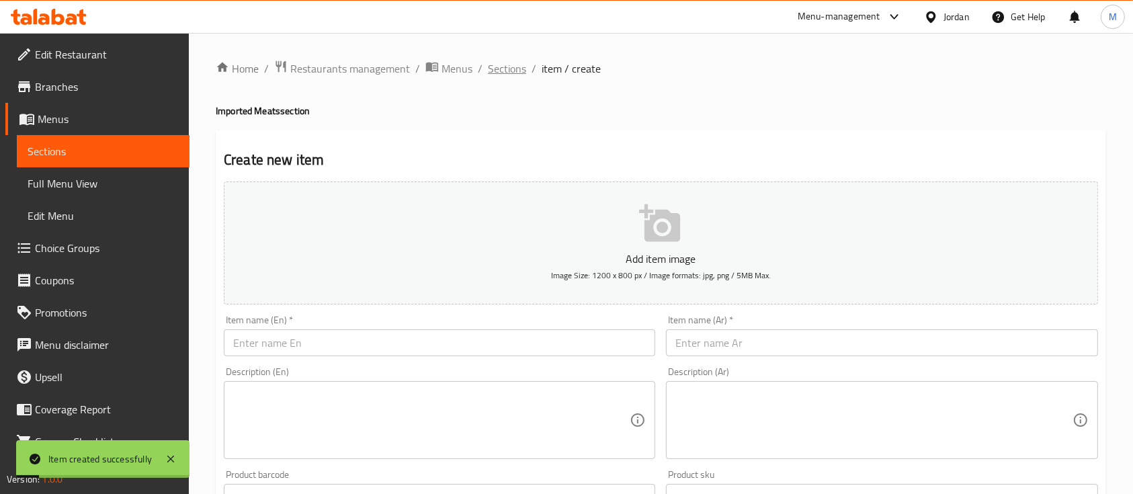
click at [511, 67] on span "Sections" at bounding box center [507, 69] width 38 height 16
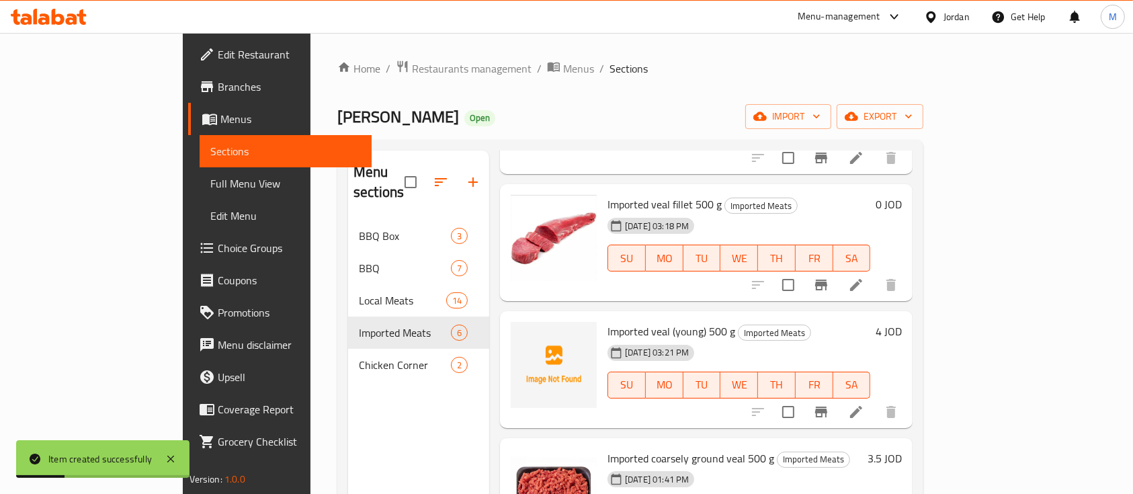
scroll to position [179, 0]
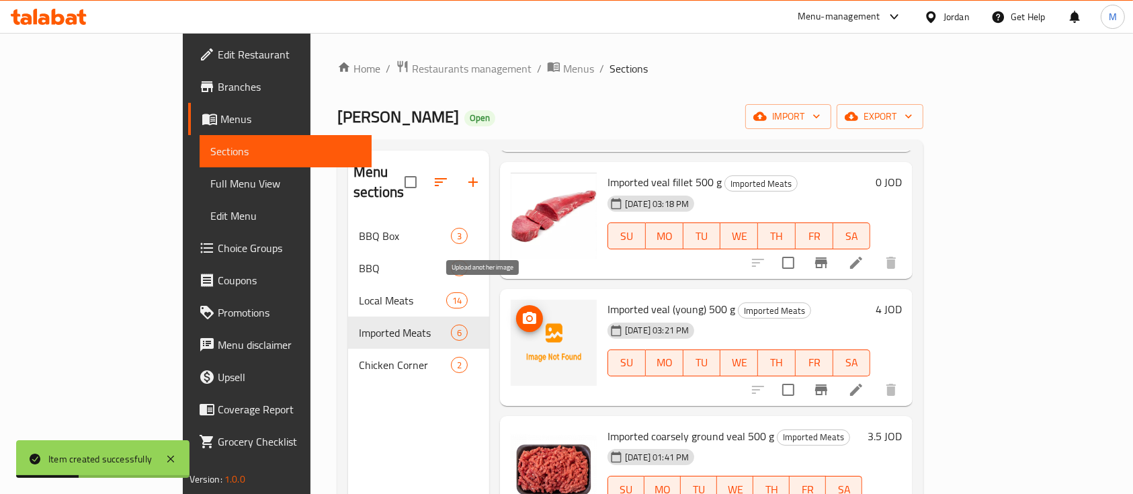
click at [523, 312] on icon "upload picture" at bounding box center [529, 318] width 13 height 12
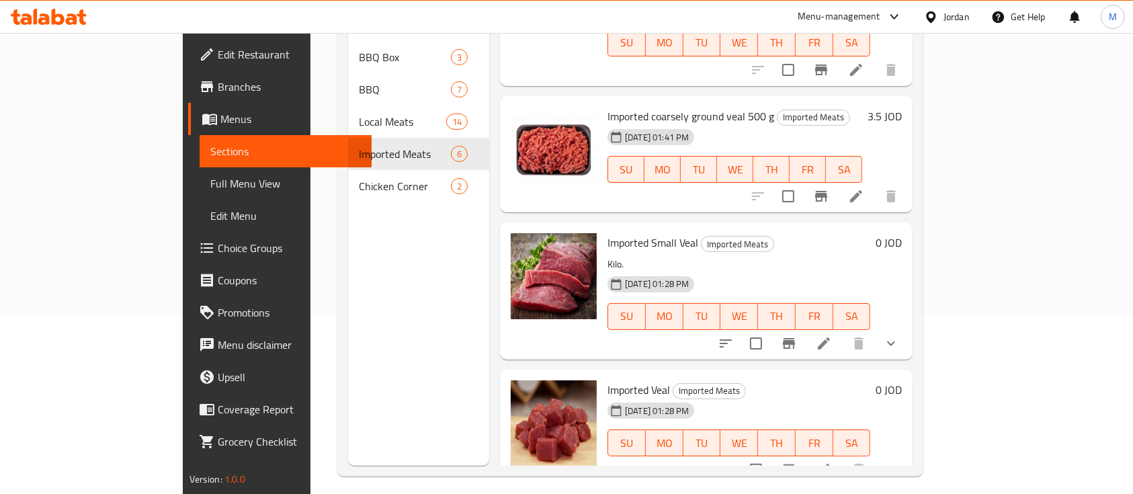
scroll to position [188, 0]
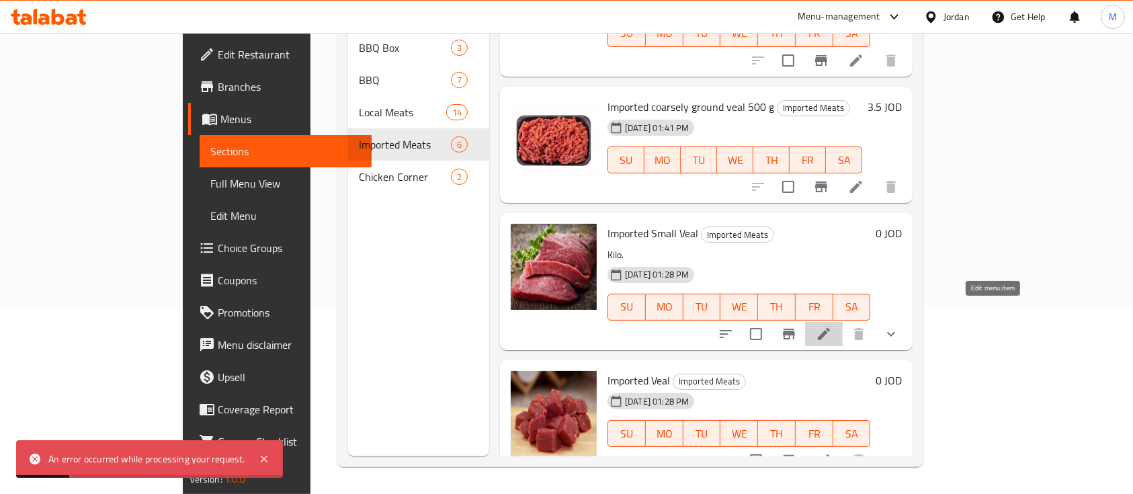
click at [830, 328] on icon at bounding box center [824, 334] width 12 height 12
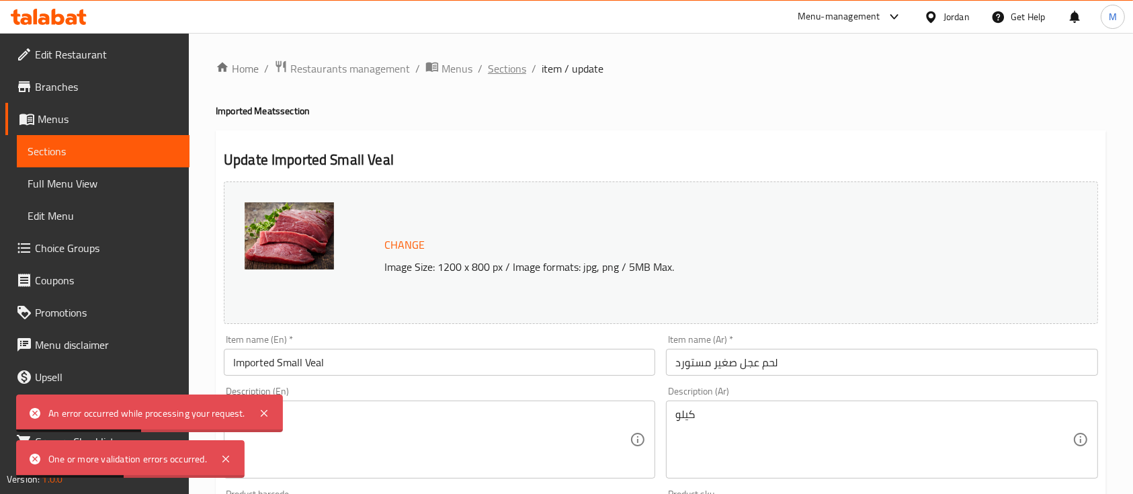
click at [495, 77] on span "Sections" at bounding box center [507, 69] width 38 height 16
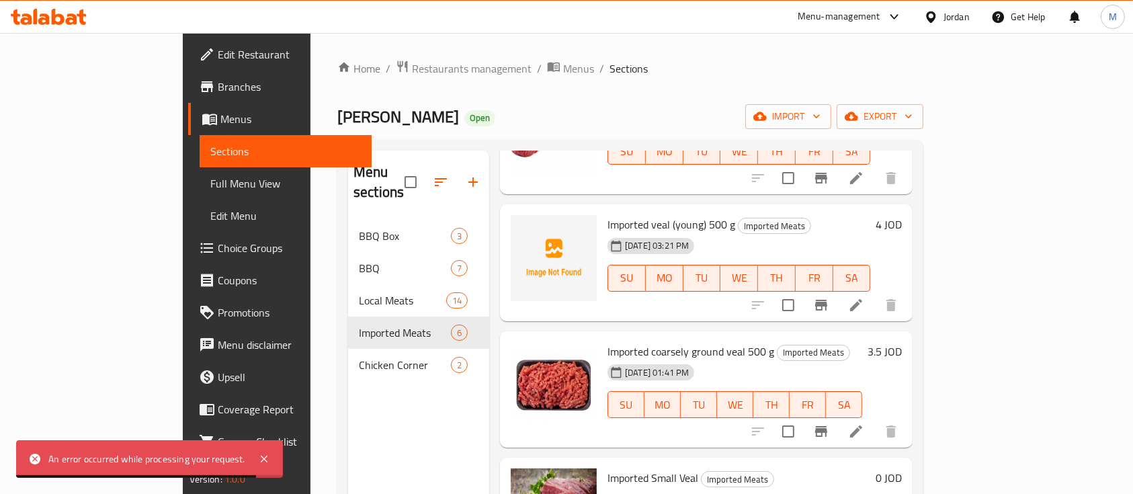
scroll to position [231, 0]
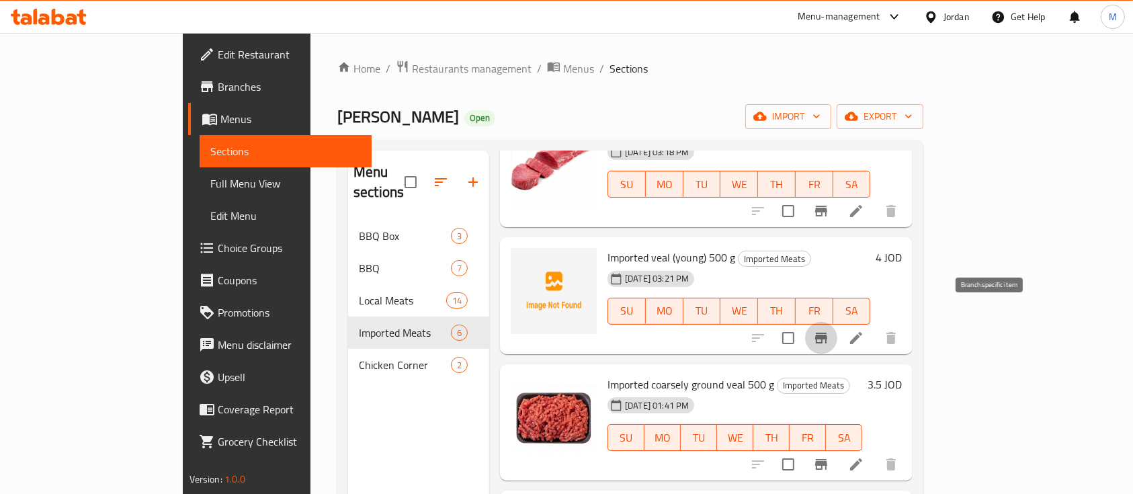
click at [830, 330] on icon "Branch-specific-item" at bounding box center [821, 338] width 16 height 16
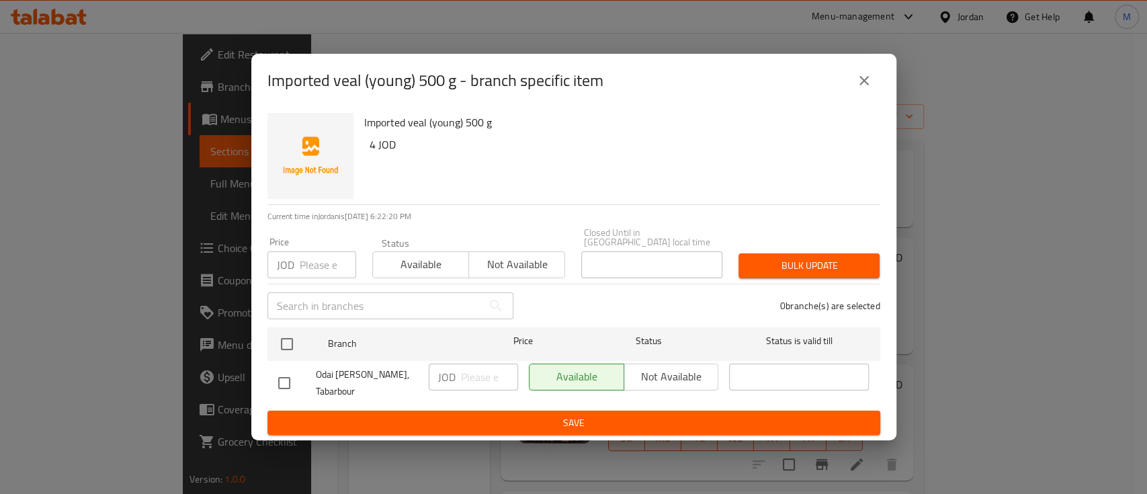
click at [680, 370] on div "Available Not available" at bounding box center [624, 377] width 190 height 27
drag, startPoint x: 526, startPoint y: 266, endPoint x: 461, endPoint y: 292, distance: 69.4
click at [525, 268] on span "Not available" at bounding box center [517, 264] width 85 height 19
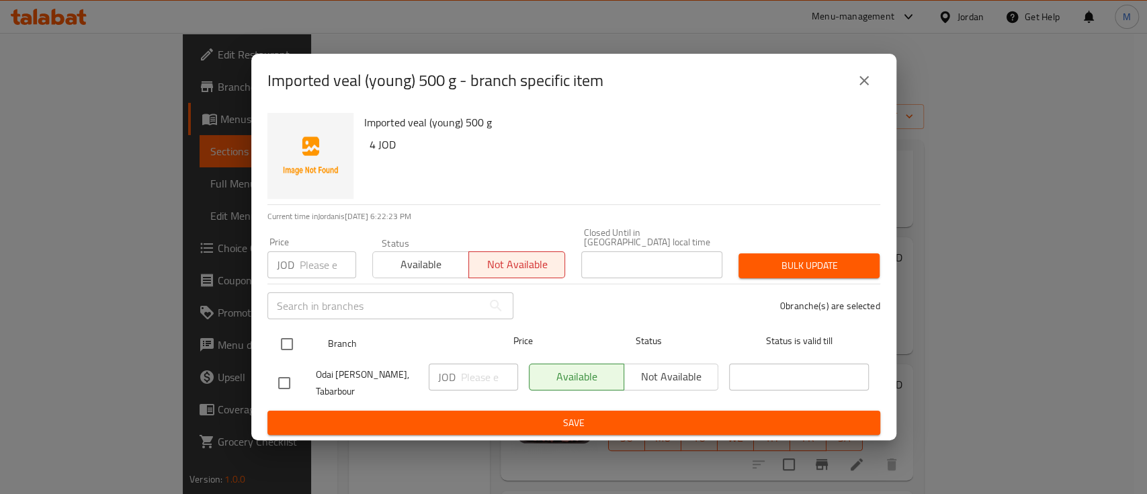
click at [286, 343] on input "checkbox" at bounding box center [287, 344] width 28 height 28
checkbox input "true"
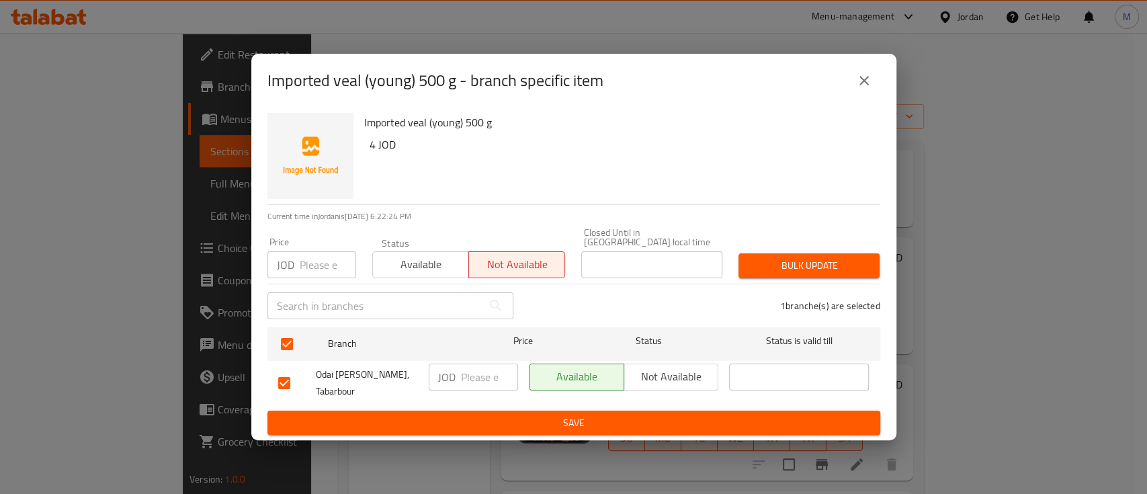
click at [592, 415] on span "Save" at bounding box center [574, 423] width 592 height 17
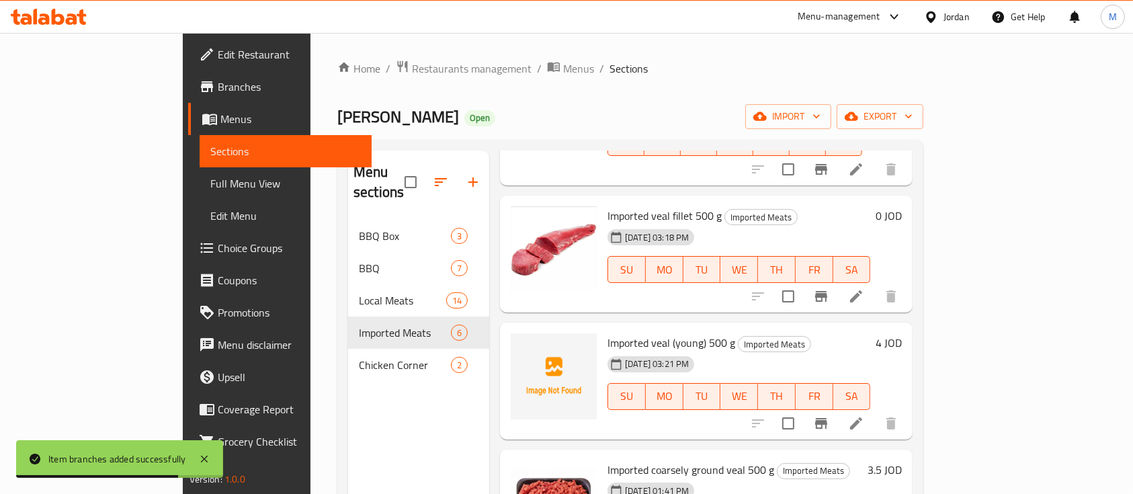
scroll to position [140, 0]
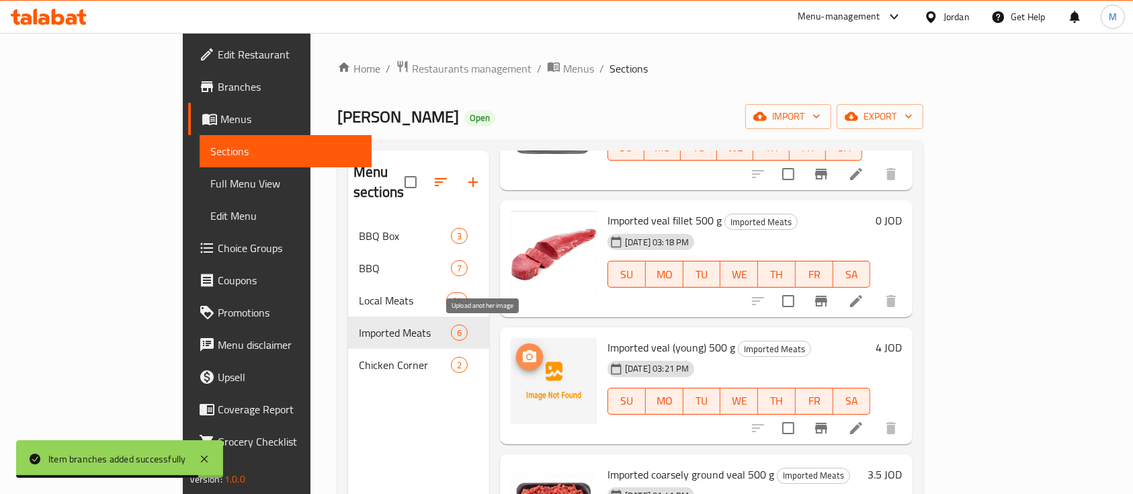
click at [523, 350] on icon "upload picture" at bounding box center [529, 356] width 13 height 12
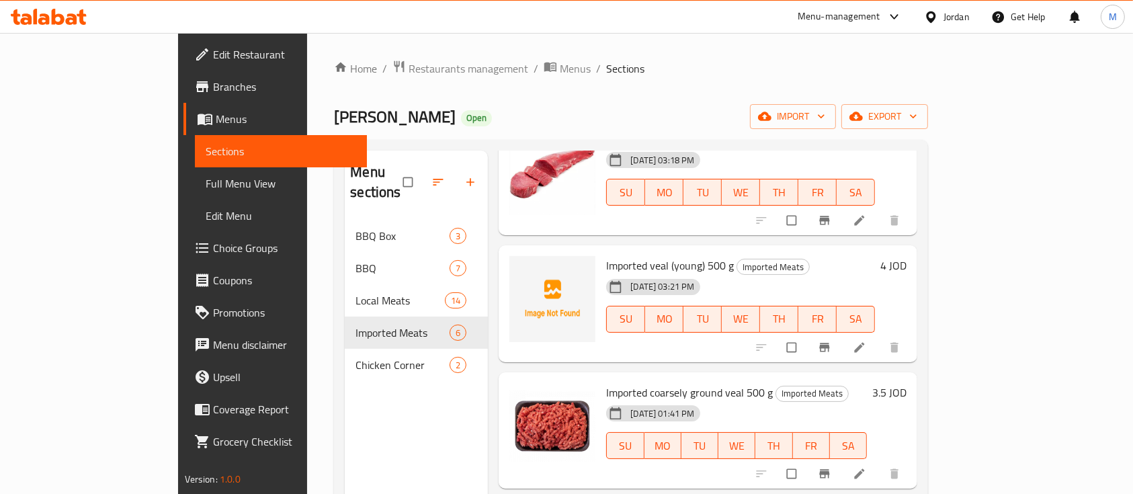
scroll to position [179, 0]
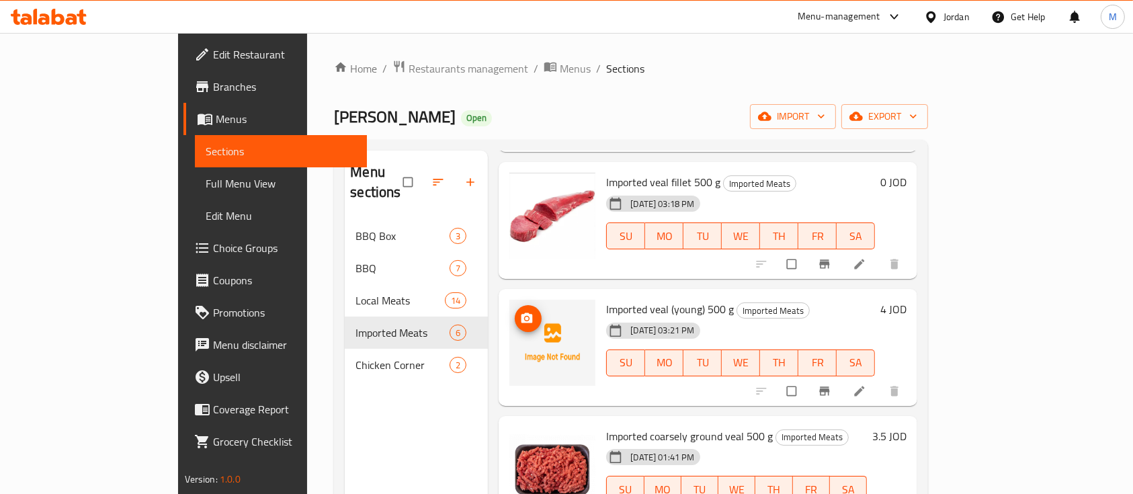
click at [510, 311] on img at bounding box center [553, 343] width 86 height 86
click at [522, 313] on icon "upload picture" at bounding box center [527, 318] width 11 height 10
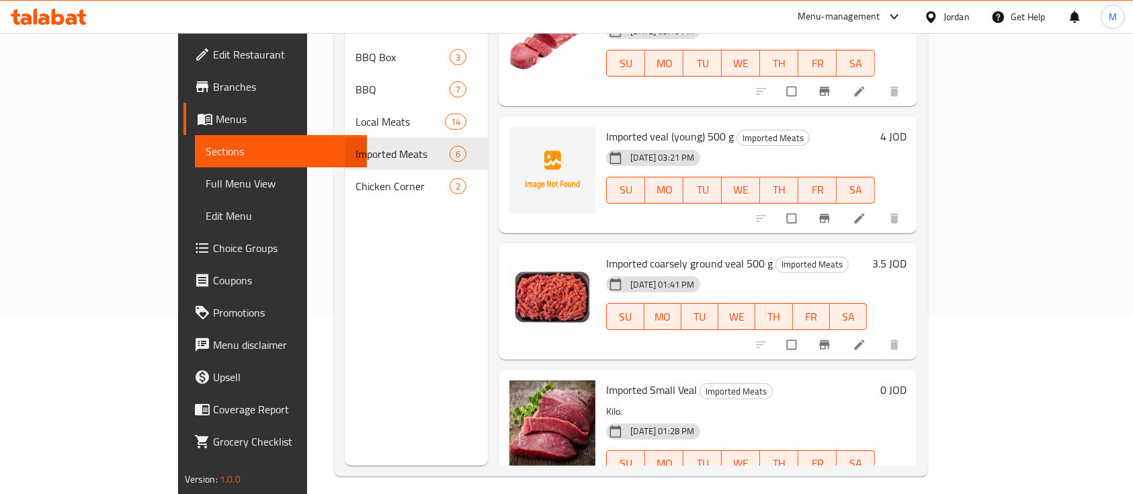
scroll to position [140, 0]
